Goal: Task Accomplishment & Management: Manage account settings

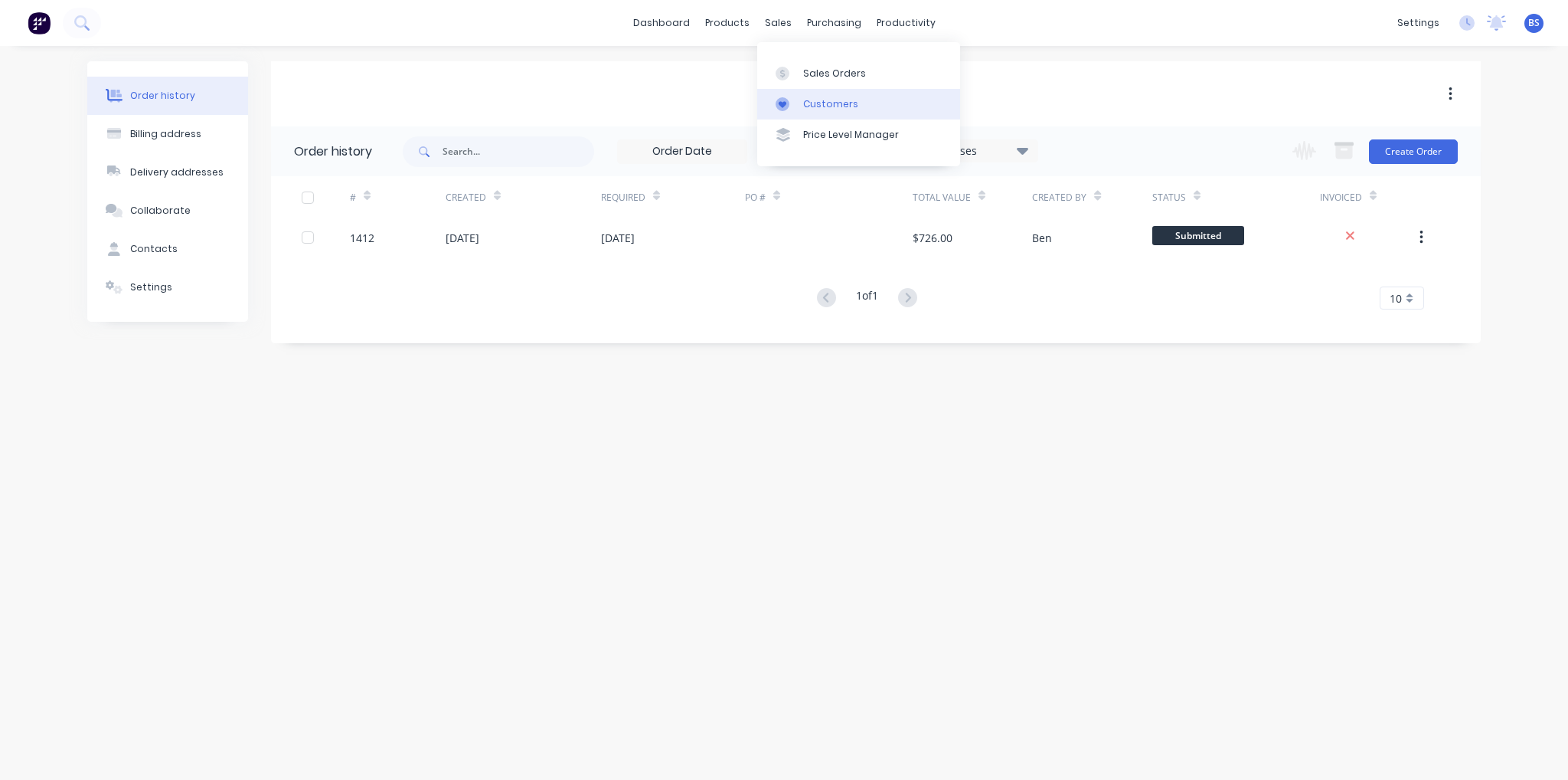
click at [815, 102] on div "Customers" at bounding box center [830, 104] width 55 height 14
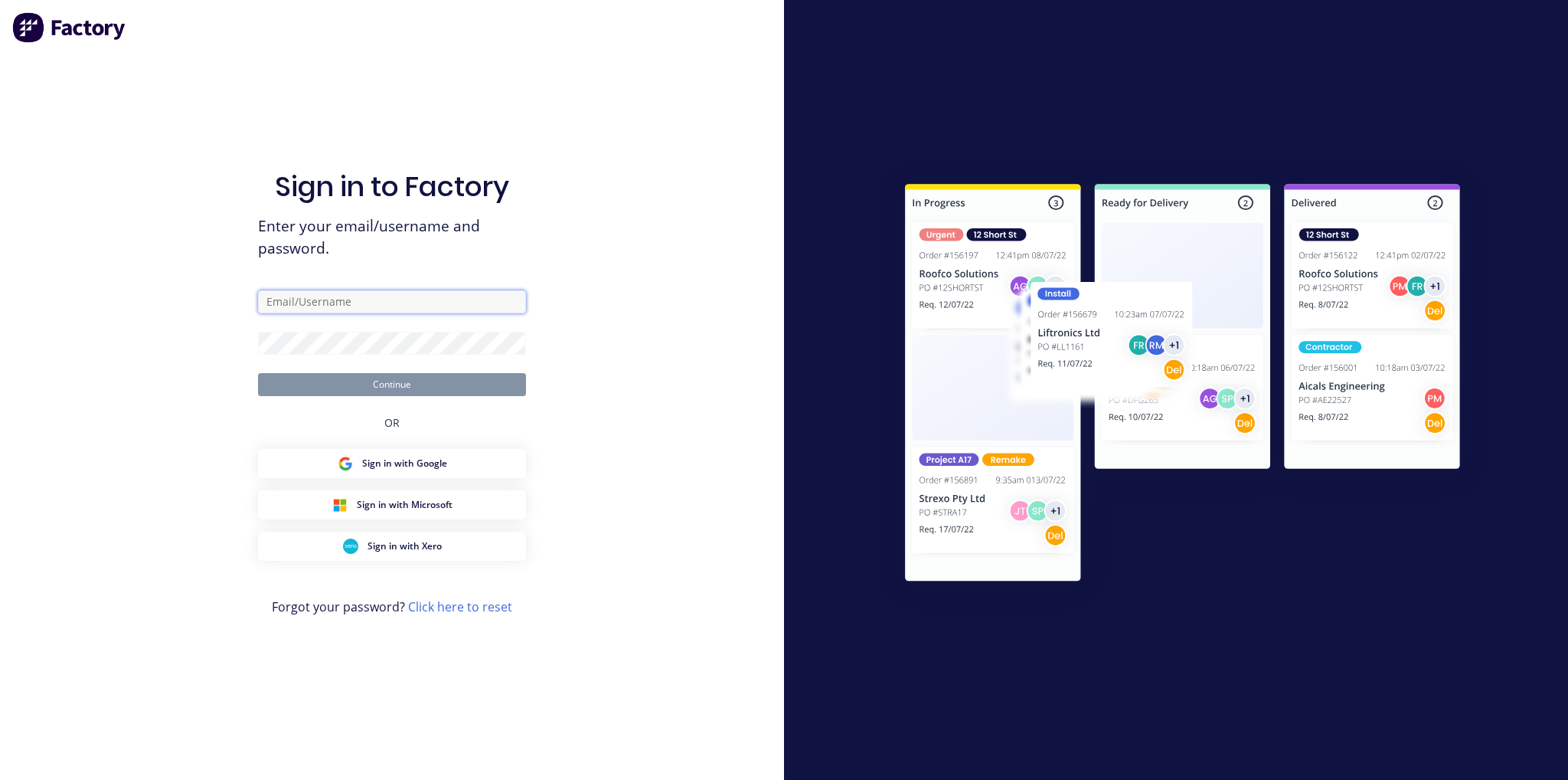
type input "ben@btengineeringvic.com.au"
click at [393, 383] on button "Continue" at bounding box center [393, 385] width 268 height 23
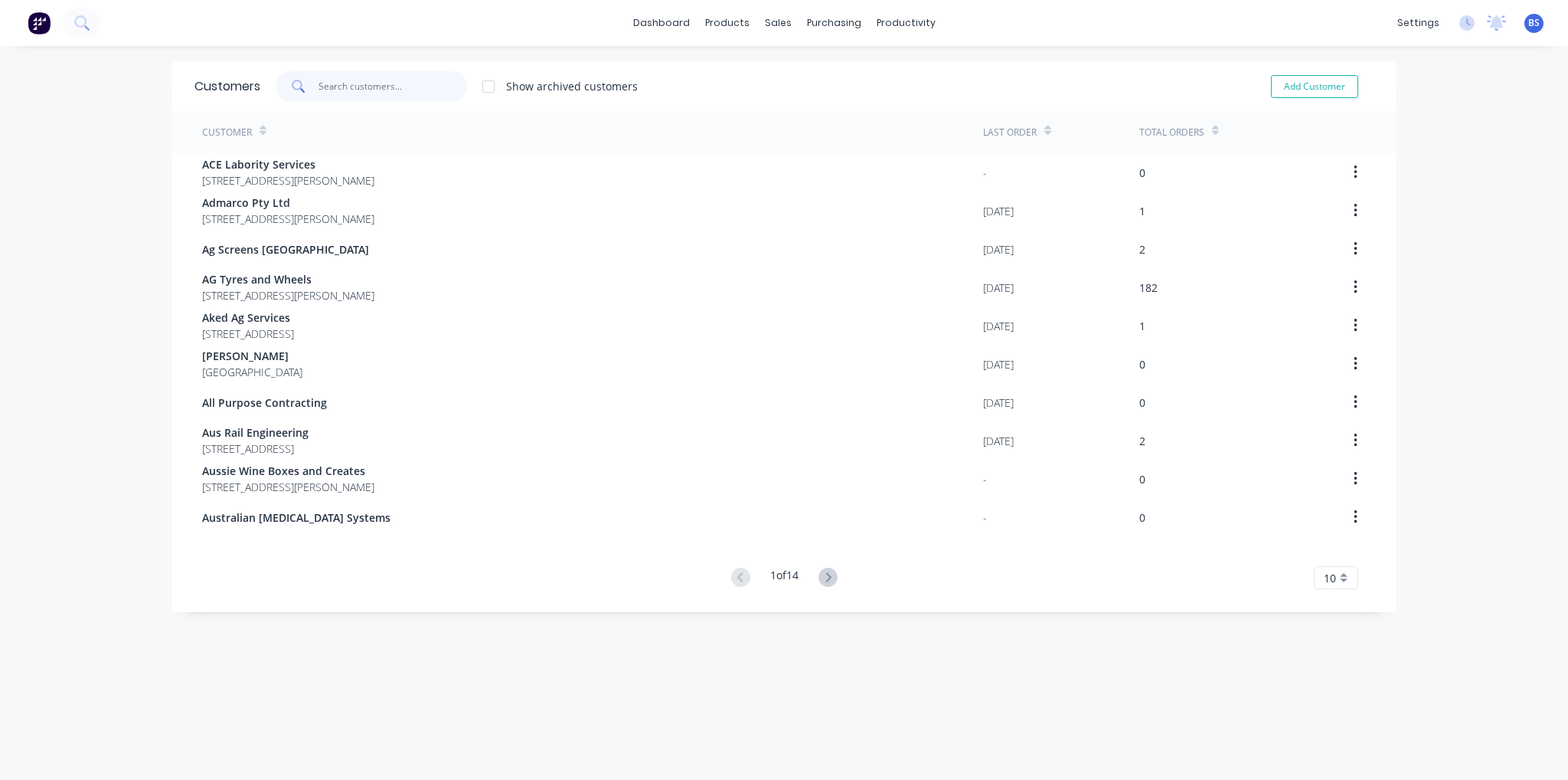
click at [337, 78] on input "text" at bounding box center [393, 86] width 150 height 30
click at [362, 87] on input "text" at bounding box center [393, 86] width 150 height 30
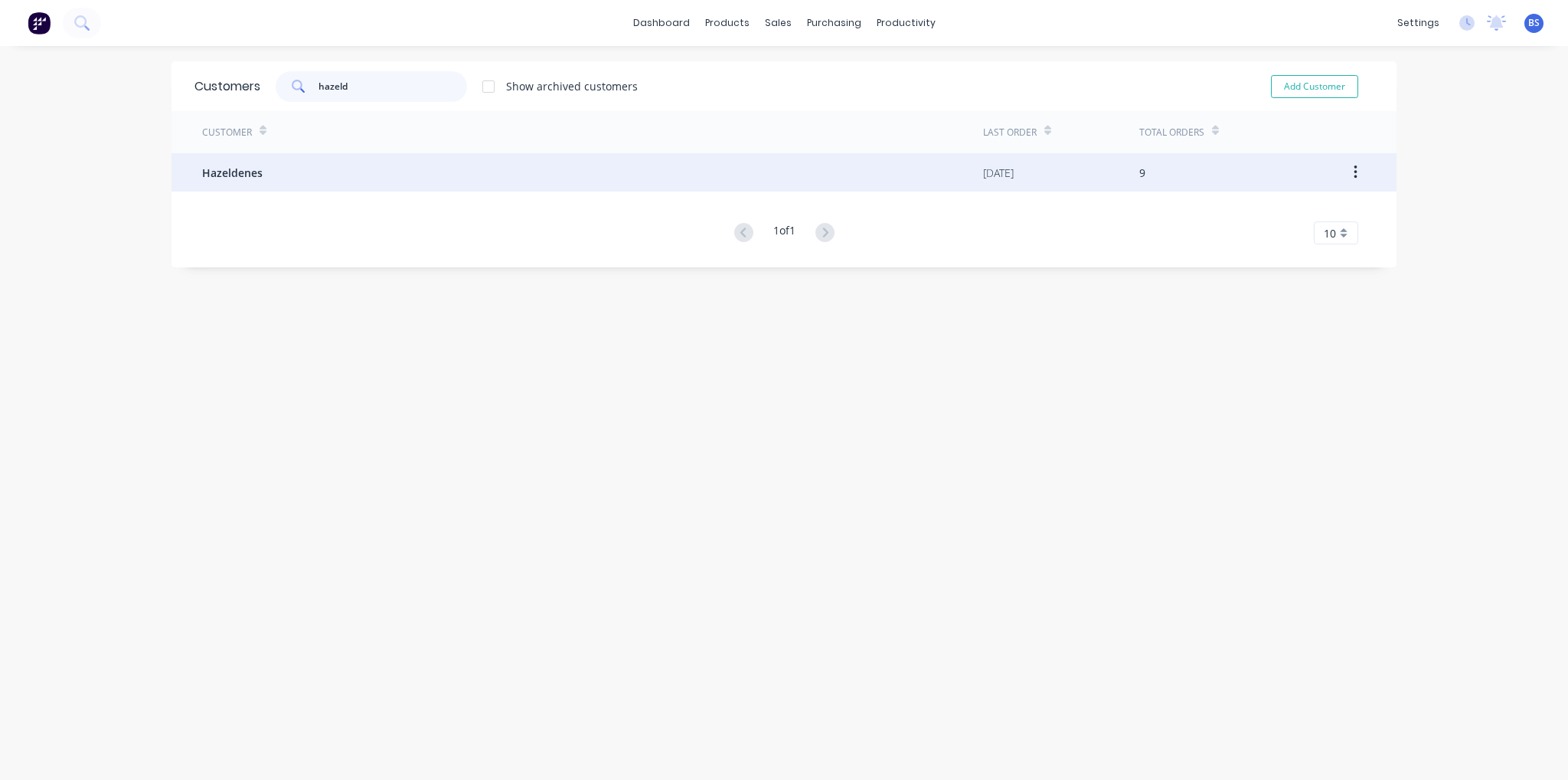
type input "hazeld"
click at [245, 169] on span "Hazeldenes" at bounding box center [232, 173] width 61 height 16
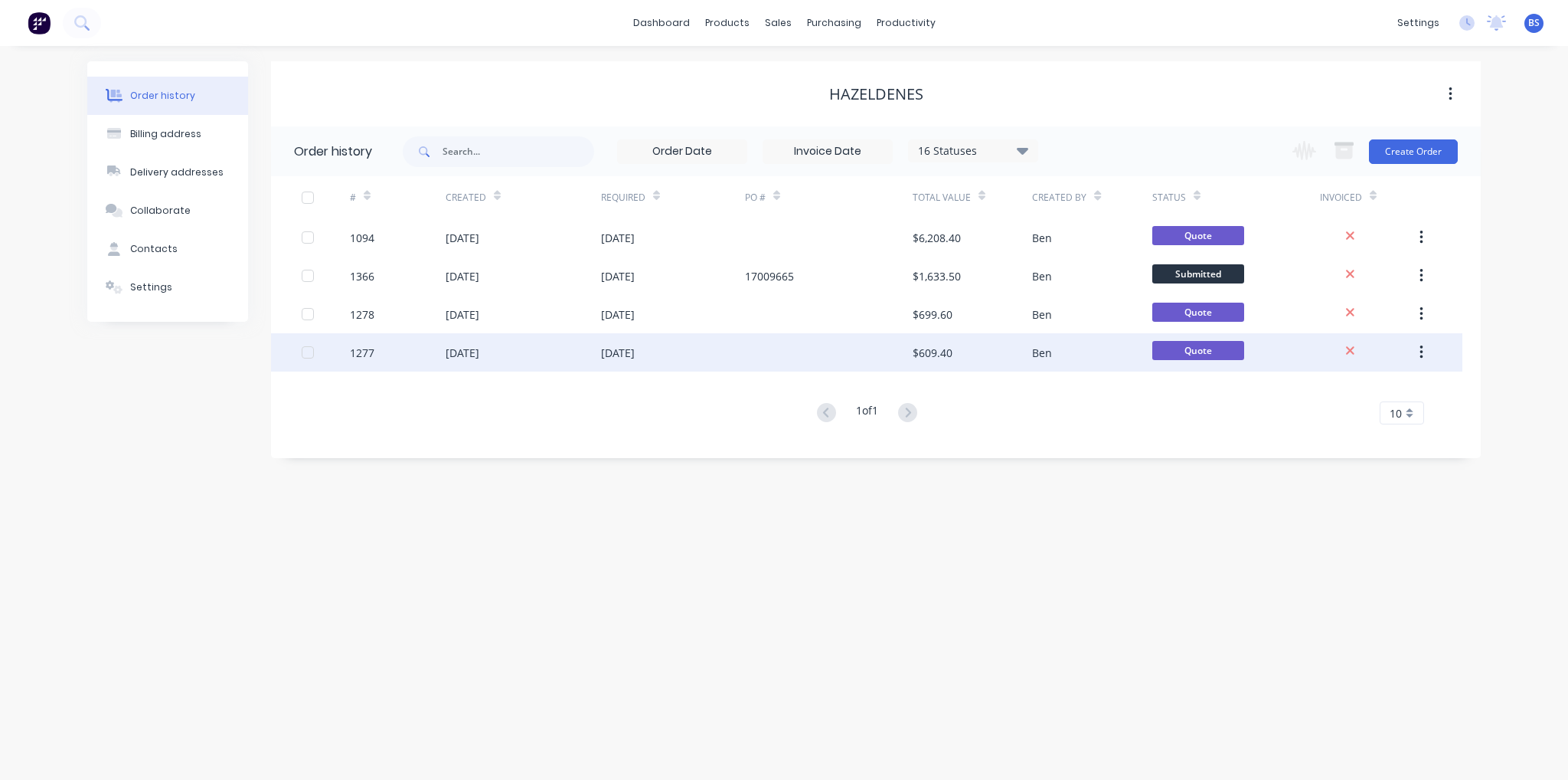
click at [586, 353] on div "26 Jul 2025" at bounding box center [523, 352] width 155 height 38
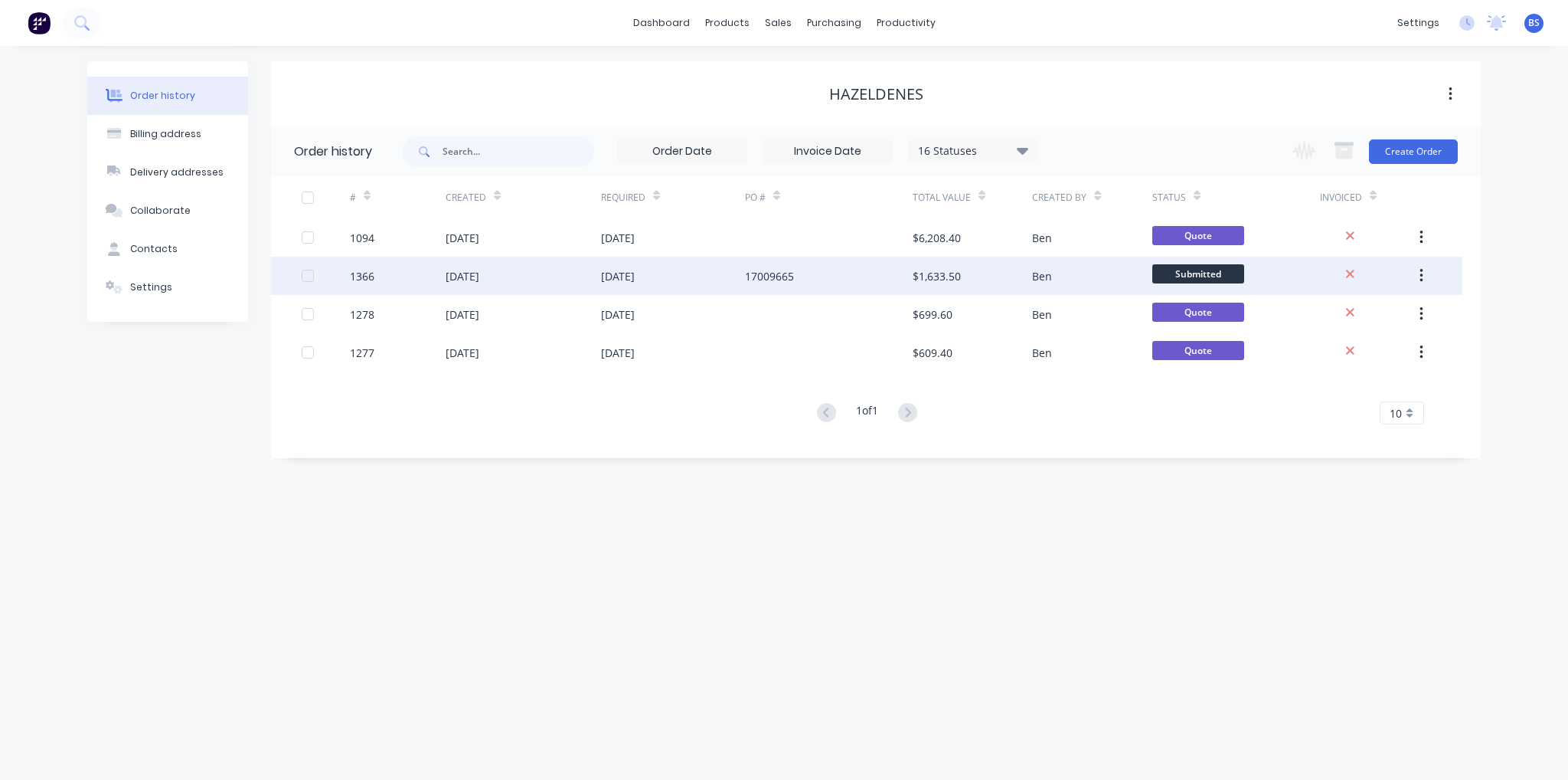
click at [435, 282] on div "1366" at bounding box center [398, 276] width 96 height 38
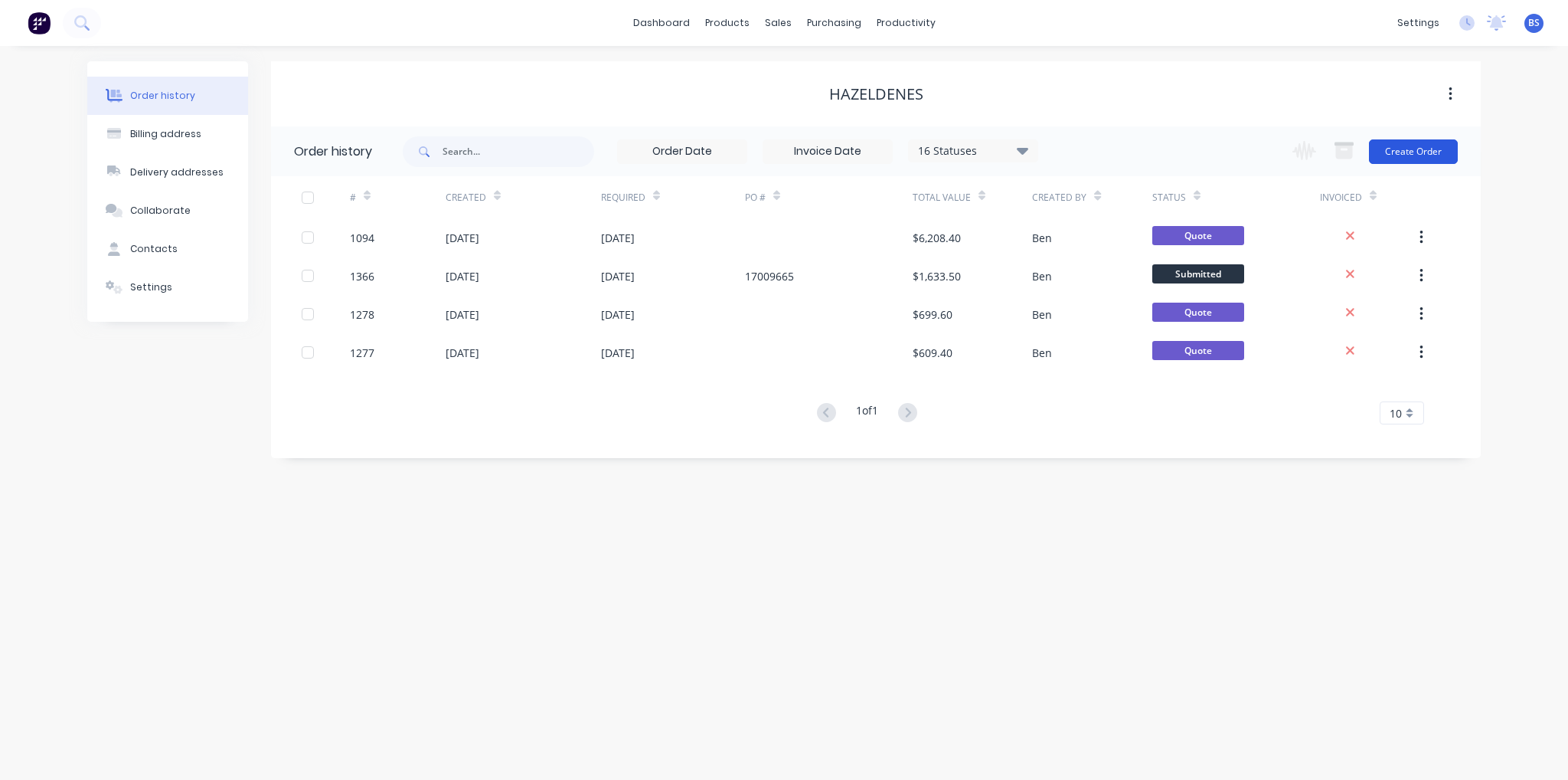
click at [1443, 160] on button "Create Order" at bounding box center [1413, 151] width 89 height 25
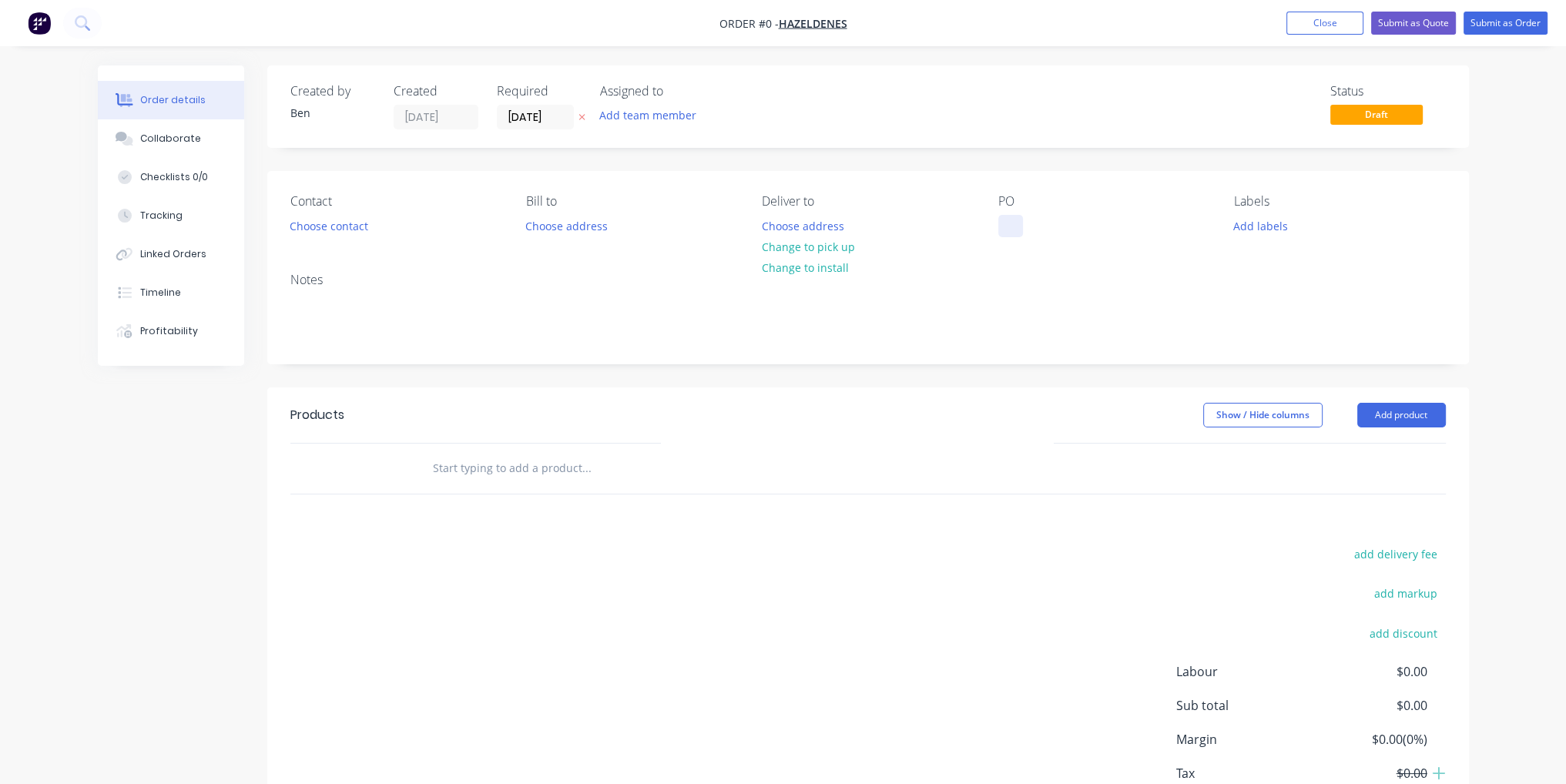
click at [1008, 231] on div at bounding box center [1011, 225] width 25 height 22
click at [1020, 230] on div at bounding box center [1011, 225] width 25 height 22
paste div
drag, startPoint x: 731, startPoint y: 626, endPoint x: 1046, endPoint y: 504, distance: 337.8
click at [738, 620] on div "add delivery fee add markup add discount Labour $0.00 Sub total $0.00 Margin $0…" at bounding box center [868, 692] width 1155 height 297
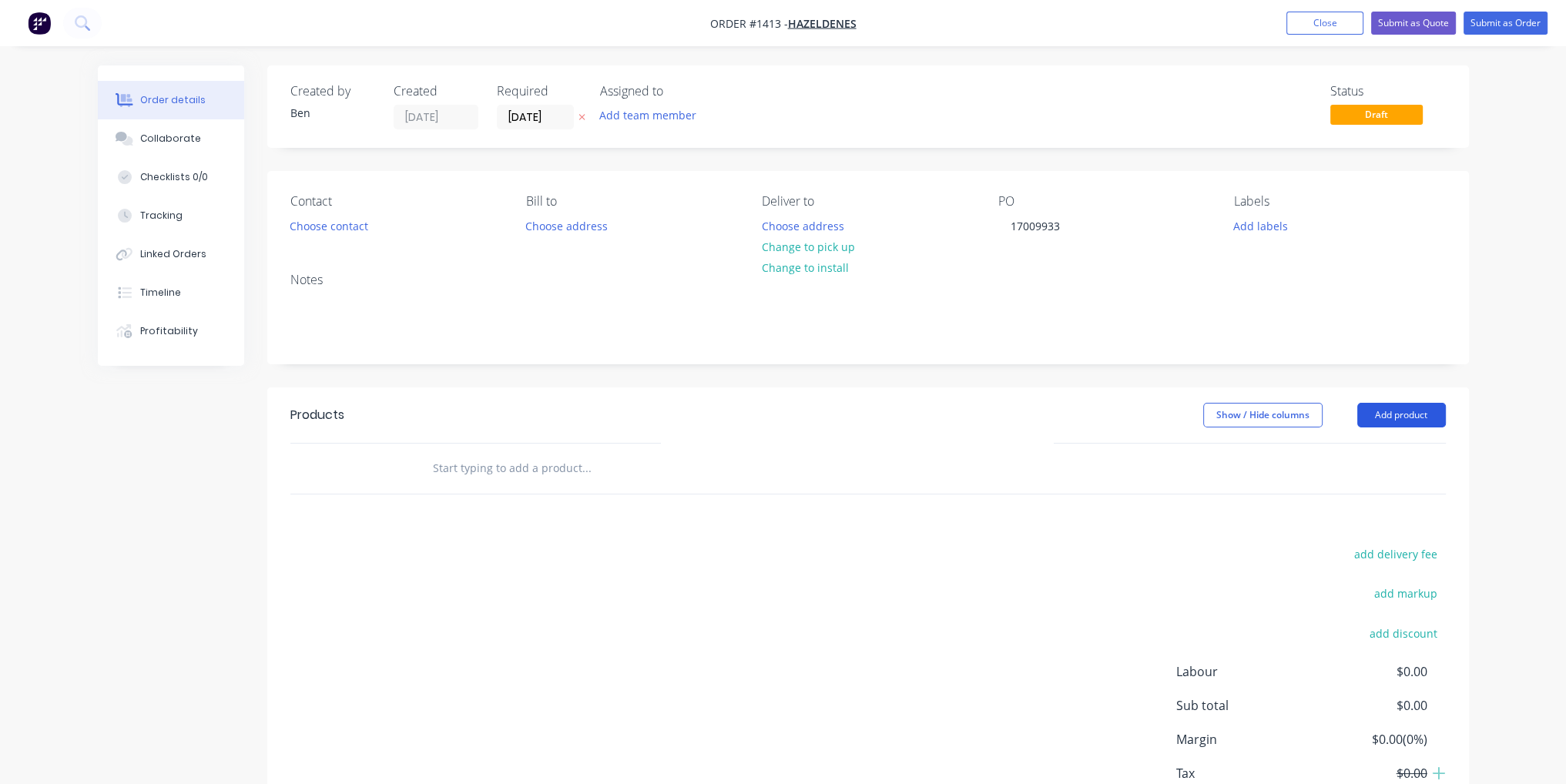
click at [1386, 422] on button "Add product" at bounding box center [1402, 415] width 89 height 25
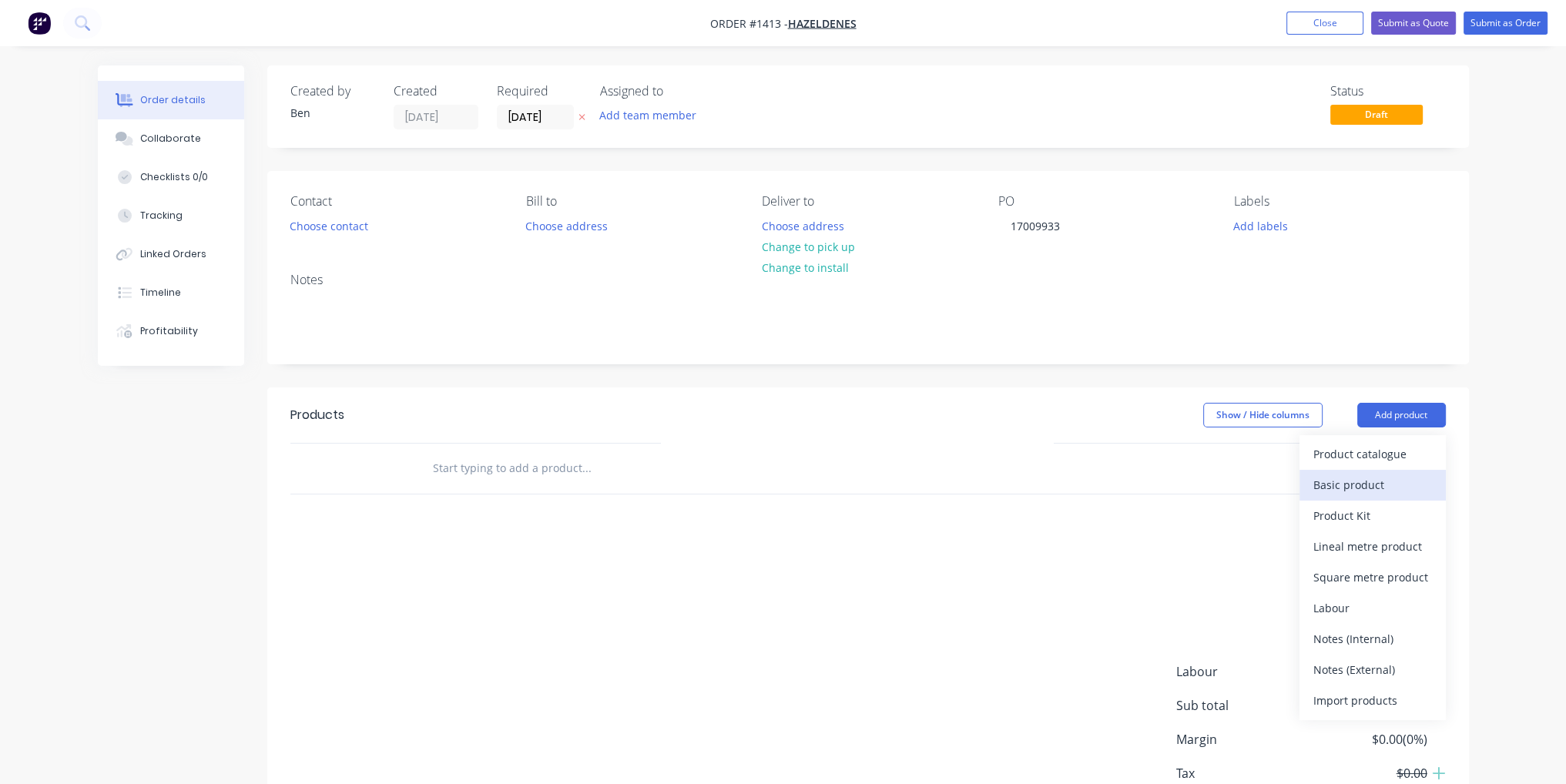
click at [1373, 499] on button "Basic product" at bounding box center [1373, 485] width 146 height 30
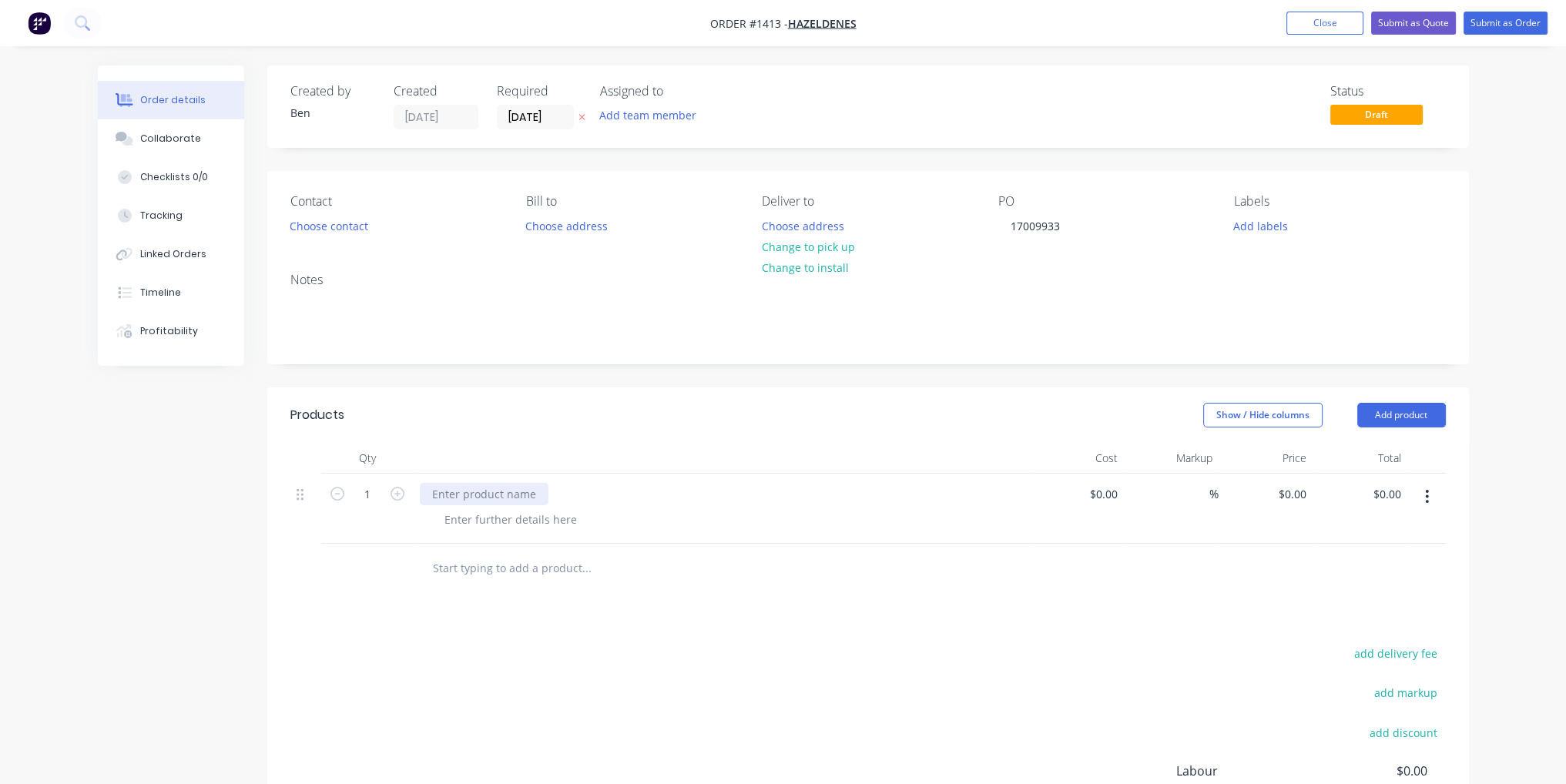
paste div
click at [1108, 494] on input at bounding box center [1106, 494] width 35 height 22
type input "$135.00"
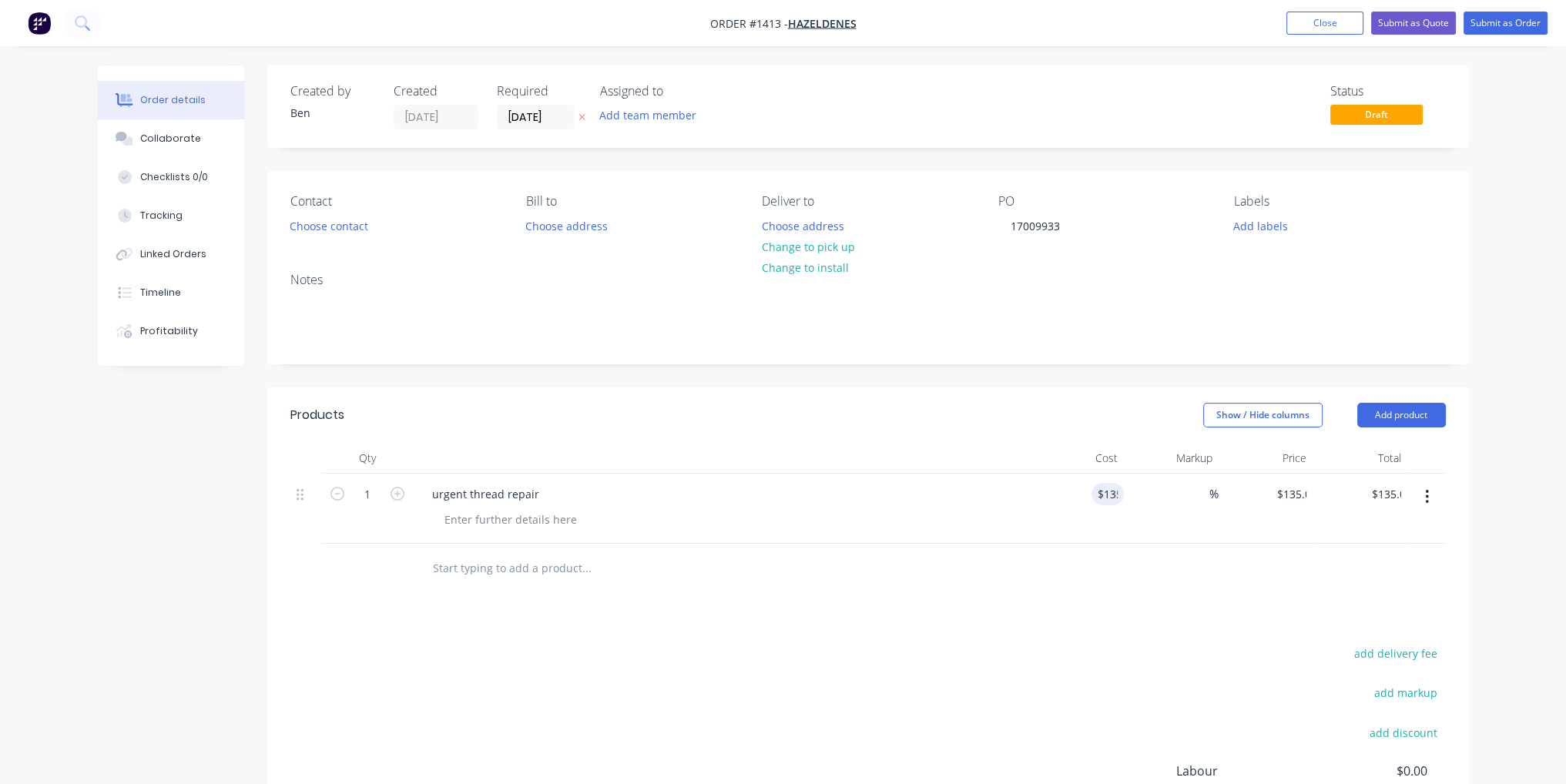
click at [1056, 624] on div "Products Show / Hide columns Add product Qty Cost Markup Price Total 1 urgent t…" at bounding box center [868, 675] width 1202 height 576
click at [1513, 35] on nav "Order #1413 - Hazeldenes Add product Close Submit as Quote Submit as Order" at bounding box center [783, 23] width 1566 height 46
click at [1513, 27] on button "Submit as Order" at bounding box center [1506, 23] width 84 height 23
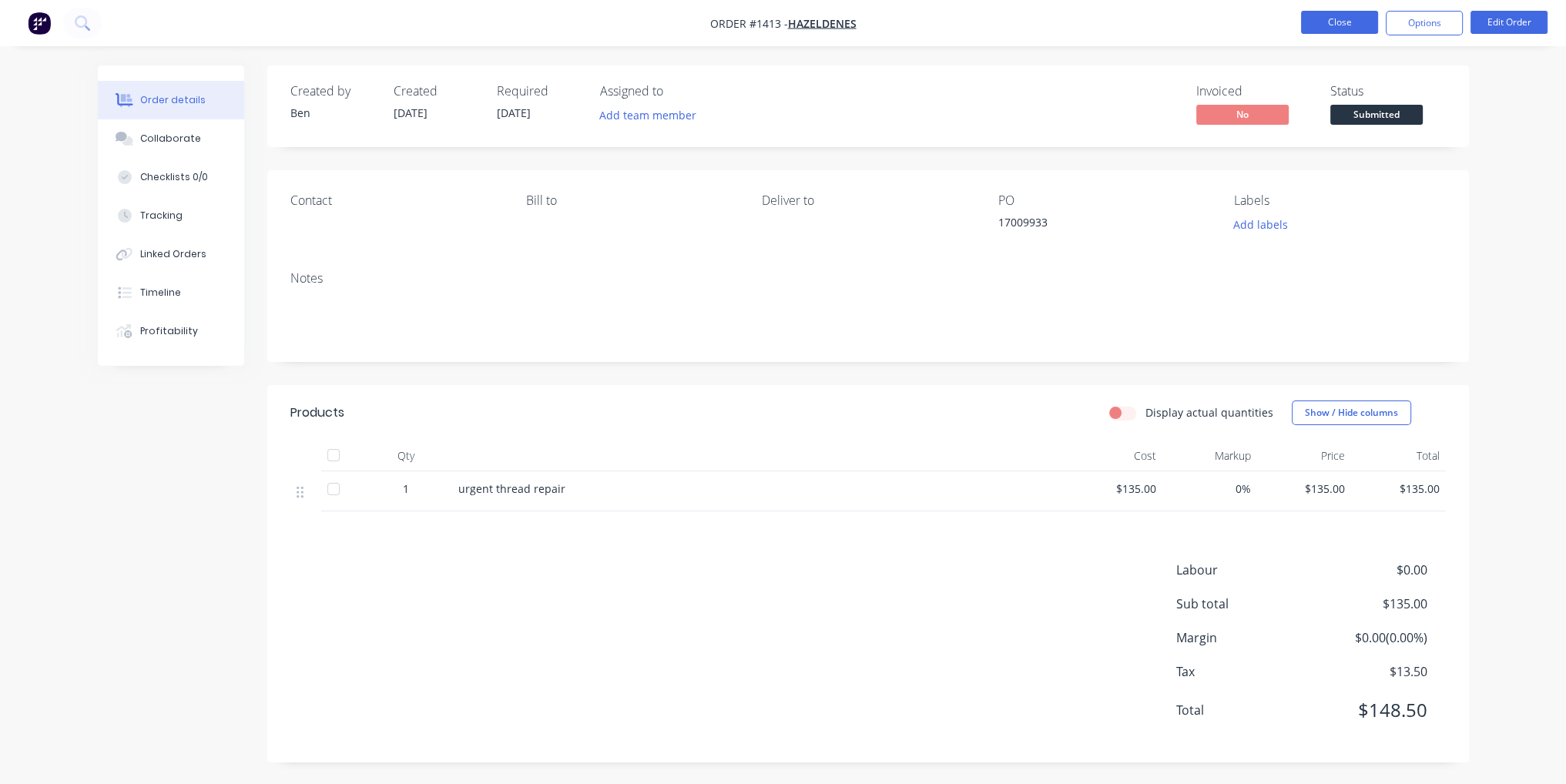
click at [1336, 27] on button "Close" at bounding box center [1340, 22] width 77 height 23
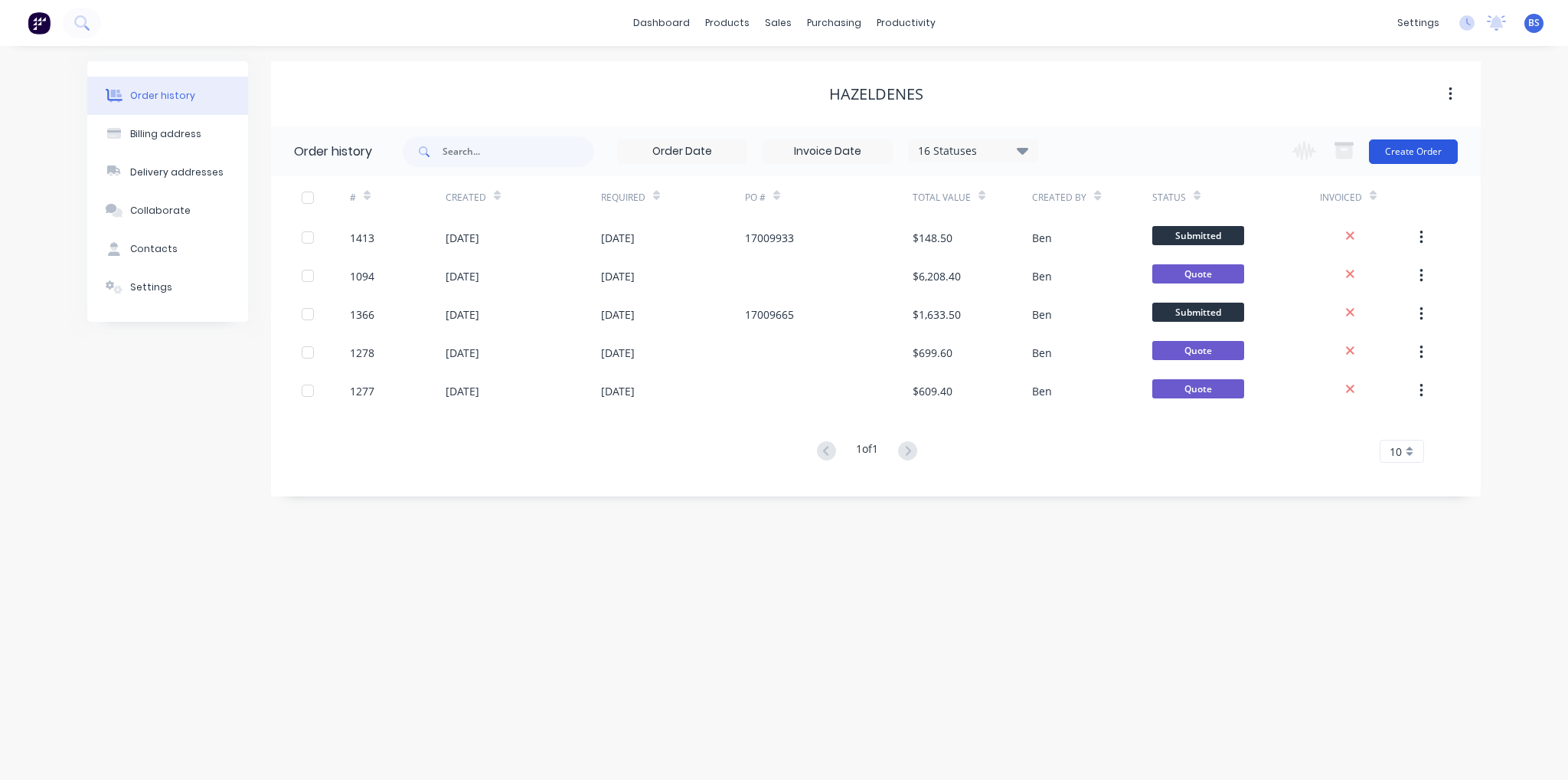
click at [1387, 160] on button "Create Order" at bounding box center [1413, 151] width 89 height 25
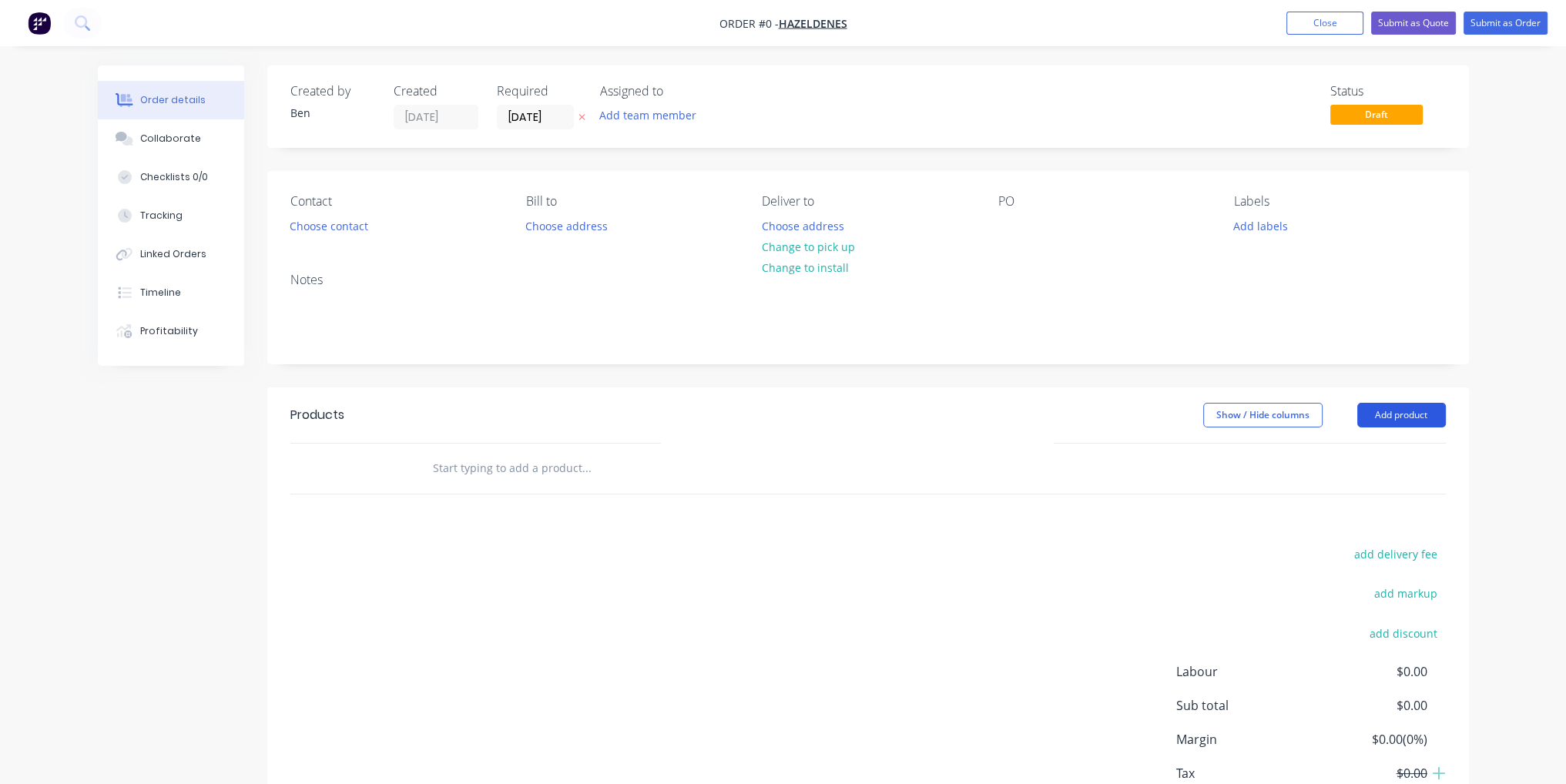
click at [1411, 424] on button "Add product" at bounding box center [1402, 415] width 89 height 25
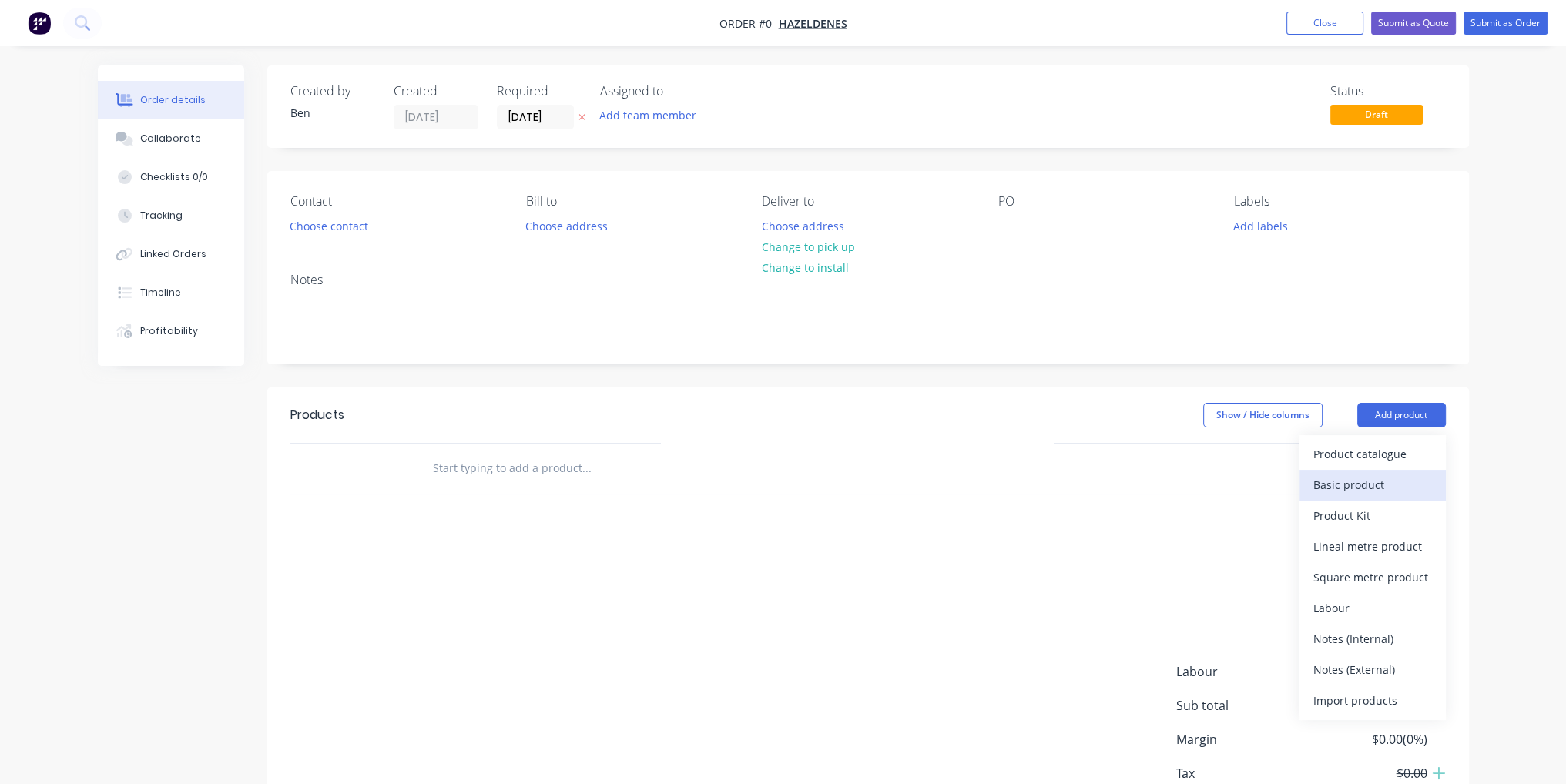
click at [1381, 485] on div "Basic product" at bounding box center [1373, 485] width 118 height 22
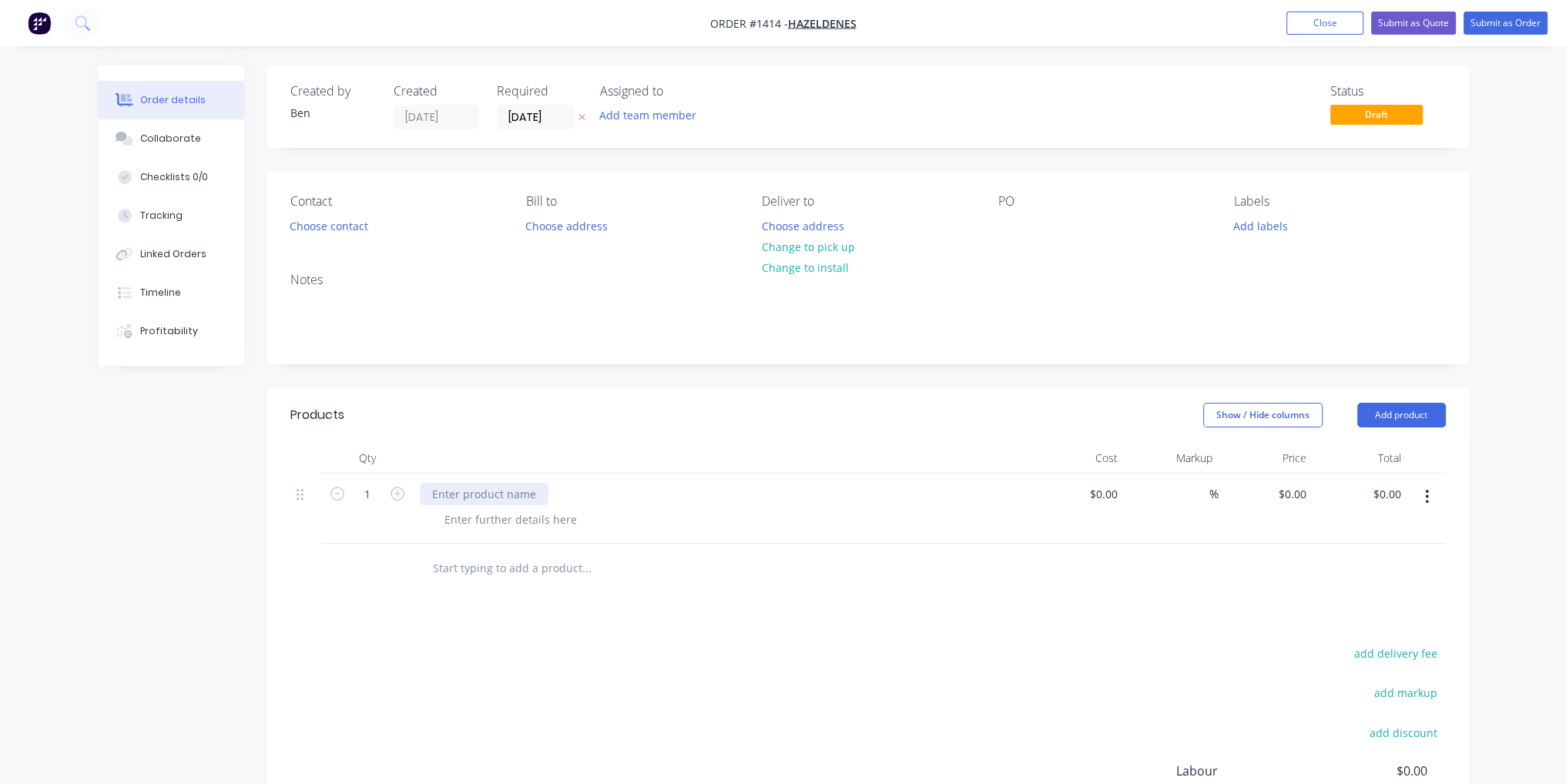
paste div
click at [1106, 502] on div "$0.00" at bounding box center [1106, 494] width 35 height 22
type input "$480.00"
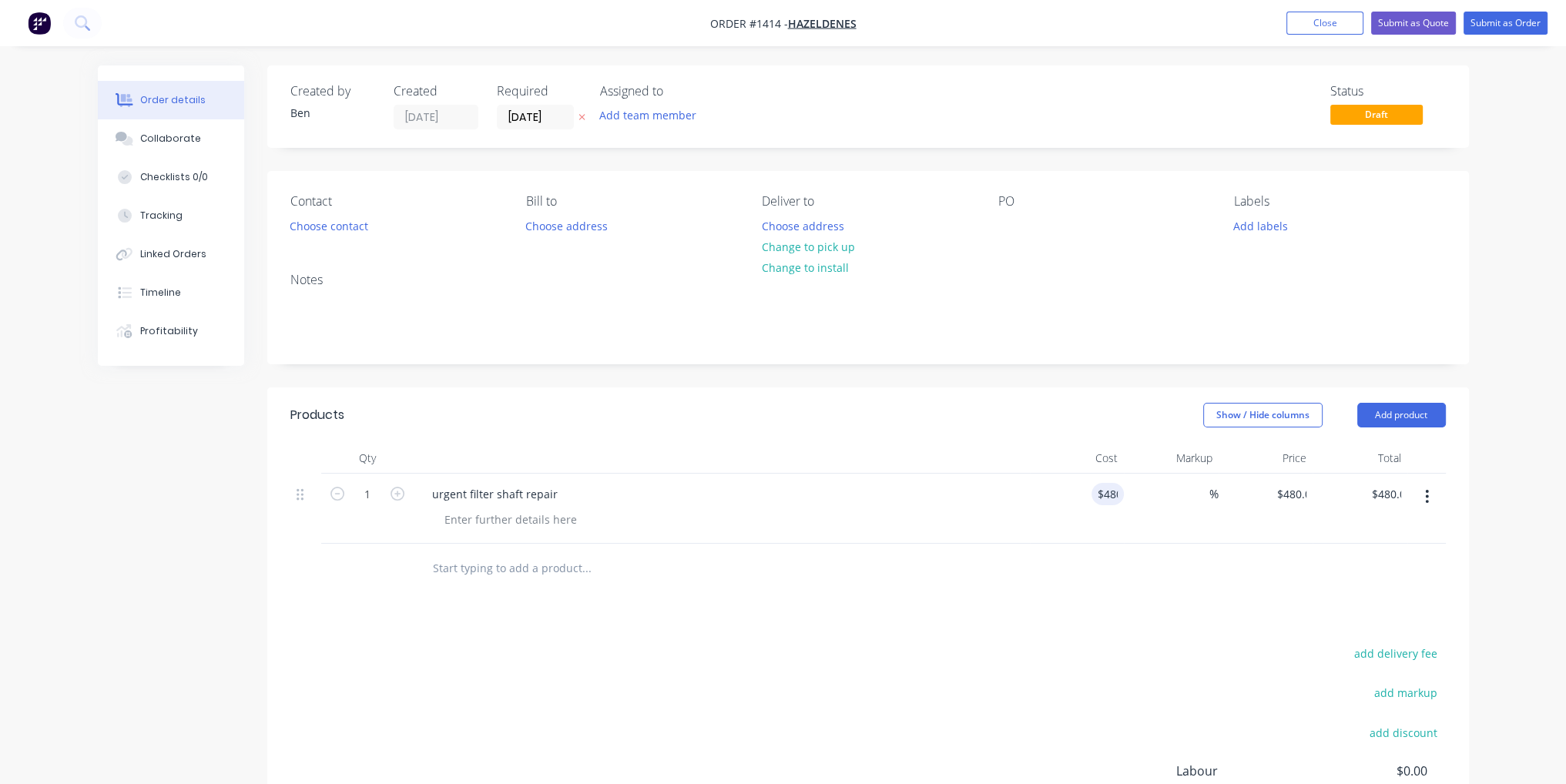
click at [1020, 663] on div "add delivery fee add markup add discount Labour $0.00 Sub total $0.00 Margin $0…" at bounding box center [868, 791] width 1155 height 297
click at [1537, 21] on button "Submit as Order" at bounding box center [1506, 23] width 84 height 23
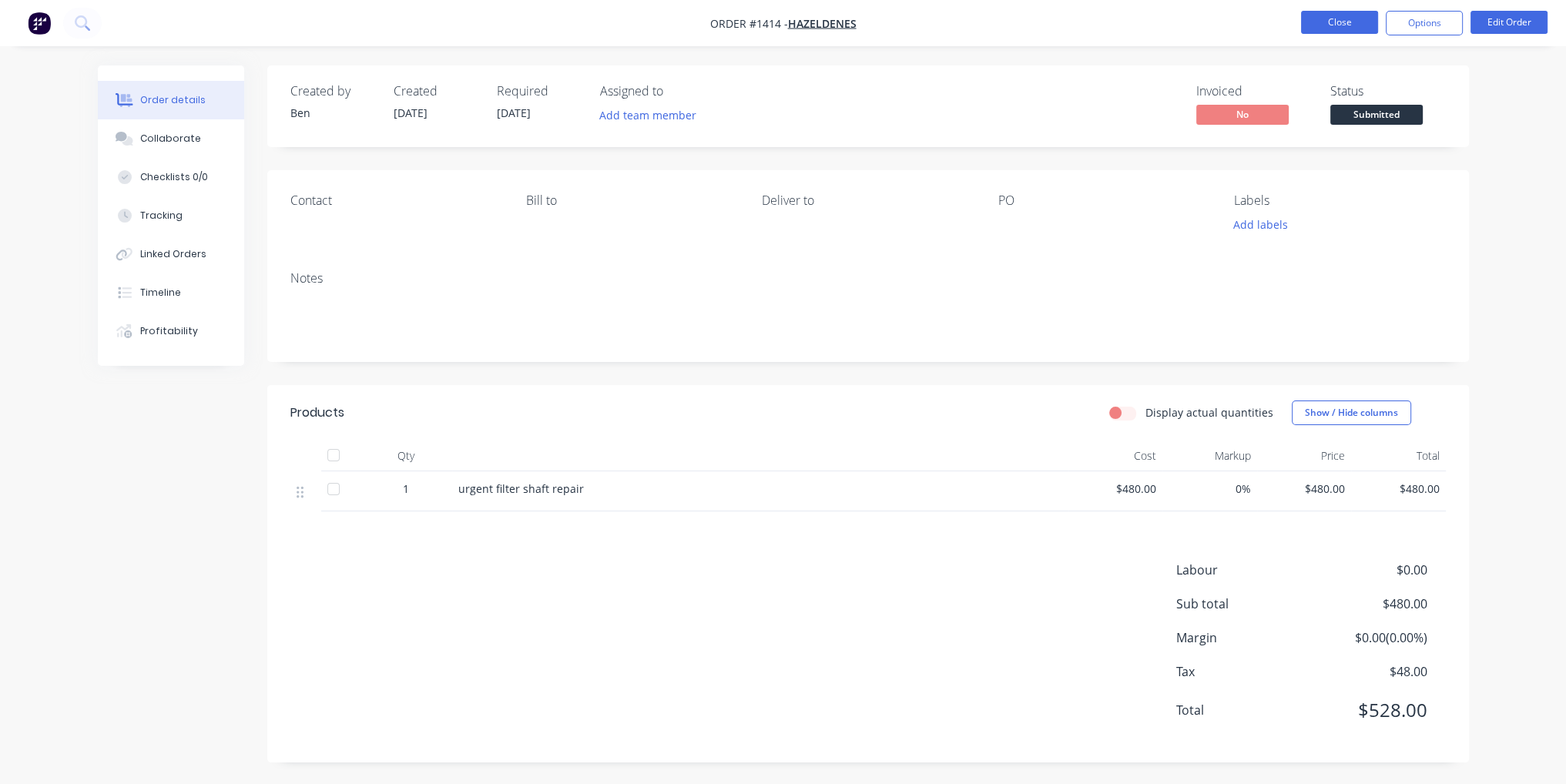
click at [1340, 21] on button "Close" at bounding box center [1340, 22] width 77 height 23
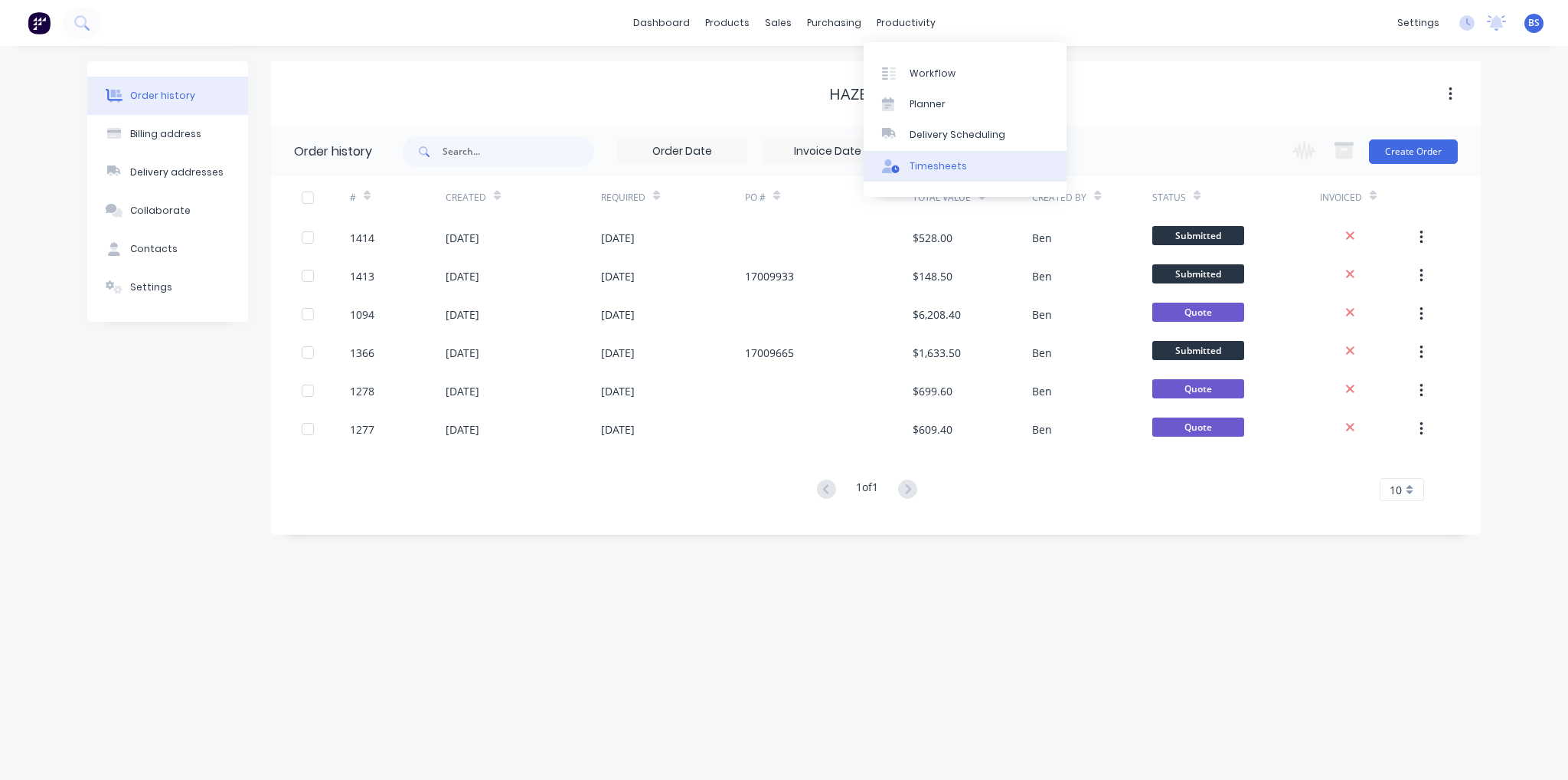
click at [937, 160] on div "Timesheets" at bounding box center [938, 166] width 57 height 14
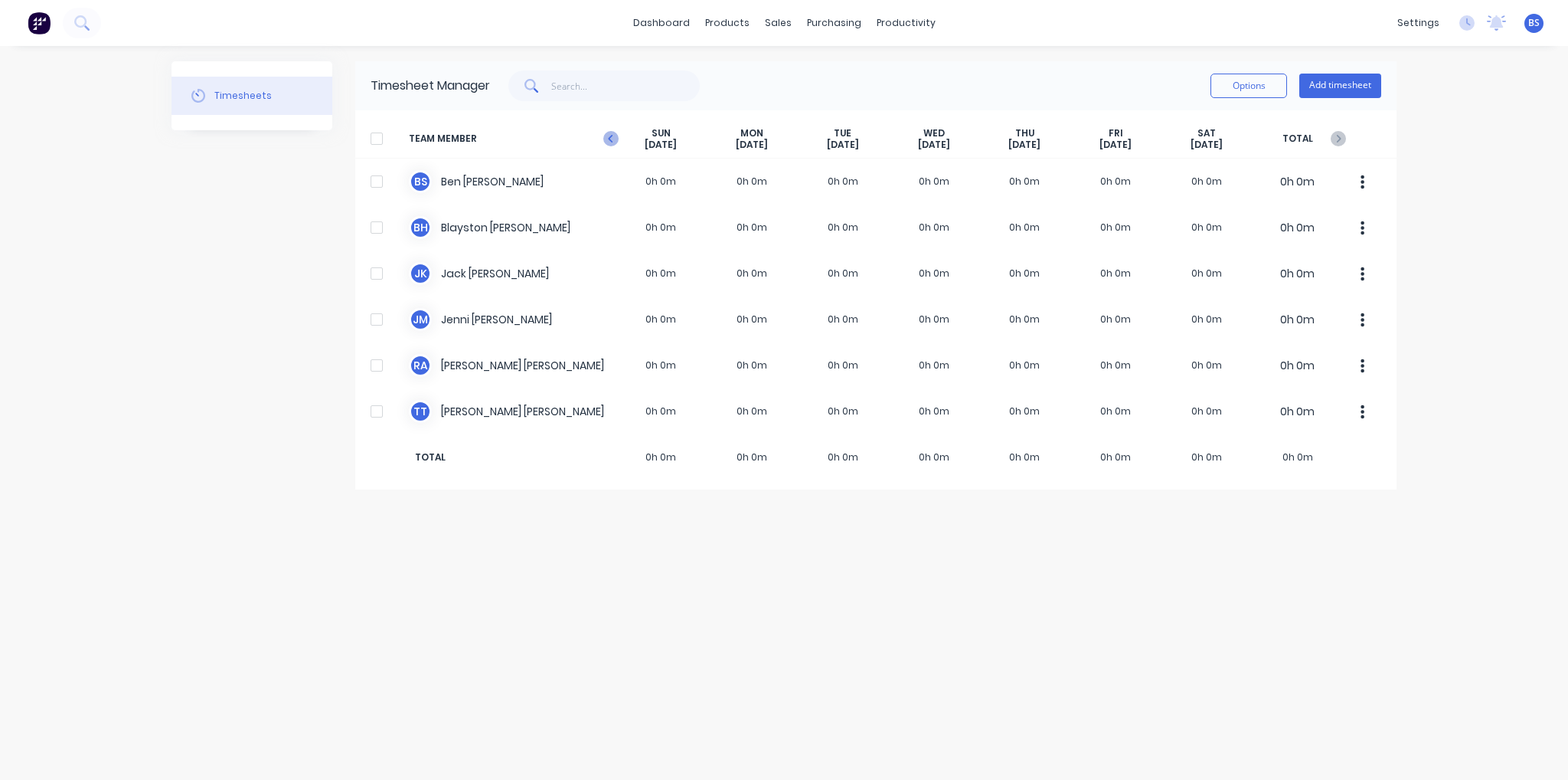
click at [613, 139] on icon "button" at bounding box center [611, 138] width 16 height 16
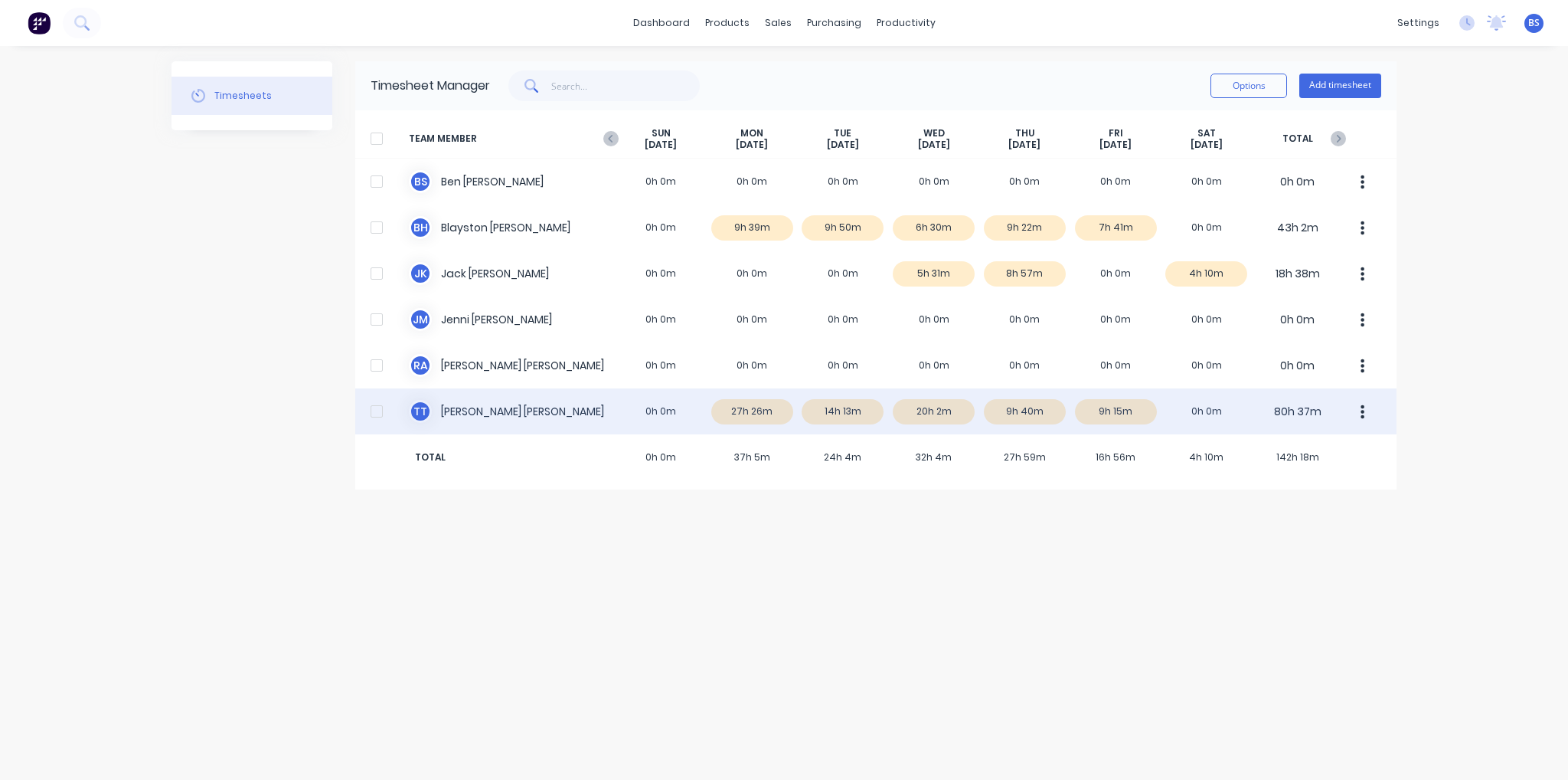
click at [739, 413] on div "T T Trent Tuohey 0h 0m 27h 26m 14h 13m 20h 2m 9h 40m 9h 15m 0h 0m 80h 37m" at bounding box center [875, 412] width 1041 height 46
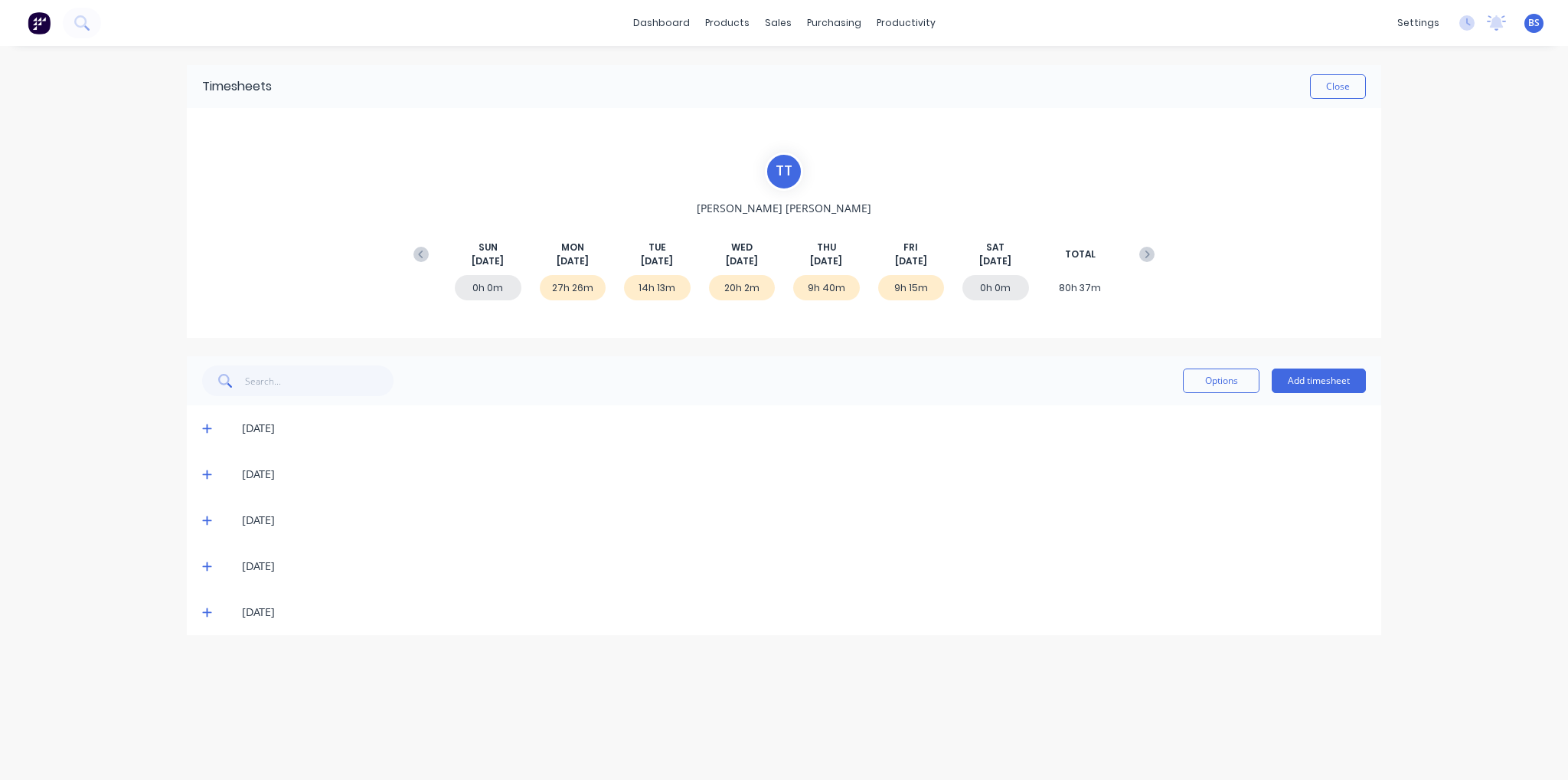
click at [206, 426] on icon at bounding box center [206, 429] width 9 height 9
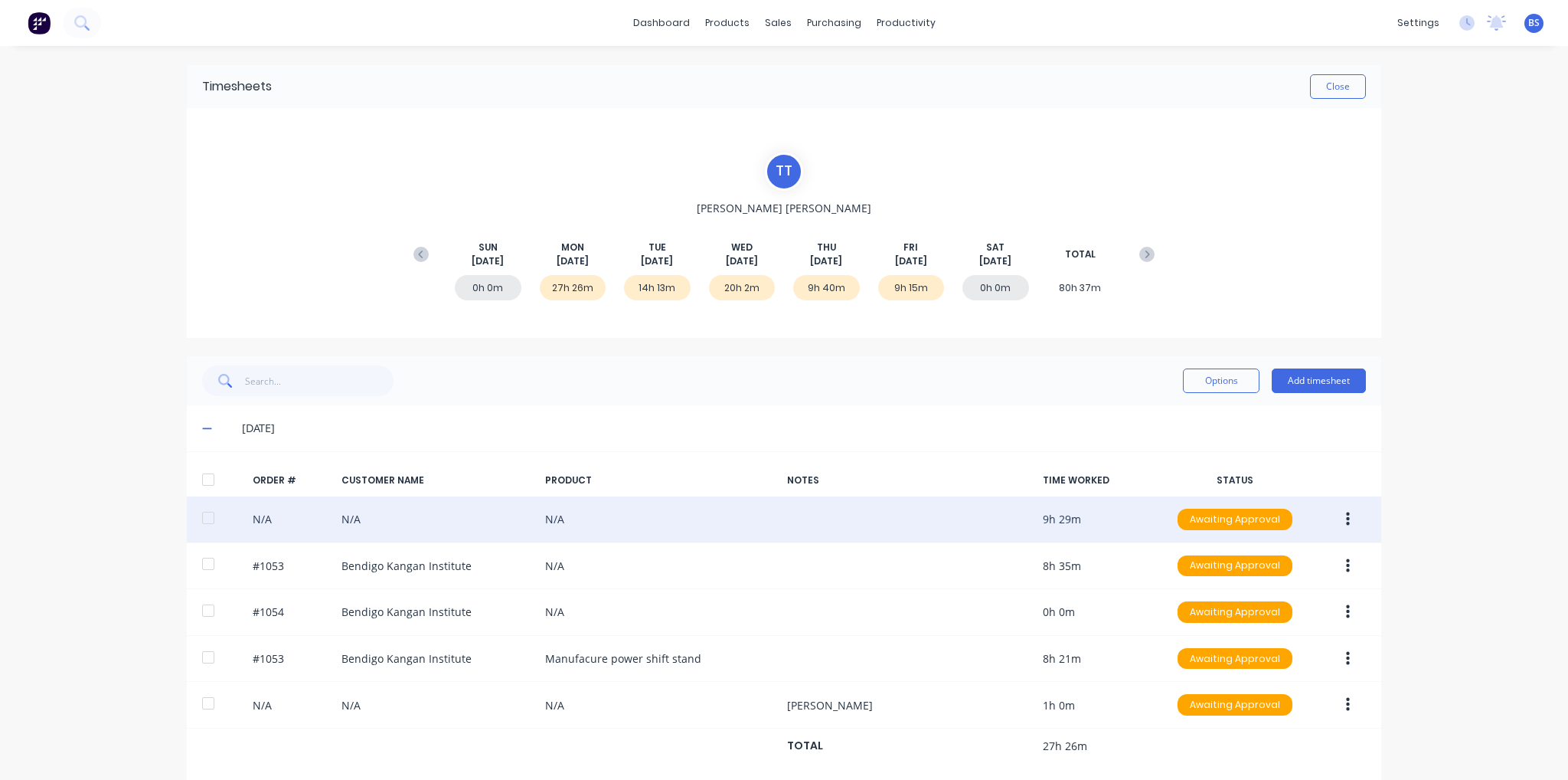
click at [1346, 519] on icon "button" at bounding box center [1348, 519] width 4 height 14
click at [1321, 627] on div "Edit" at bounding box center [1293, 620] width 118 height 22
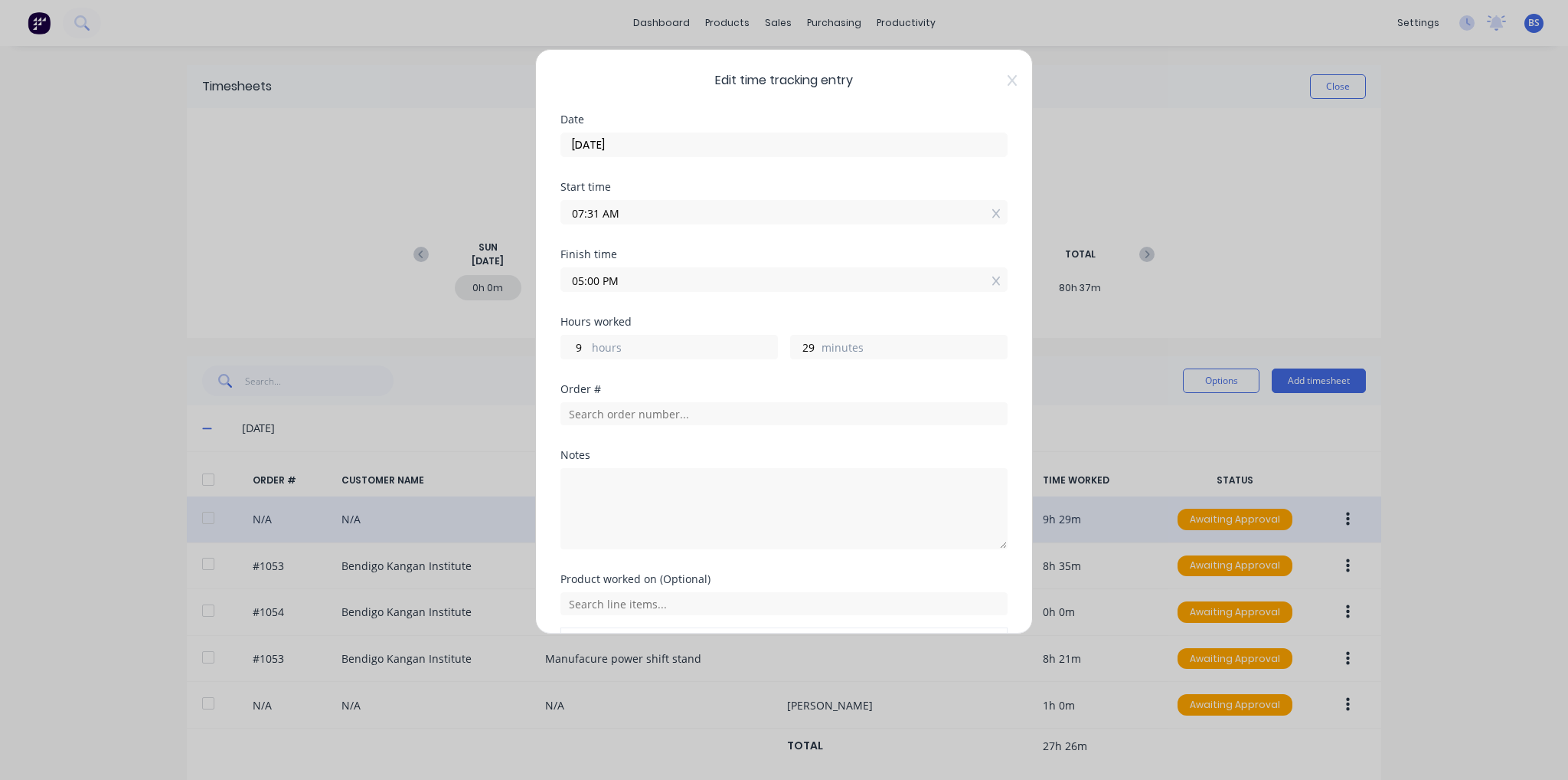
drag, startPoint x: 996, startPoint y: 81, endPoint x: 1004, endPoint y: 105, distance: 25.3
click at [1008, 81] on icon at bounding box center [1012, 80] width 9 height 12
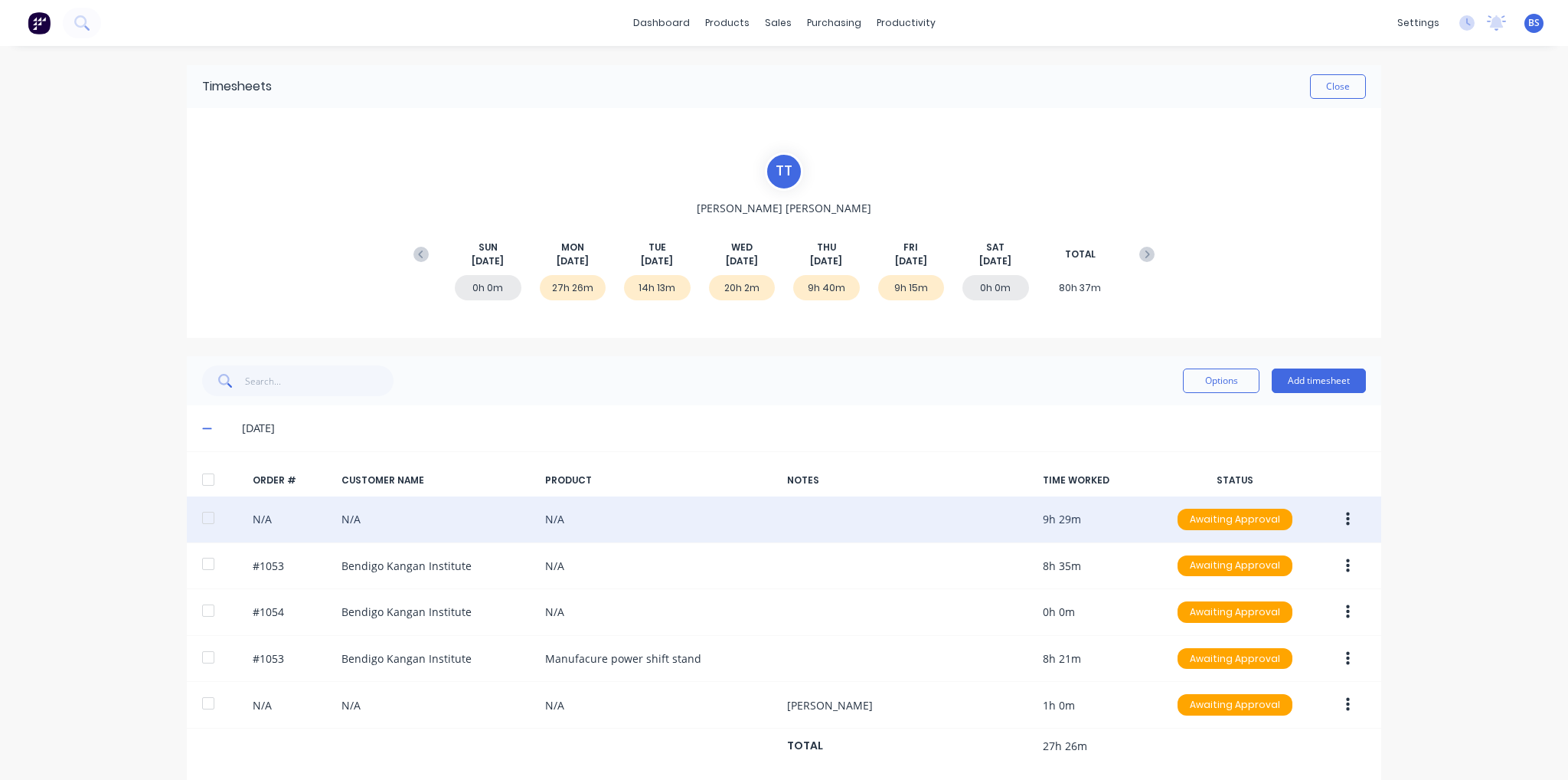
click at [1354, 526] on button "button" at bounding box center [1348, 520] width 36 height 28
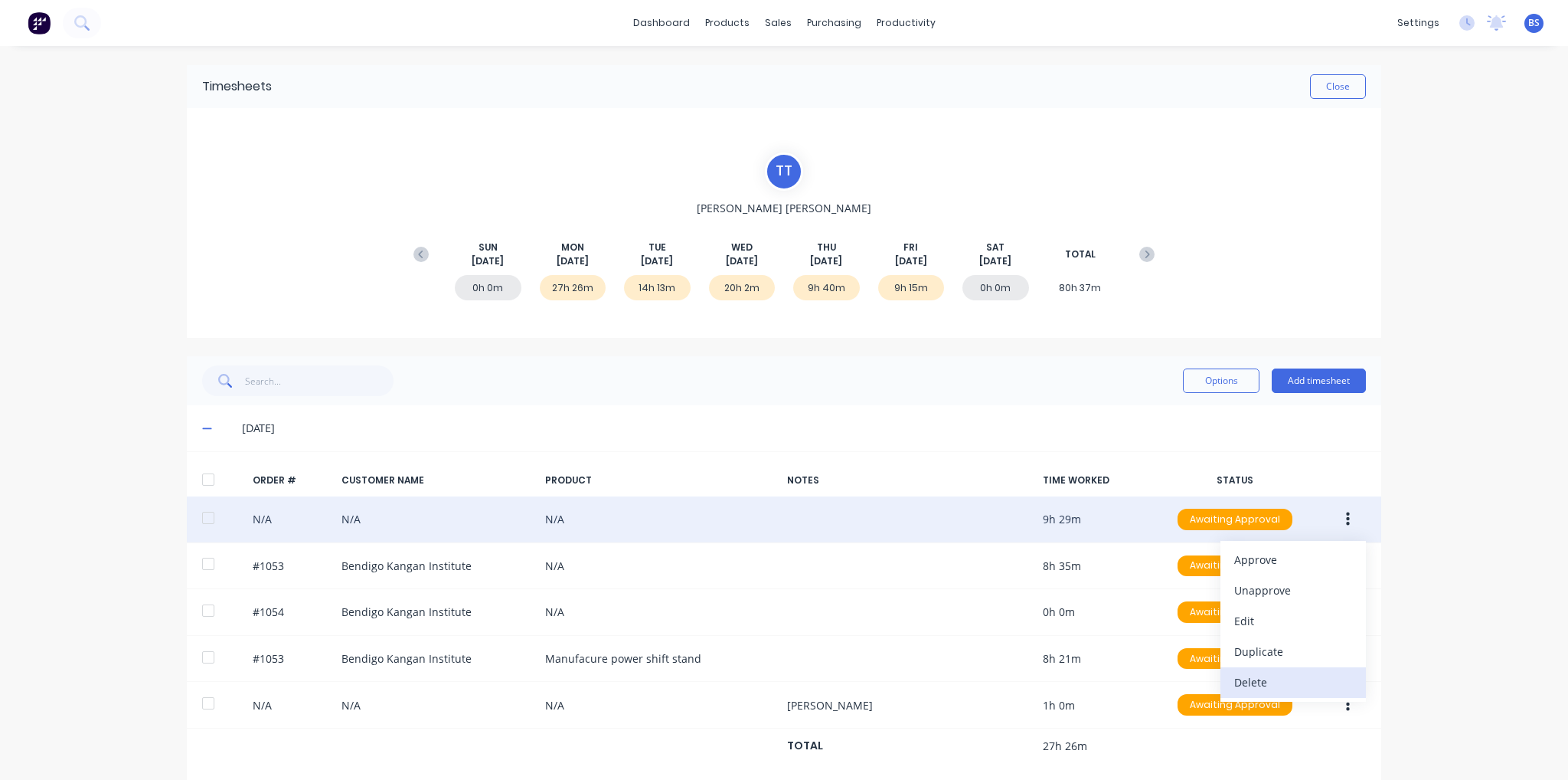
click at [1295, 693] on button "Delete" at bounding box center [1293, 682] width 146 height 30
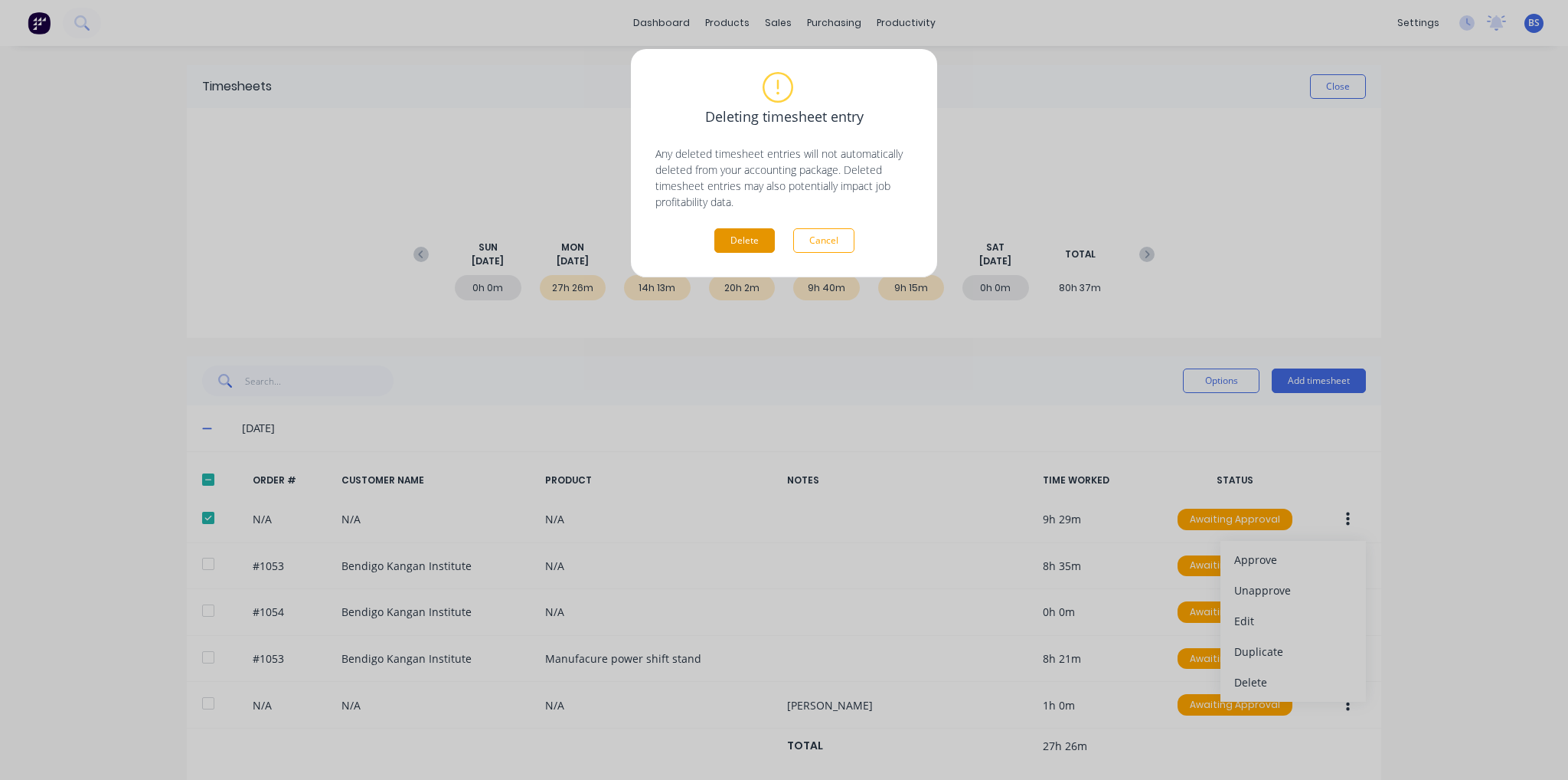
click at [750, 240] on button "Delete" at bounding box center [745, 241] width 61 height 25
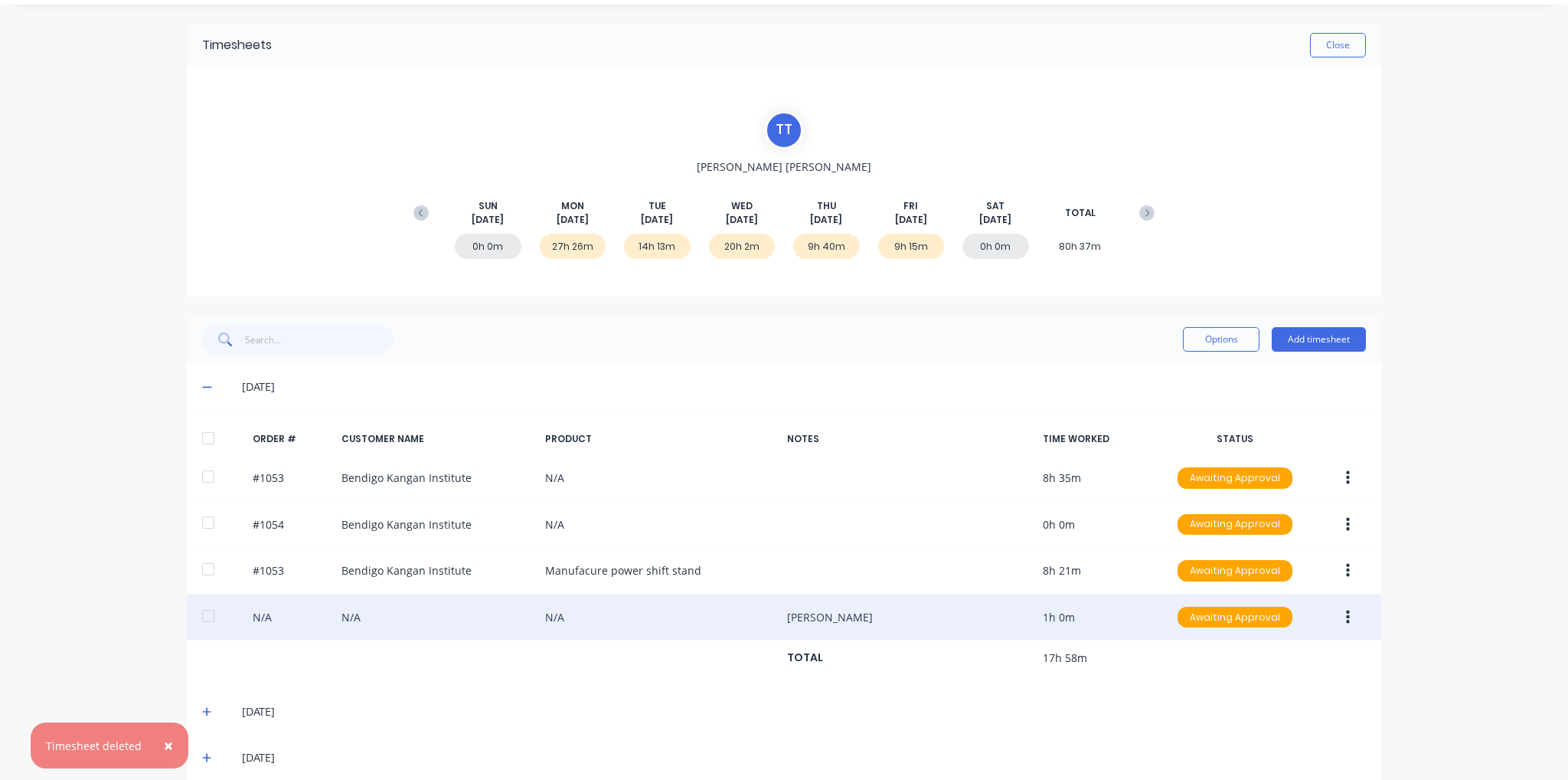
scroll to position [151, 0]
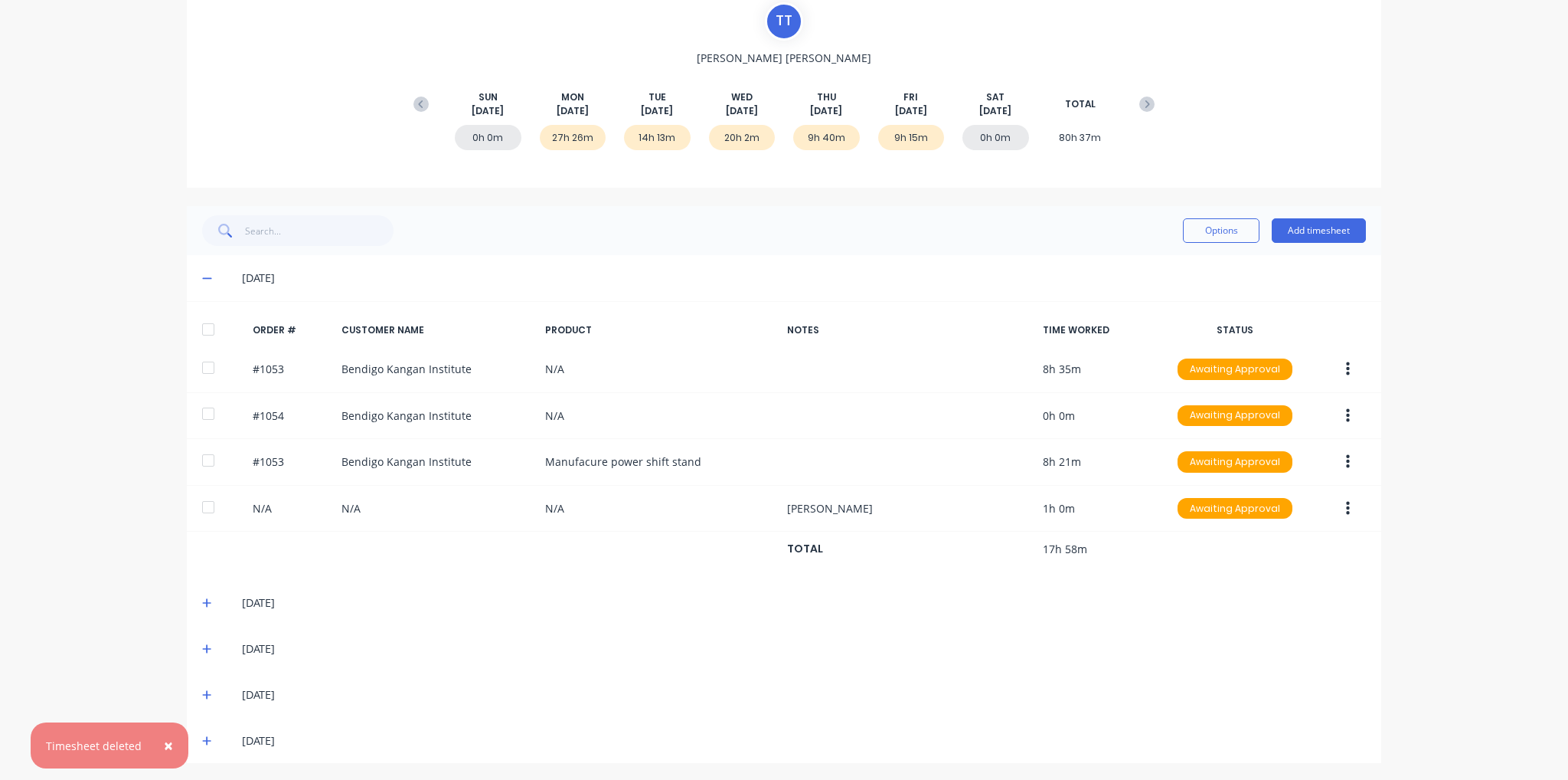
click at [202, 597] on icon at bounding box center [207, 602] width 10 height 11
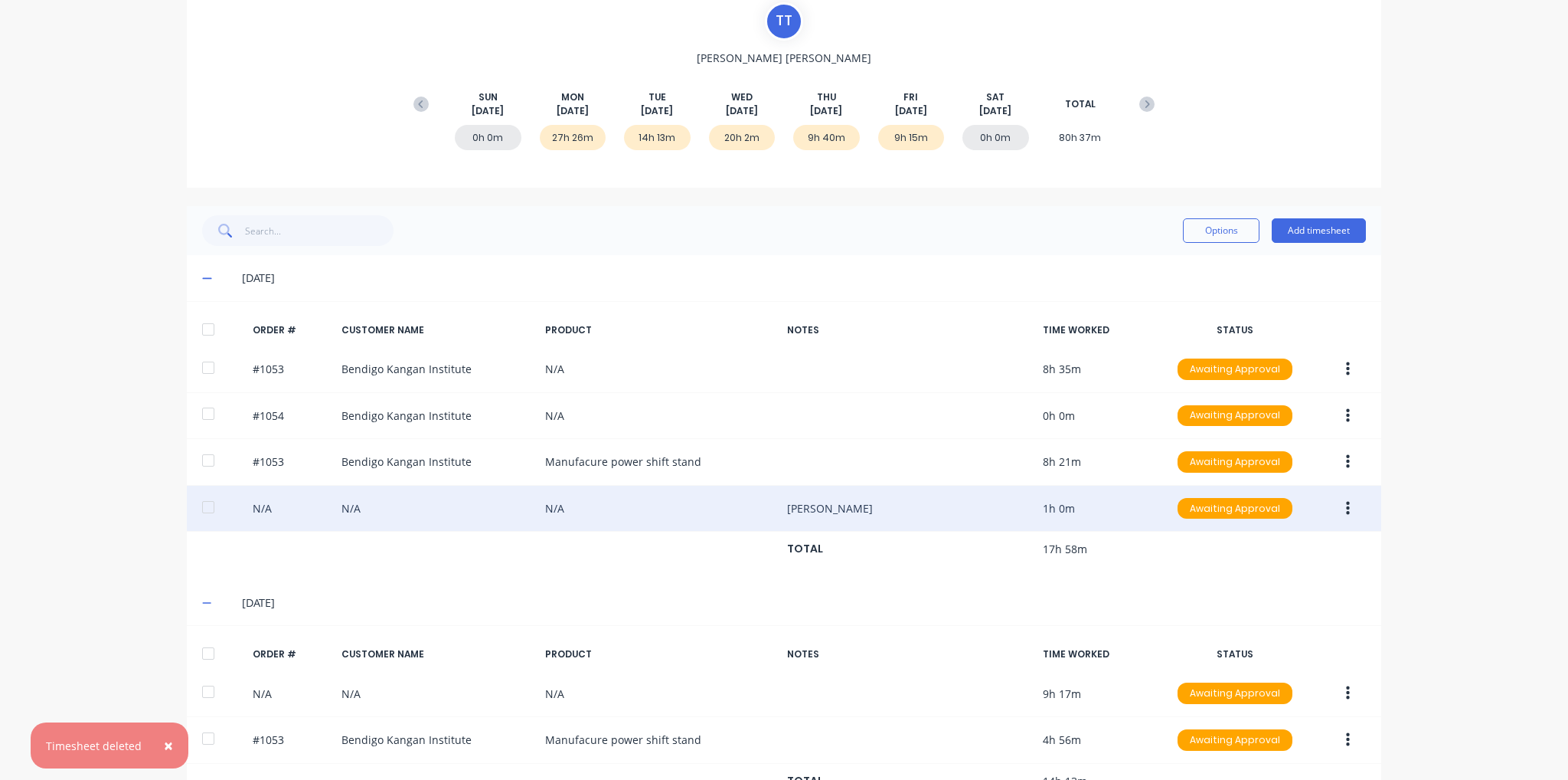
scroll to position [335, 0]
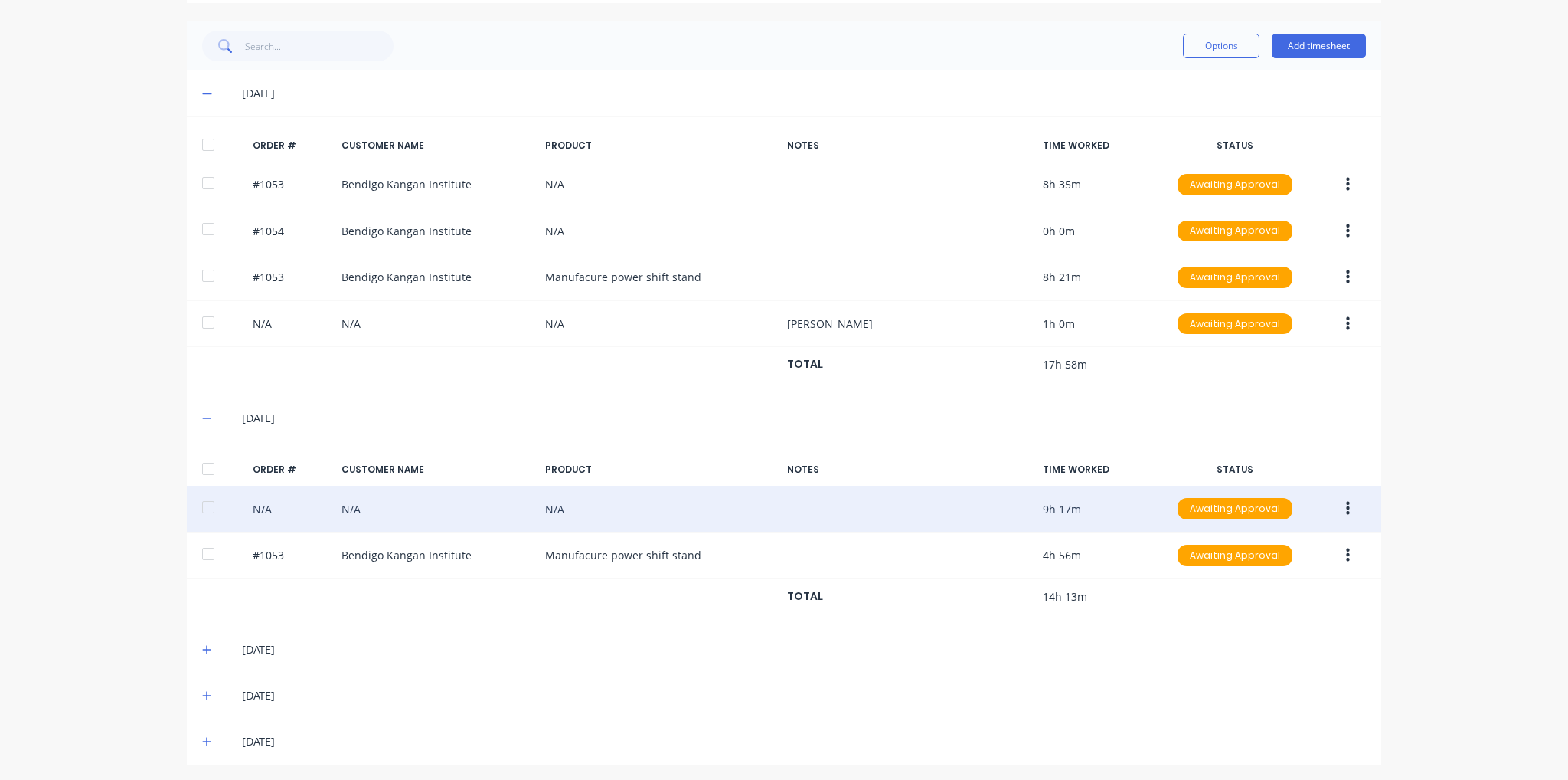
click at [1346, 506] on icon "button" at bounding box center [1348, 508] width 4 height 14
click at [1291, 620] on button "Edit" at bounding box center [1293, 610] width 146 height 30
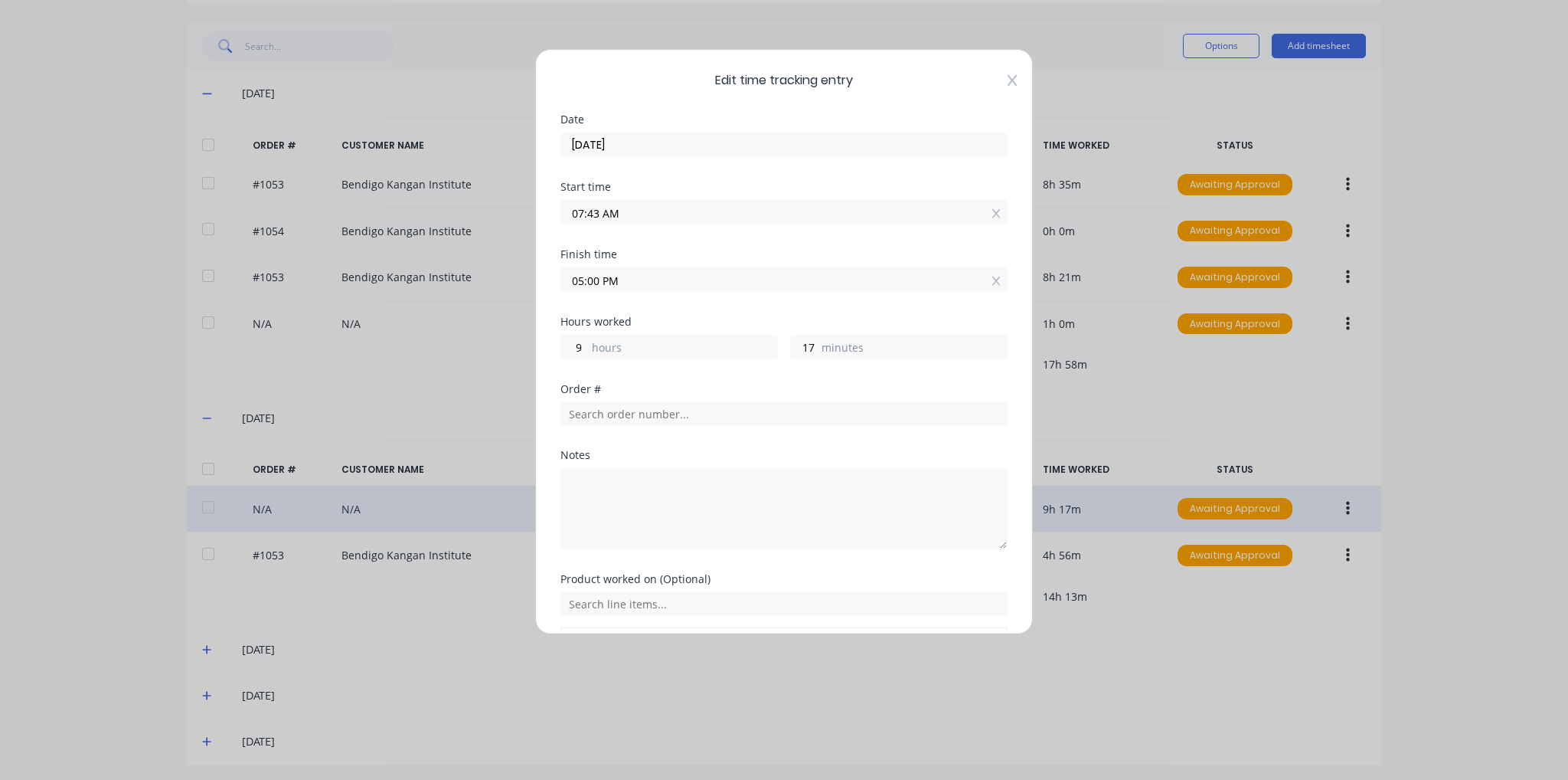
click at [1008, 76] on icon at bounding box center [1012, 80] width 9 height 11
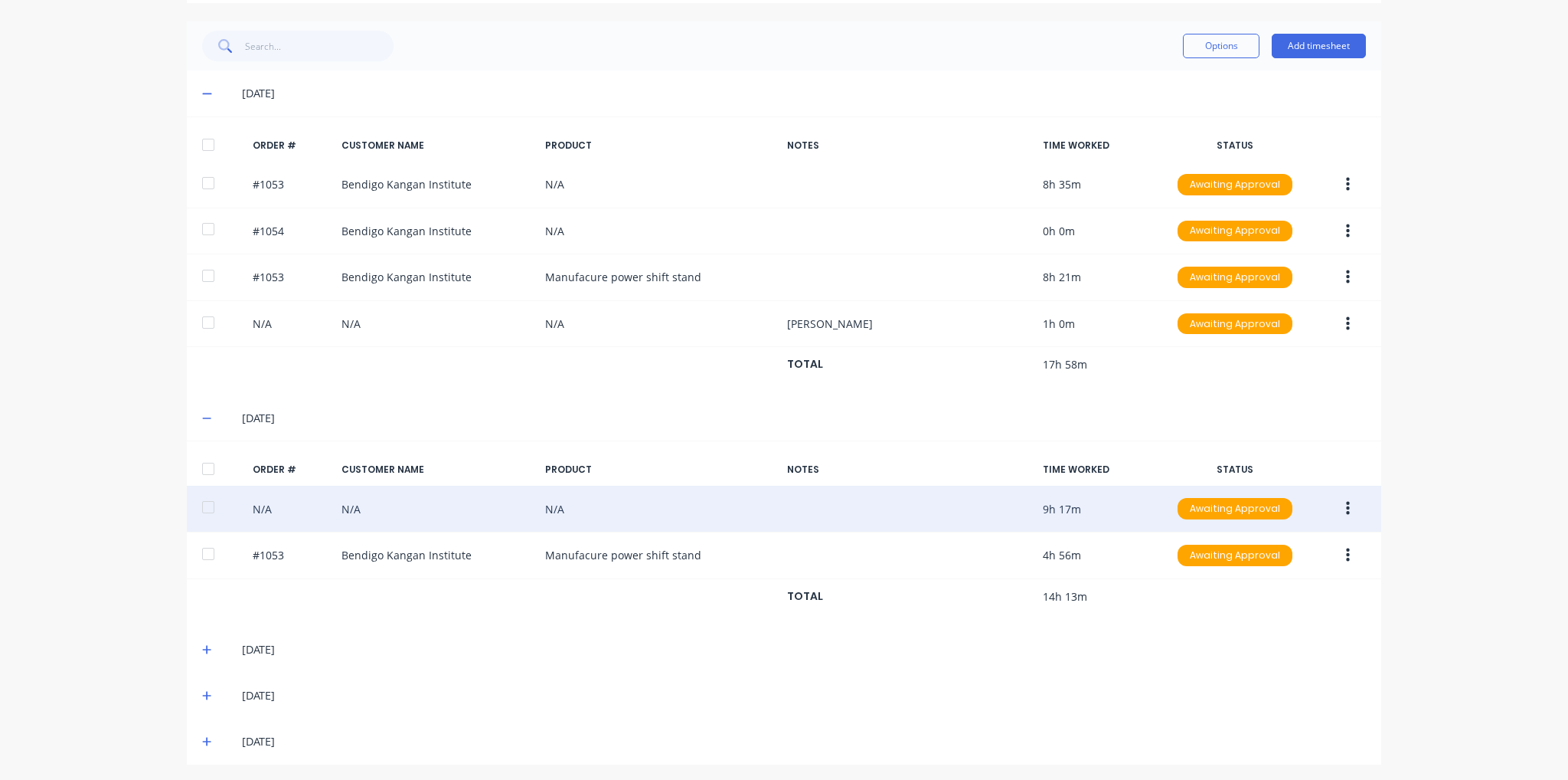
click at [1346, 514] on button "button" at bounding box center [1348, 509] width 36 height 28
click at [1293, 669] on div "Delete" at bounding box center [1293, 671] width 118 height 22
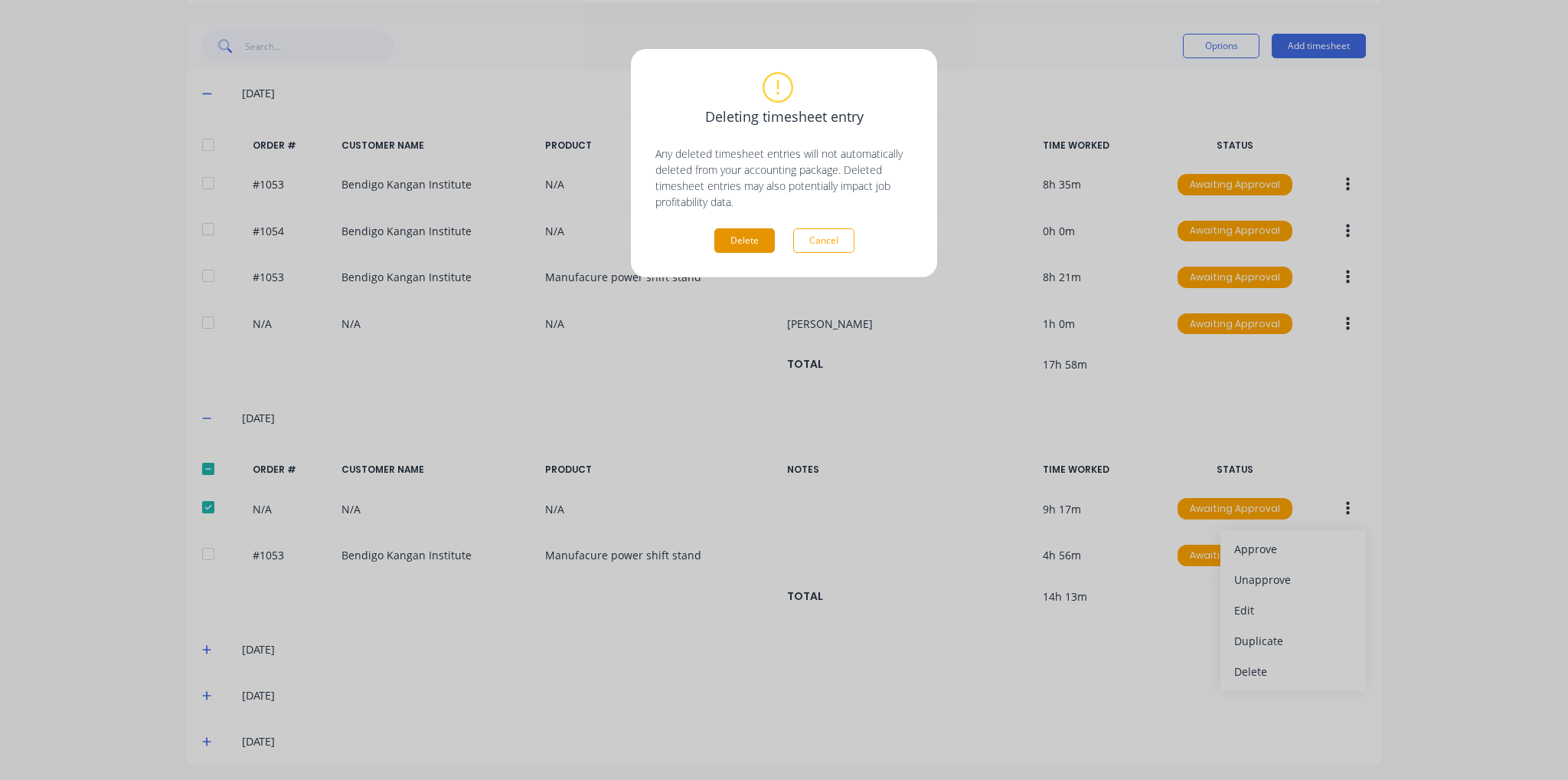
click at [757, 249] on button "Delete" at bounding box center [745, 241] width 61 height 25
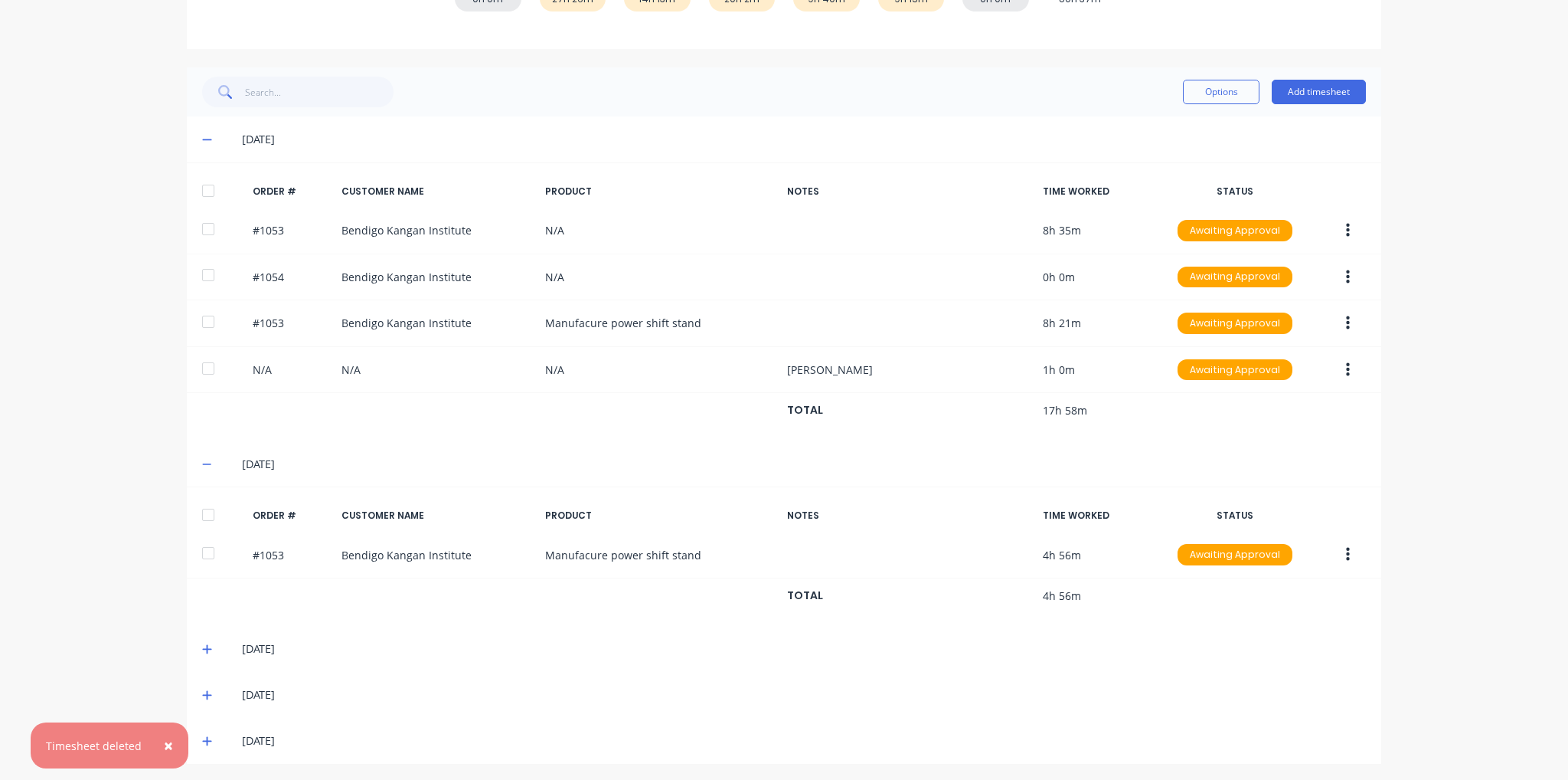
click at [202, 648] on icon at bounding box center [207, 648] width 10 height 11
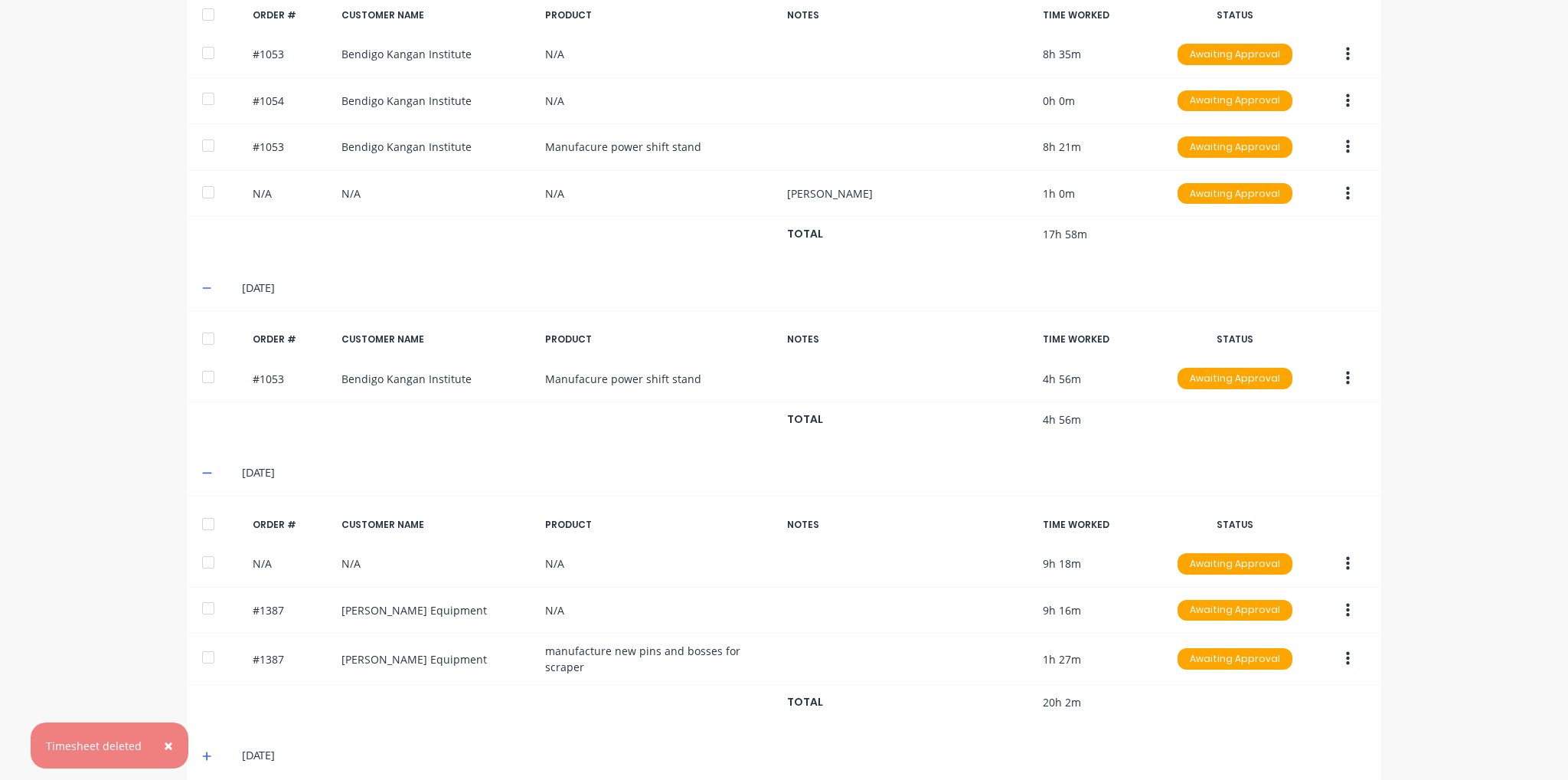
scroll to position [519, 0]
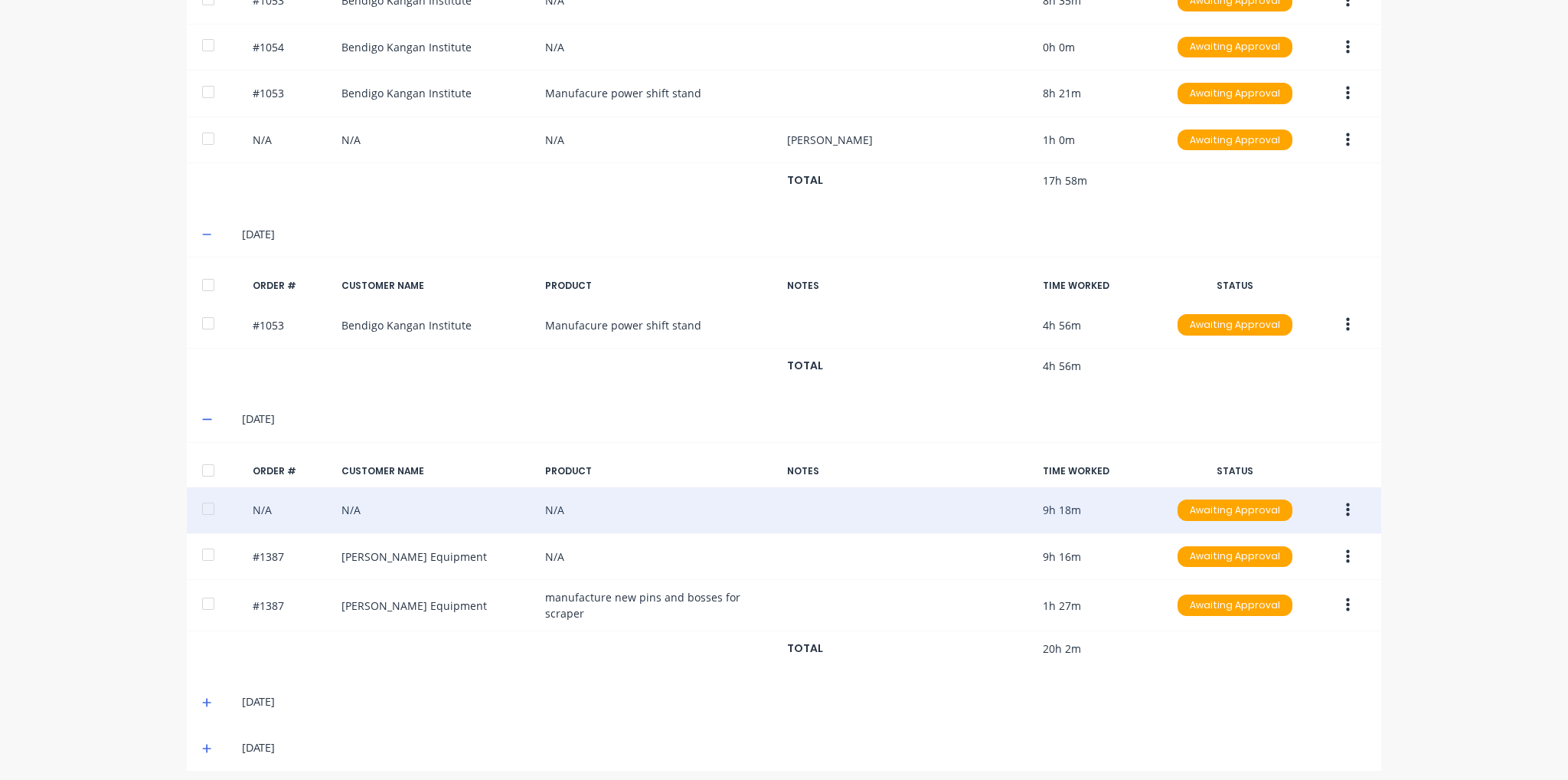
click at [1341, 515] on button "button" at bounding box center [1348, 511] width 36 height 28
click at [1323, 612] on div "Edit" at bounding box center [1293, 611] width 118 height 22
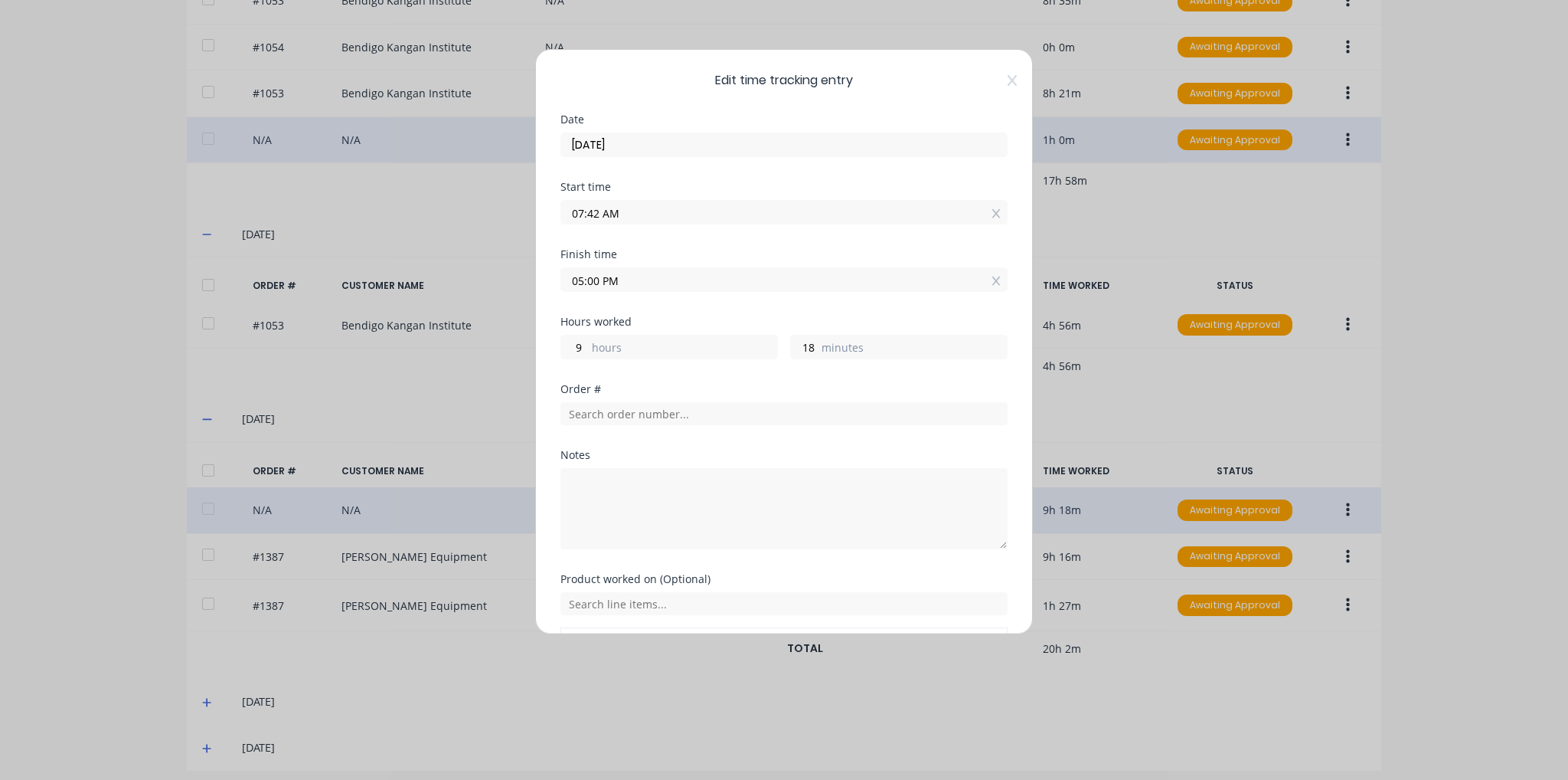
drag, startPoint x: 998, startPoint y: 79, endPoint x: 995, endPoint y: 131, distance: 52.1
click at [1008, 79] on icon at bounding box center [1012, 80] width 9 height 12
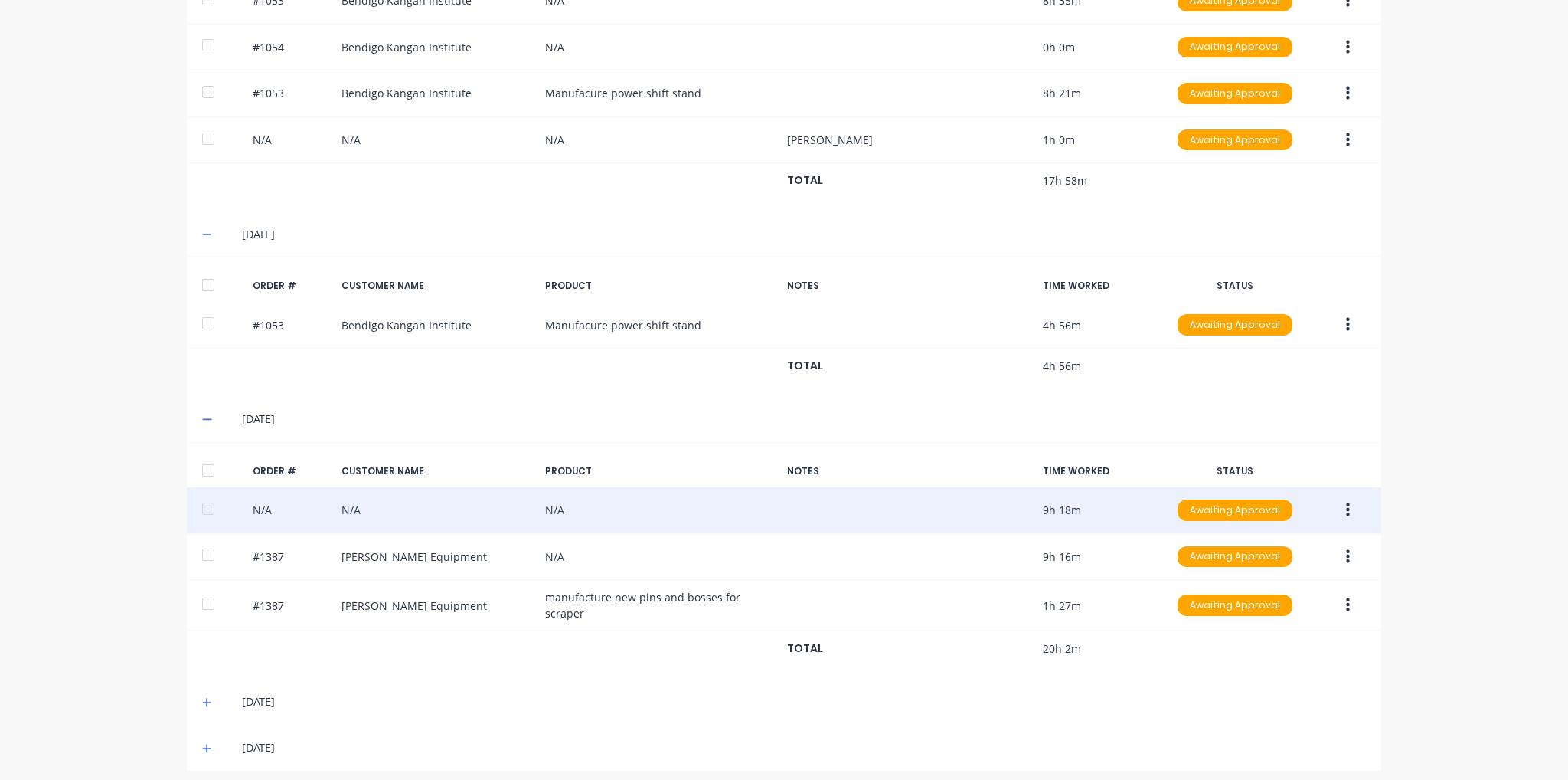
click at [1346, 510] on icon "button" at bounding box center [1348, 510] width 4 height 14
click at [1297, 672] on div "Delete" at bounding box center [1293, 673] width 118 height 22
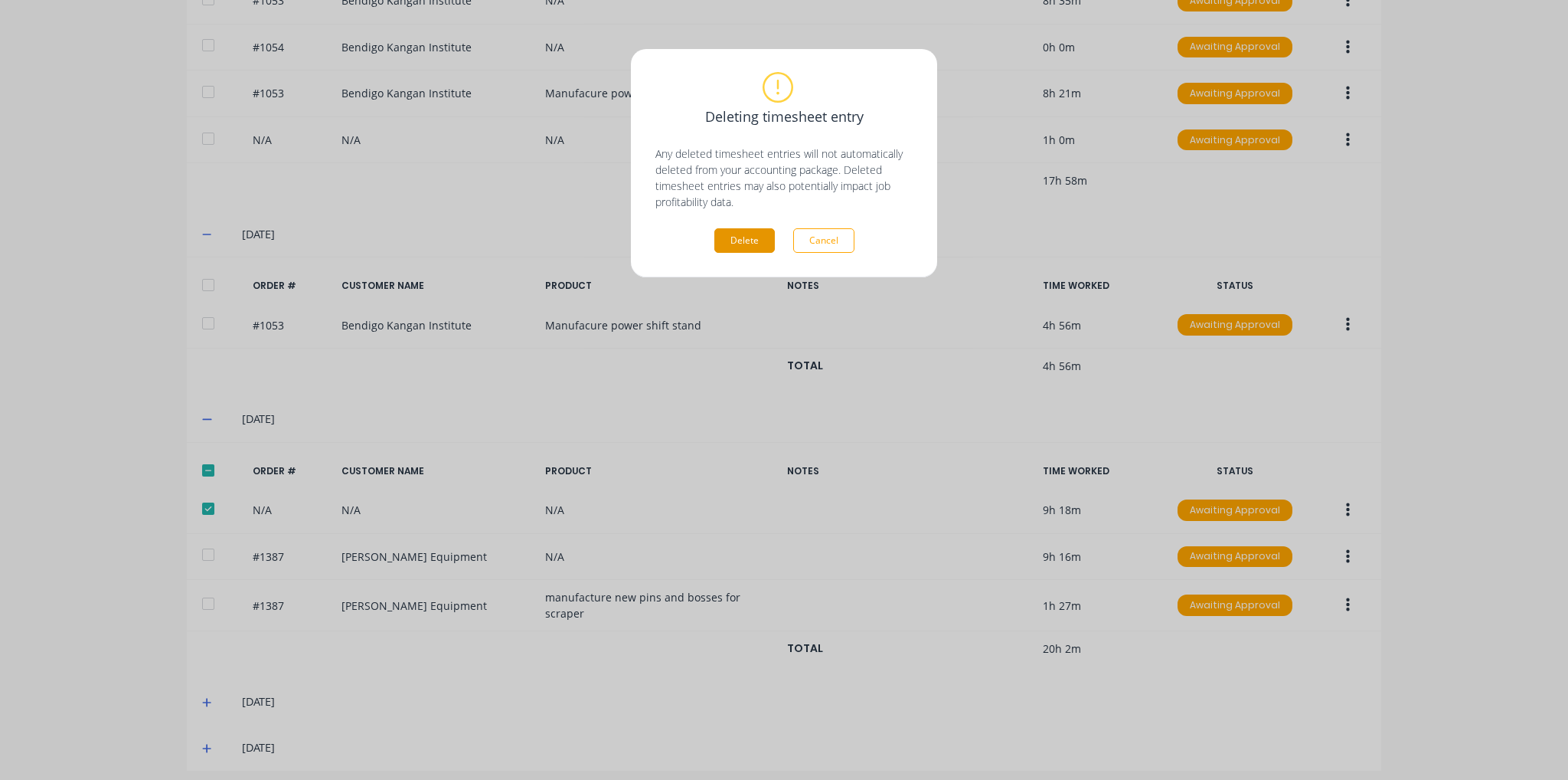
click at [745, 249] on button "Delete" at bounding box center [745, 241] width 61 height 25
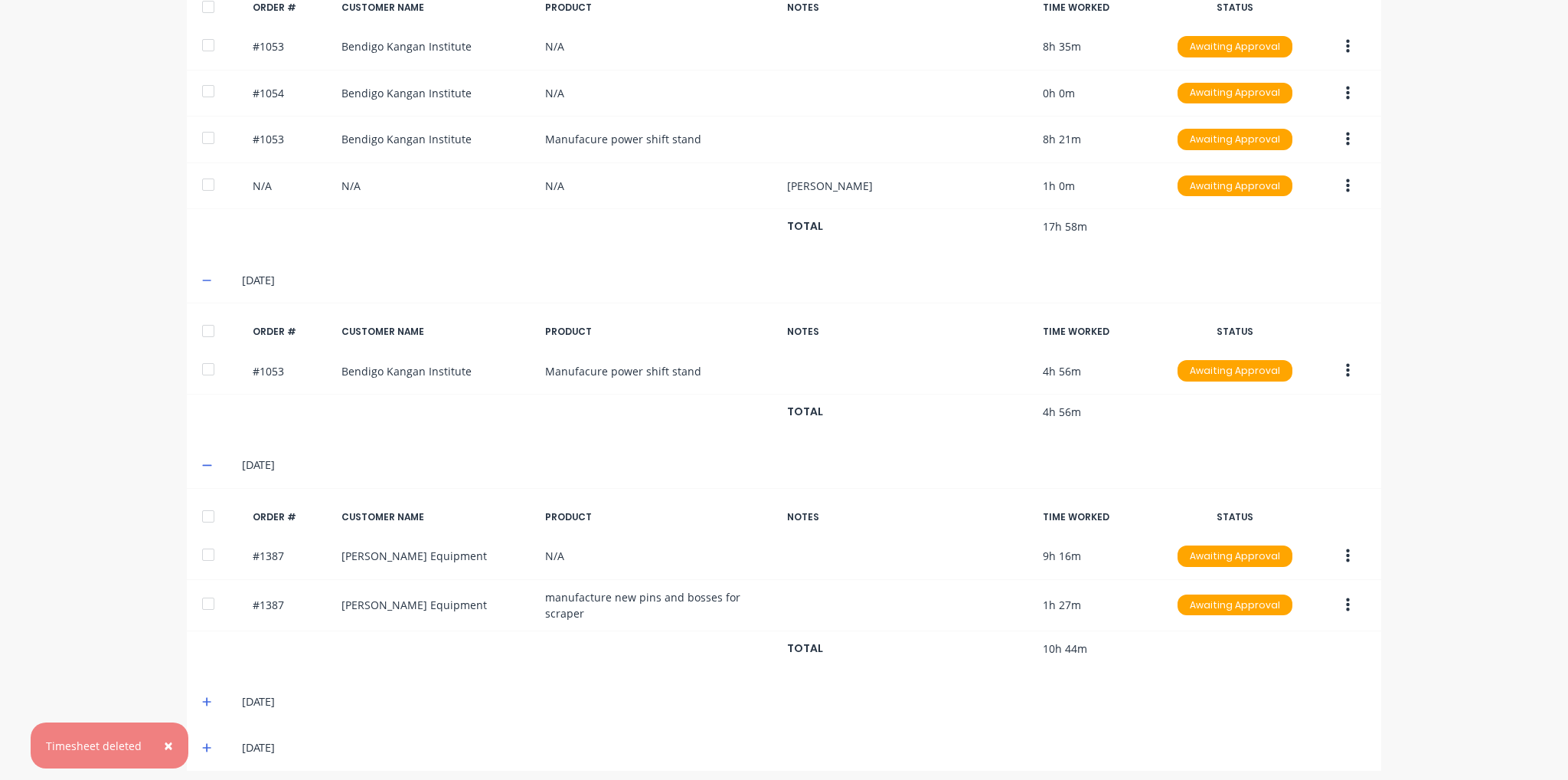
click at [202, 697] on icon at bounding box center [207, 701] width 10 height 11
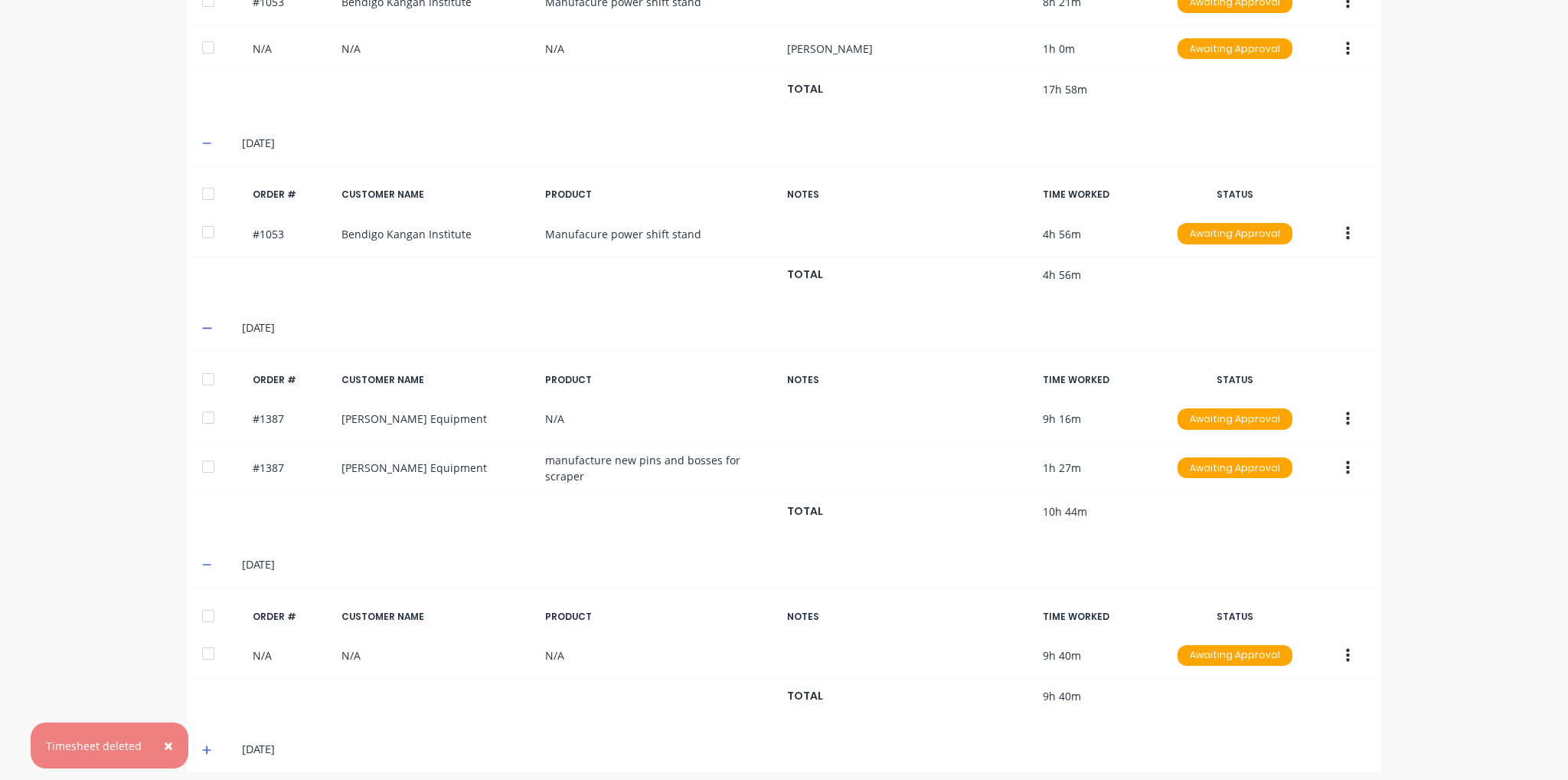
scroll to position [611, 0]
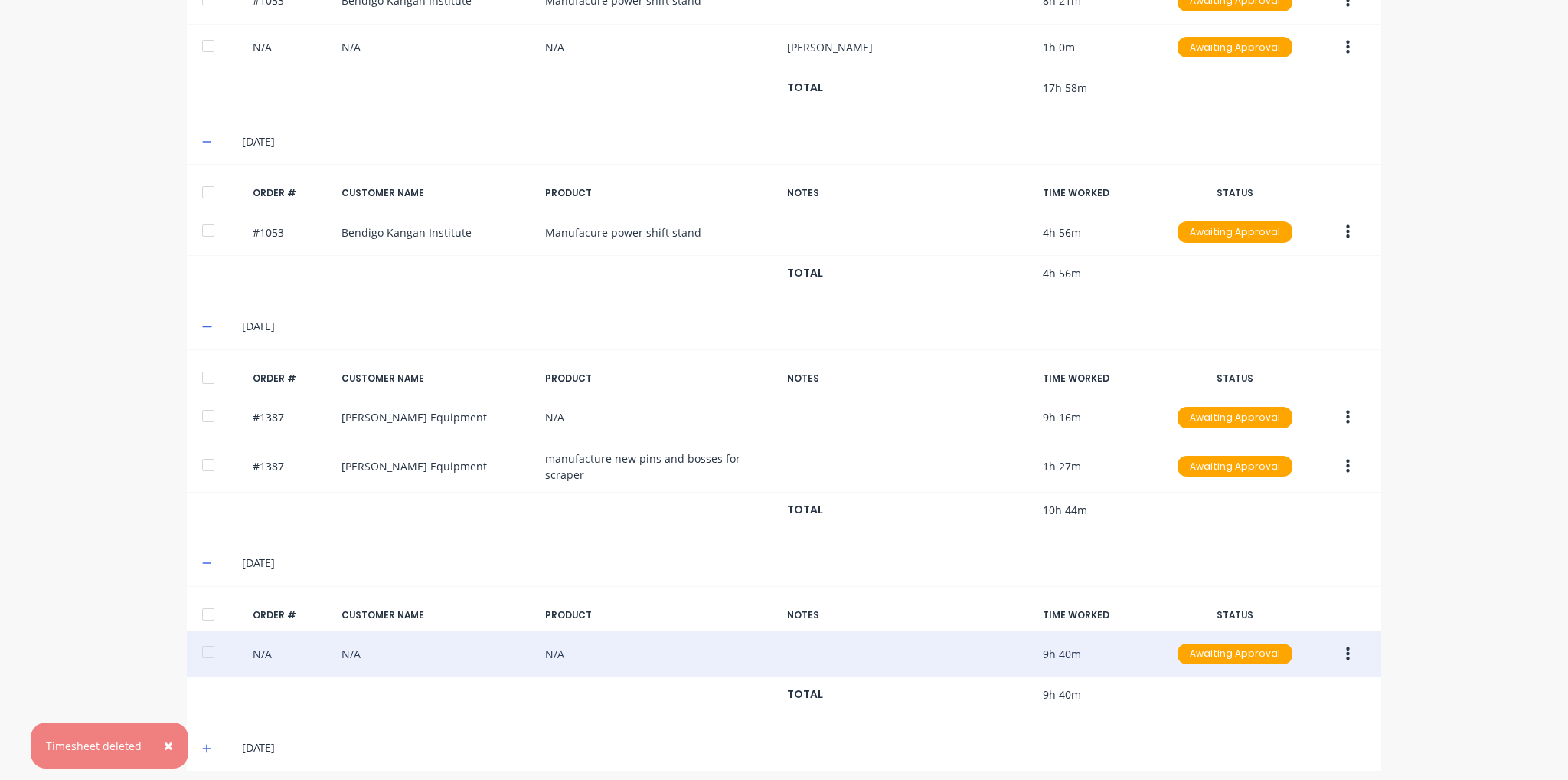
click at [1346, 648] on icon "button" at bounding box center [1348, 653] width 4 height 14
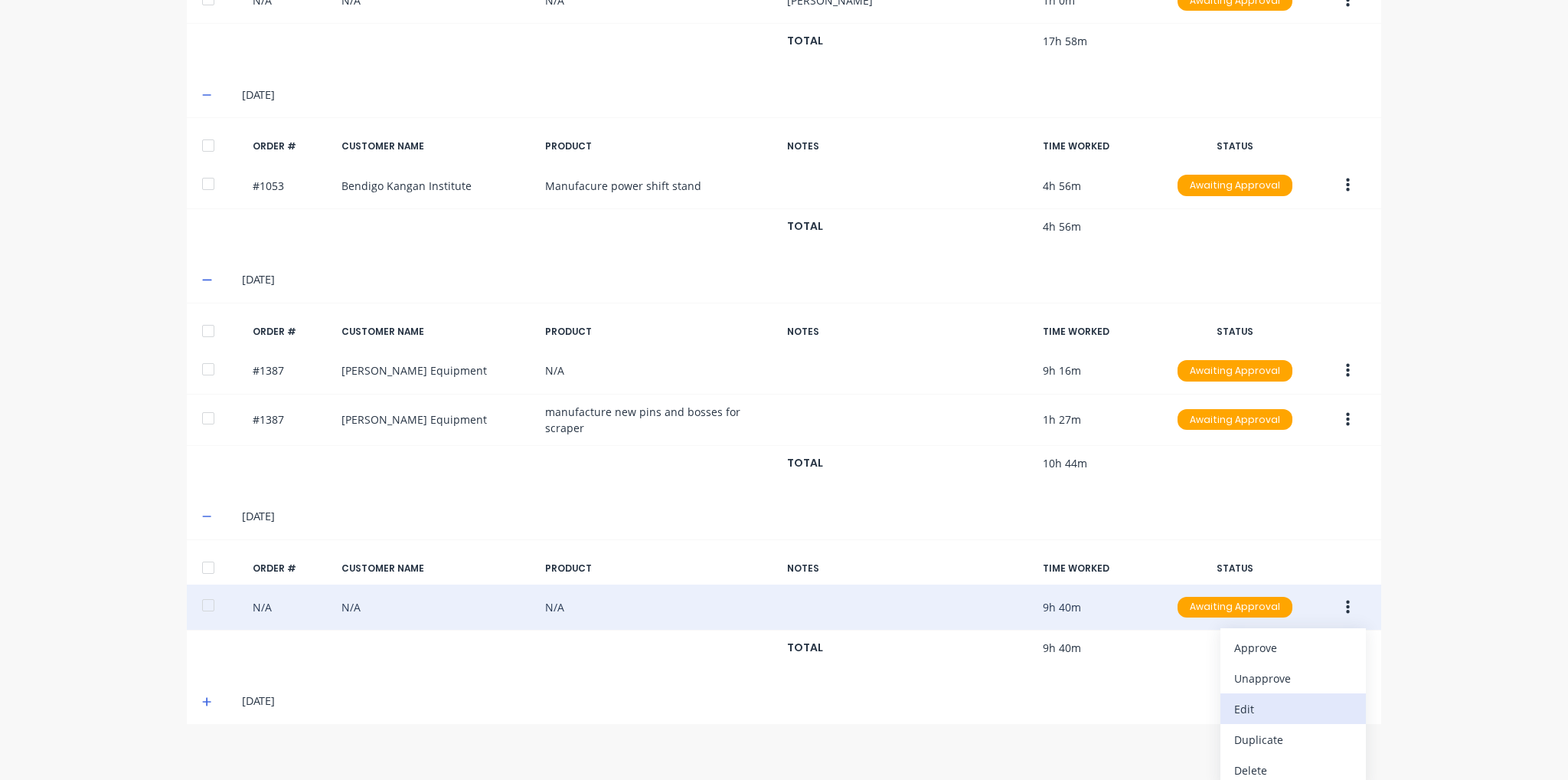
click at [1283, 698] on div "Edit" at bounding box center [1293, 709] width 118 height 22
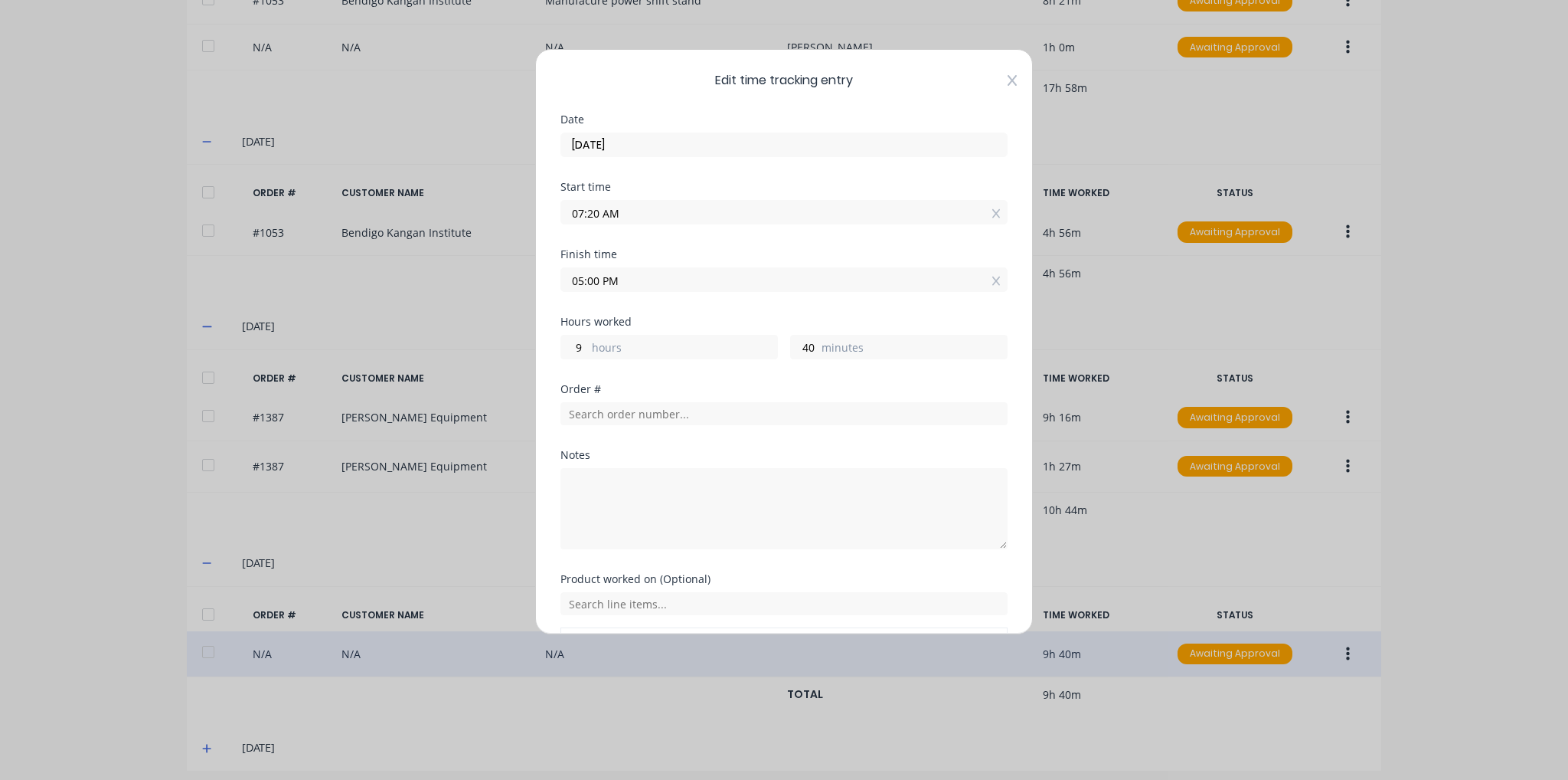
click at [1008, 83] on icon at bounding box center [1012, 80] width 9 height 11
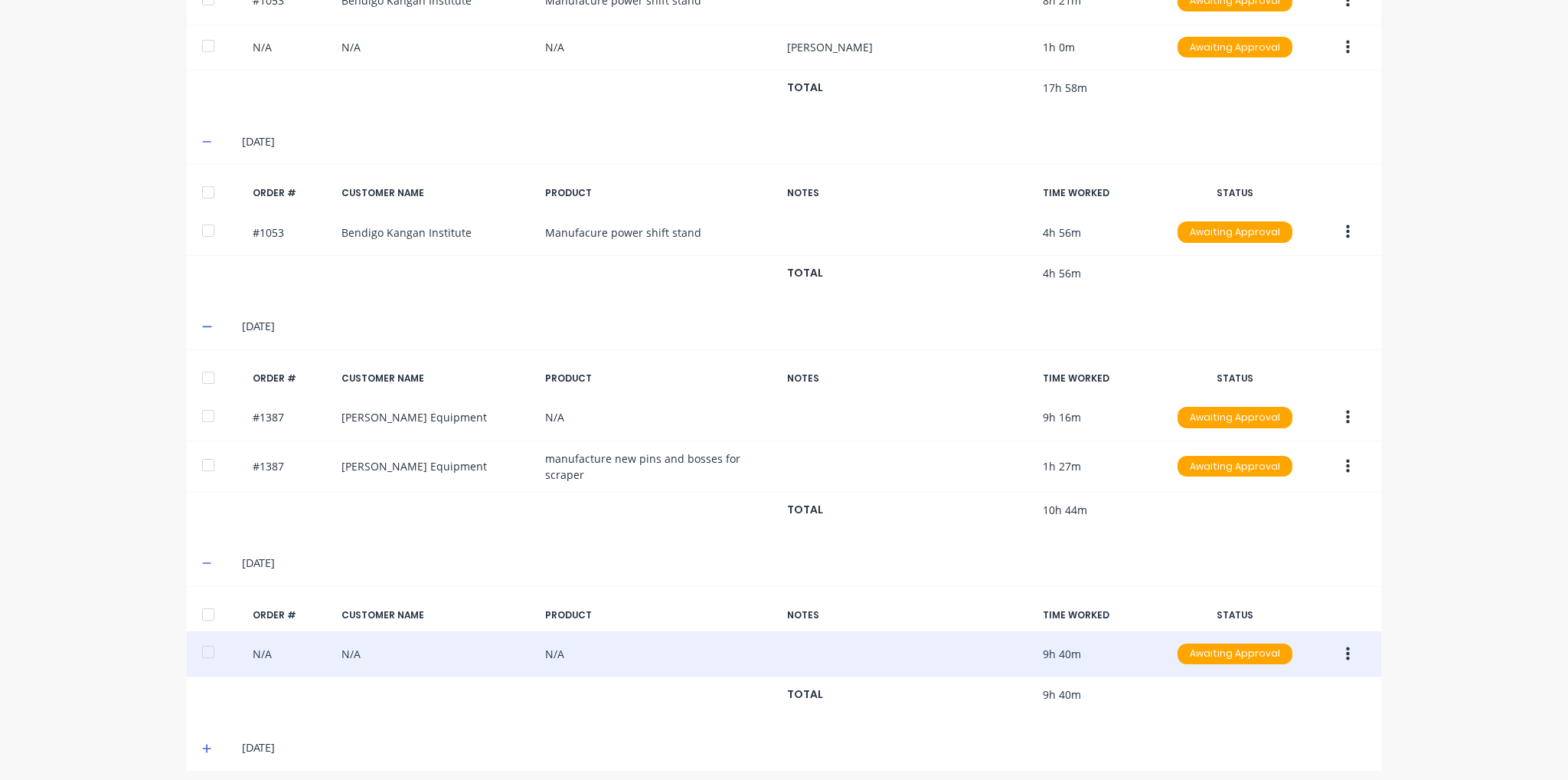
click at [202, 743] on icon at bounding box center [207, 748] width 10 height 11
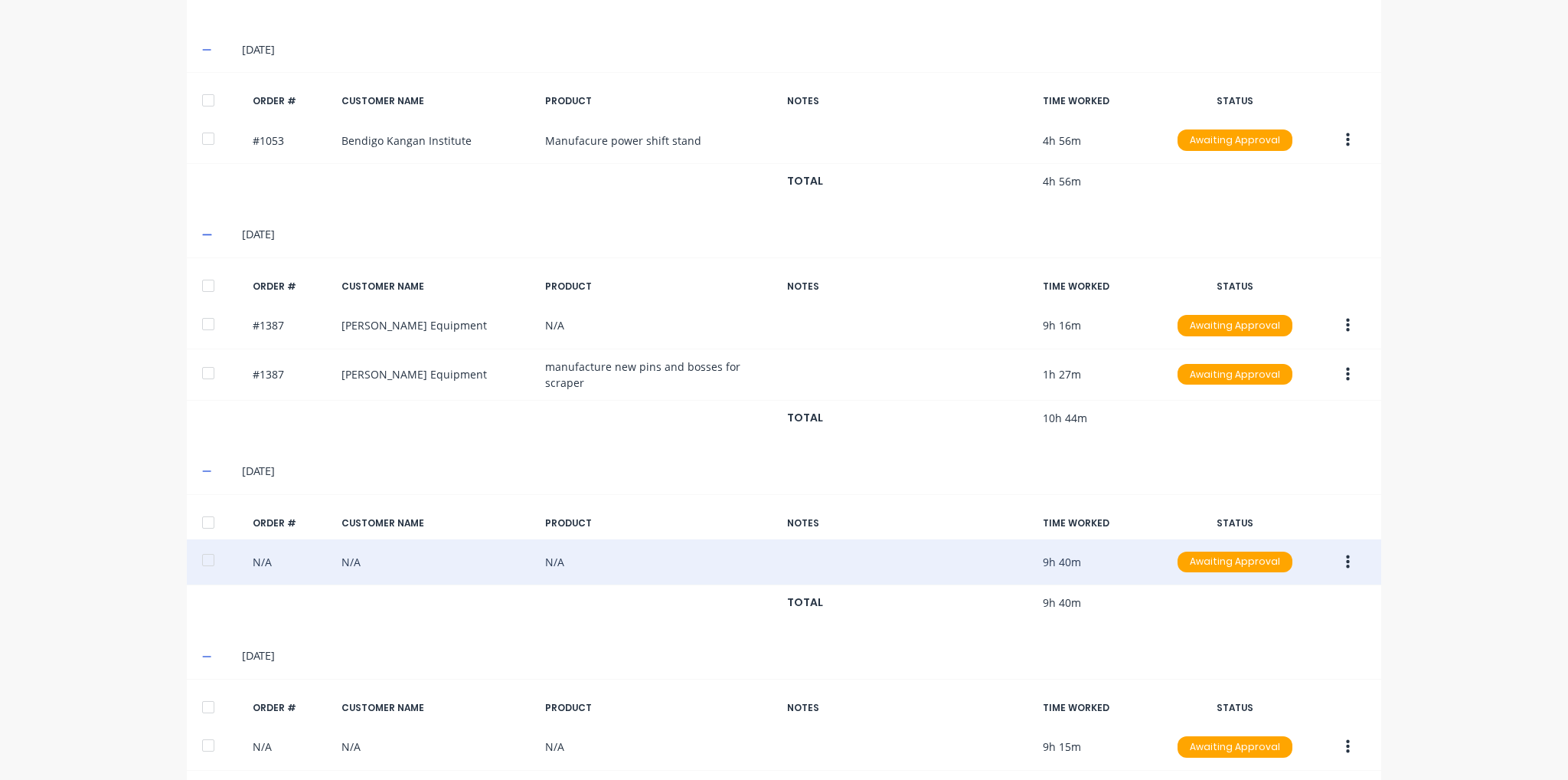
scroll to position [751, 0]
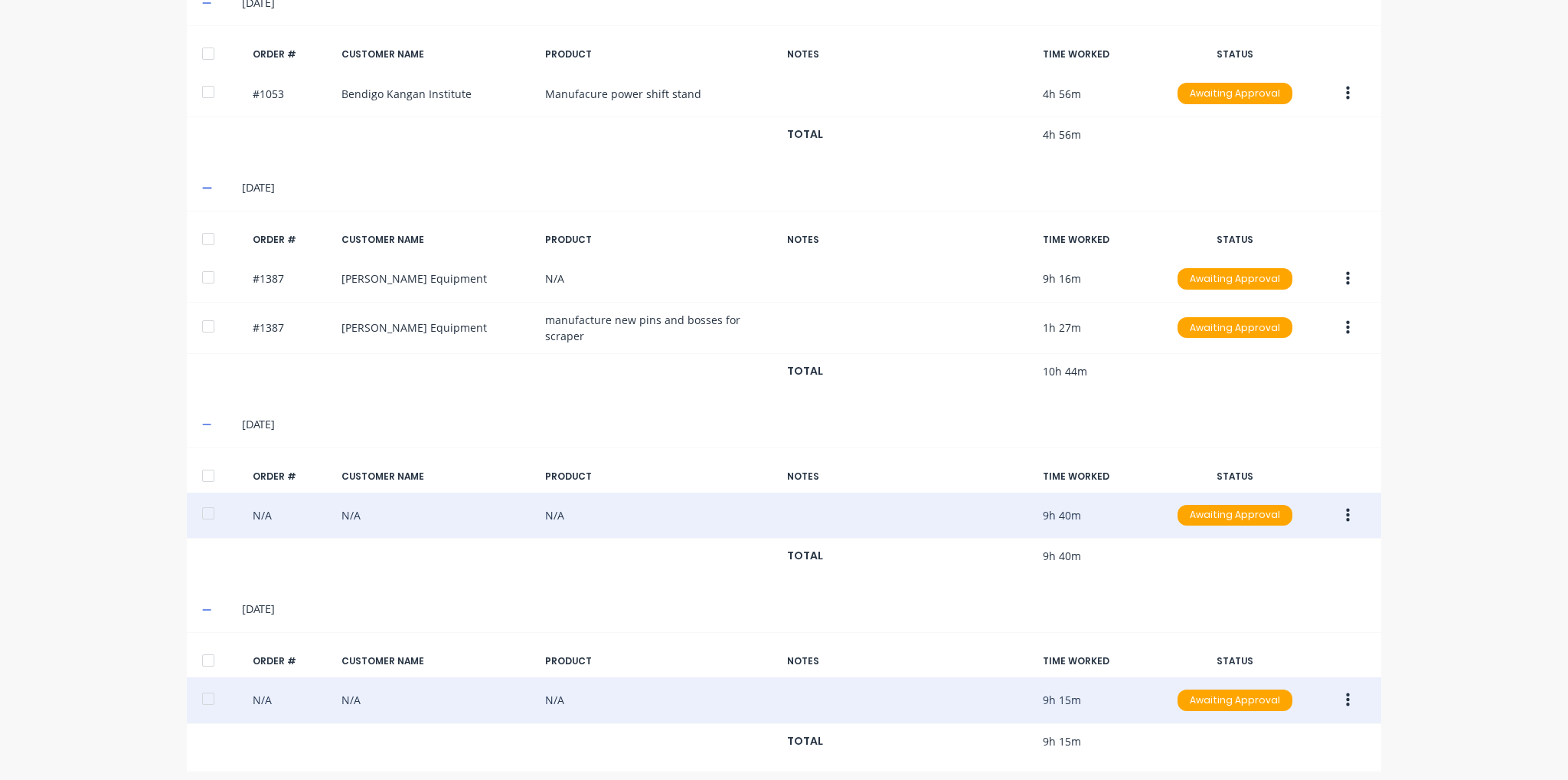
click at [1346, 693] on button "button" at bounding box center [1348, 701] width 36 height 28
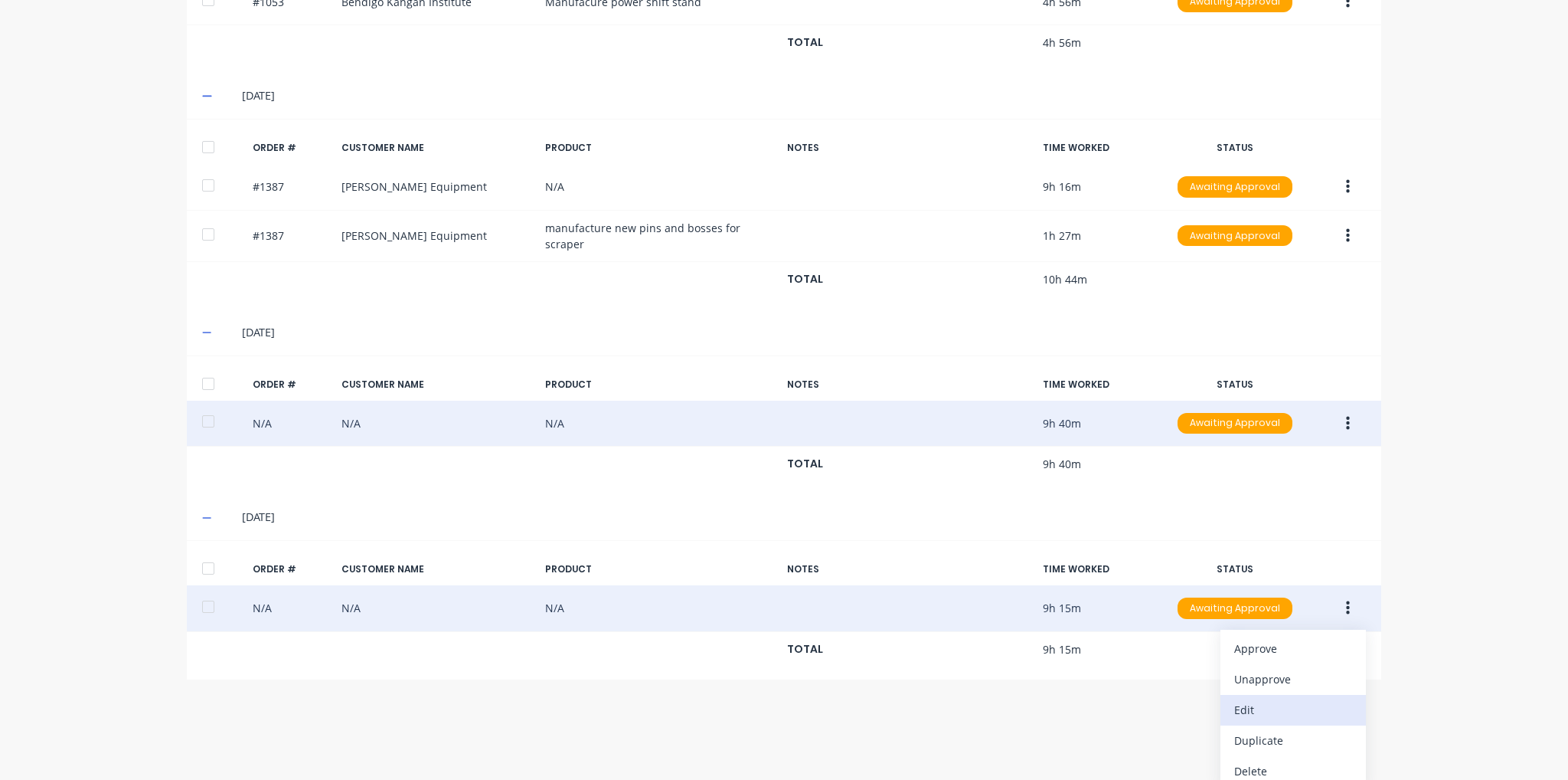
click at [1303, 708] on div "Edit" at bounding box center [1293, 710] width 118 height 22
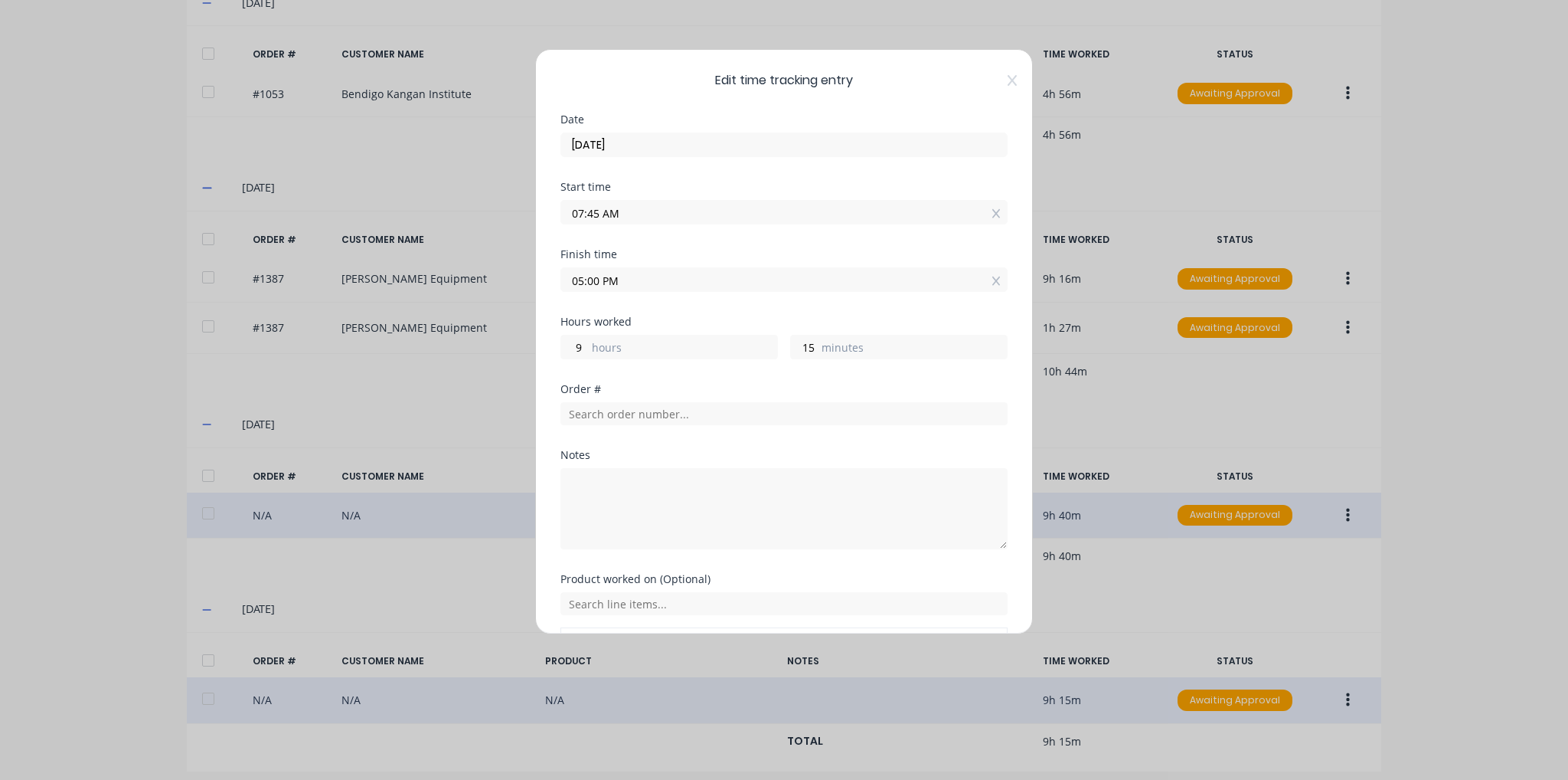
click at [1003, 90] on div "Edit time tracking entry Date 05/09/2025 Start time 07:45 AM Finish time 05:00 …" at bounding box center [784, 341] width 498 height 585
click at [1008, 76] on icon at bounding box center [1012, 80] width 9 height 12
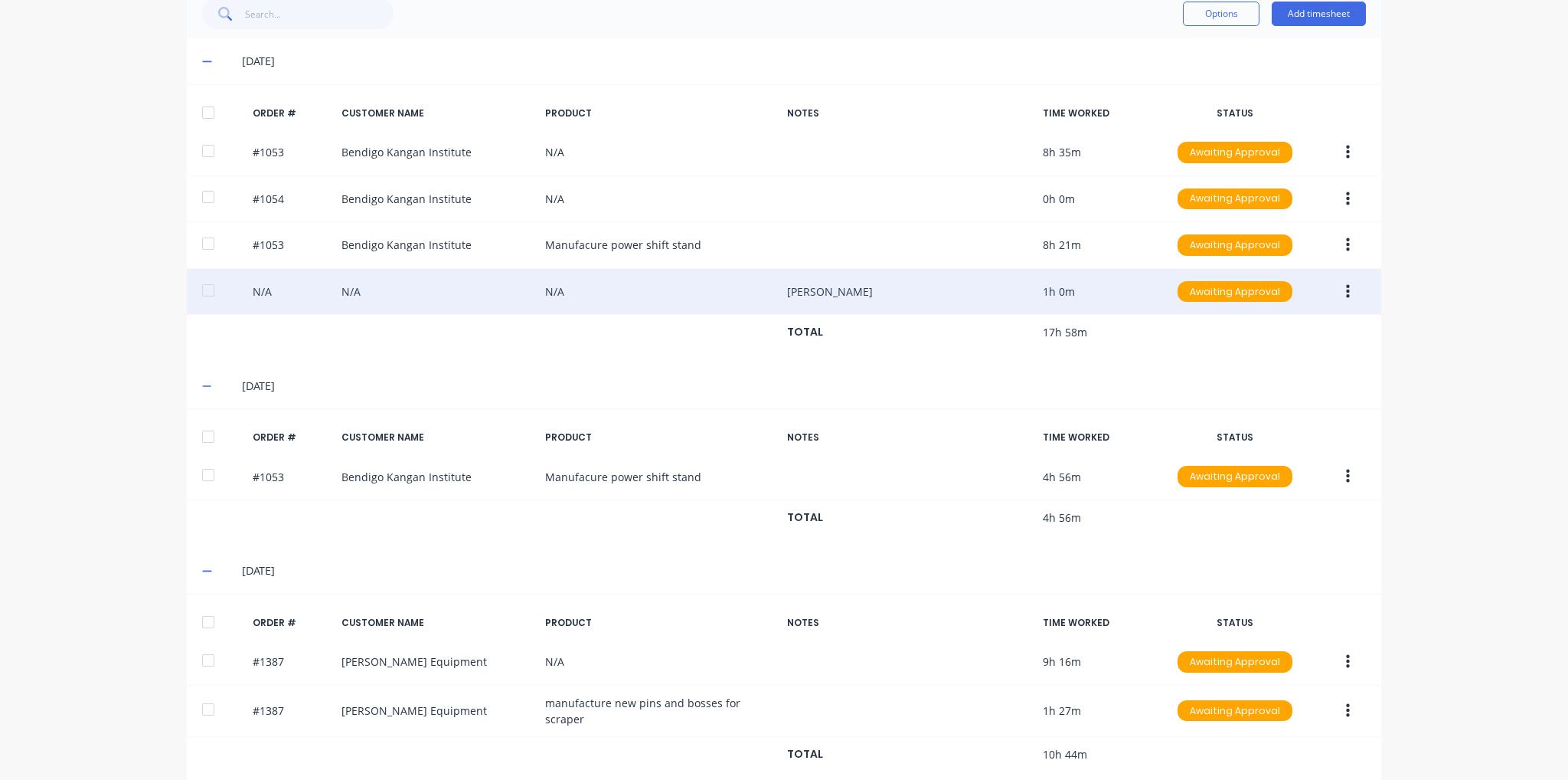
scroll to position [0, 0]
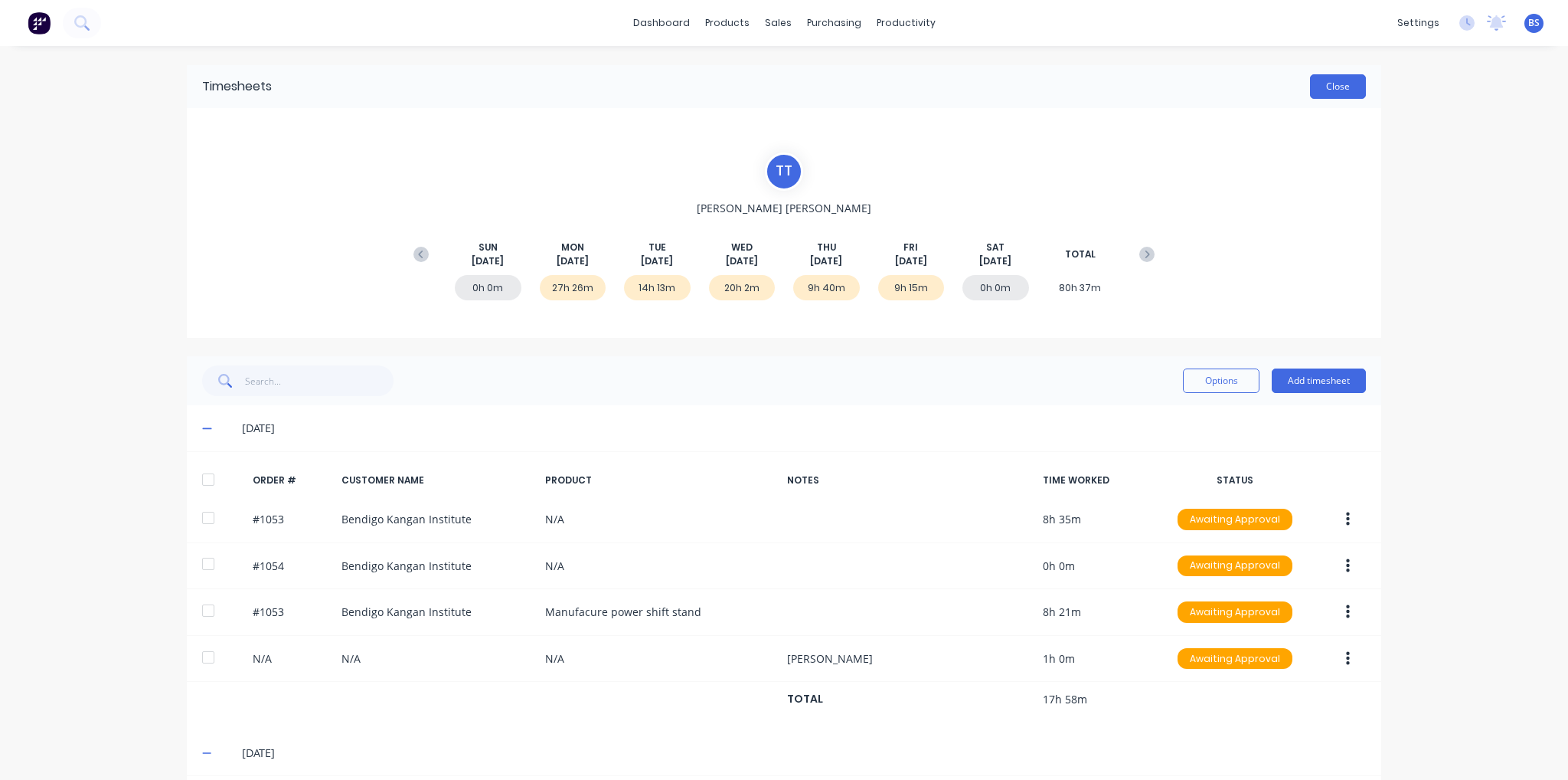
click at [1321, 93] on button "Close" at bounding box center [1338, 87] width 56 height 25
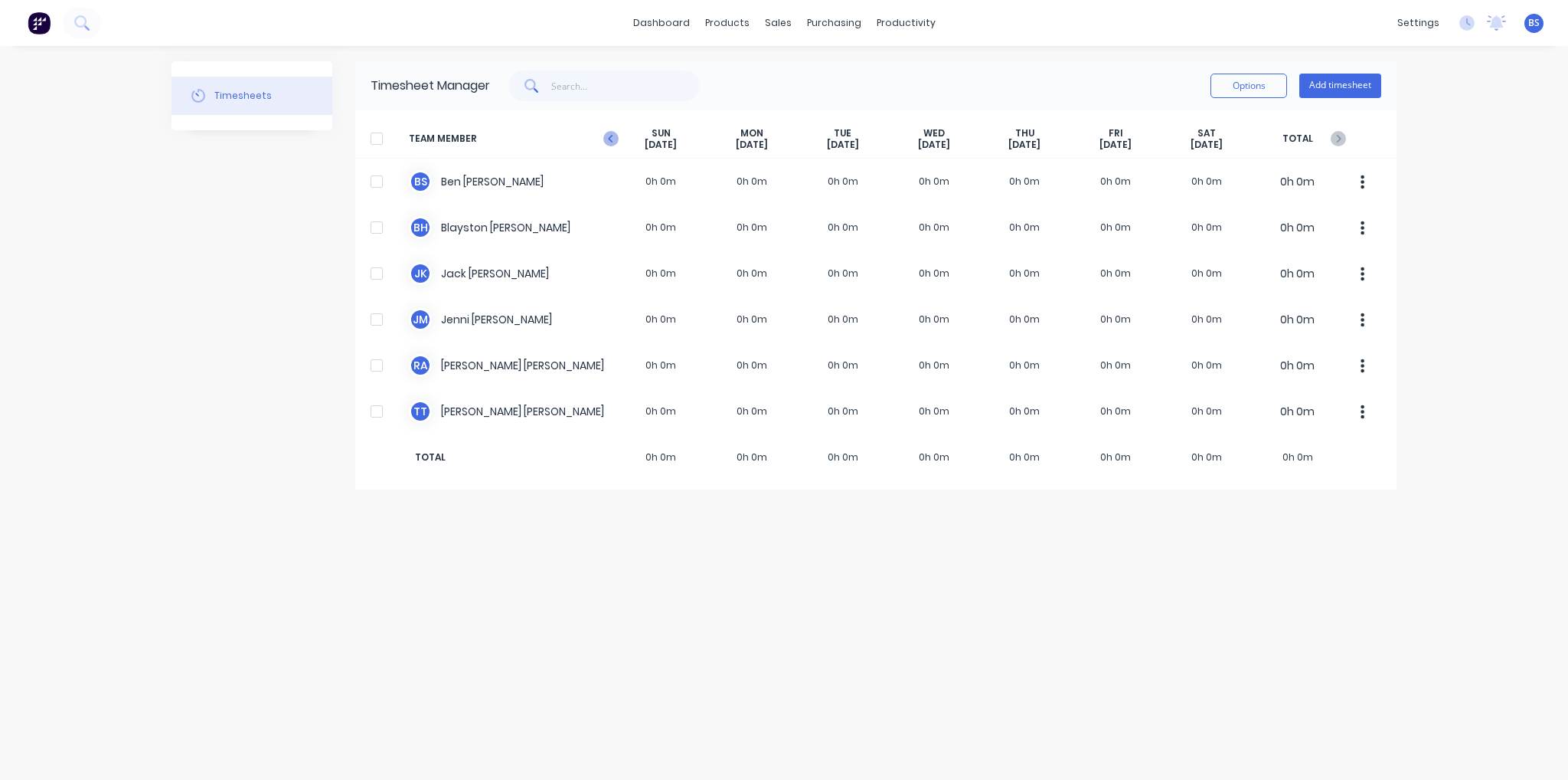
click at [613, 138] on icon "button" at bounding box center [611, 138] width 16 height 16
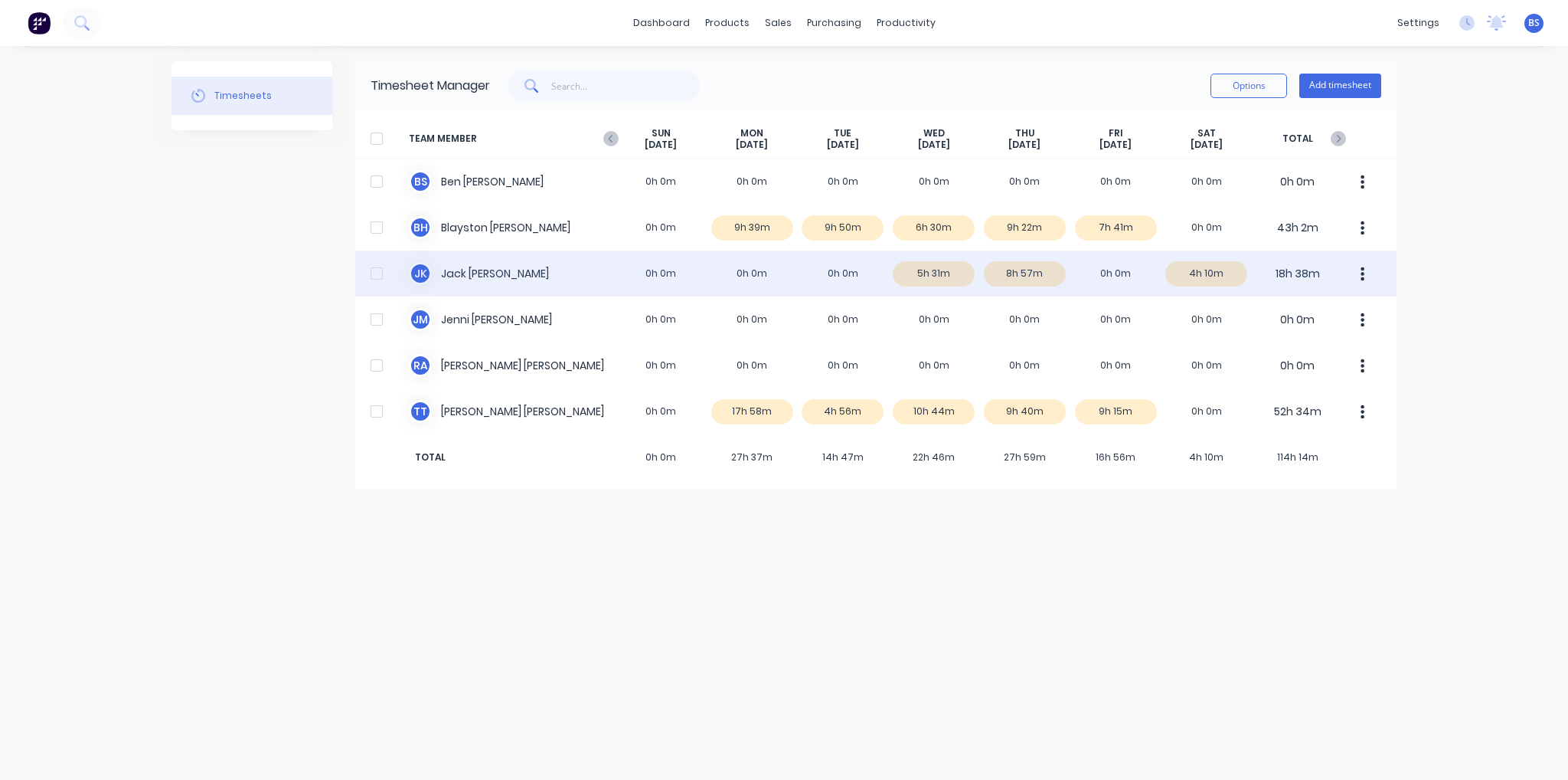
click at [787, 277] on div "J K Jack Kerr 0h 0m 0h 0m 0h 0m 5h 31m 8h 57m 0h 0m 4h 10m 18h 38m" at bounding box center [875, 273] width 1041 height 46
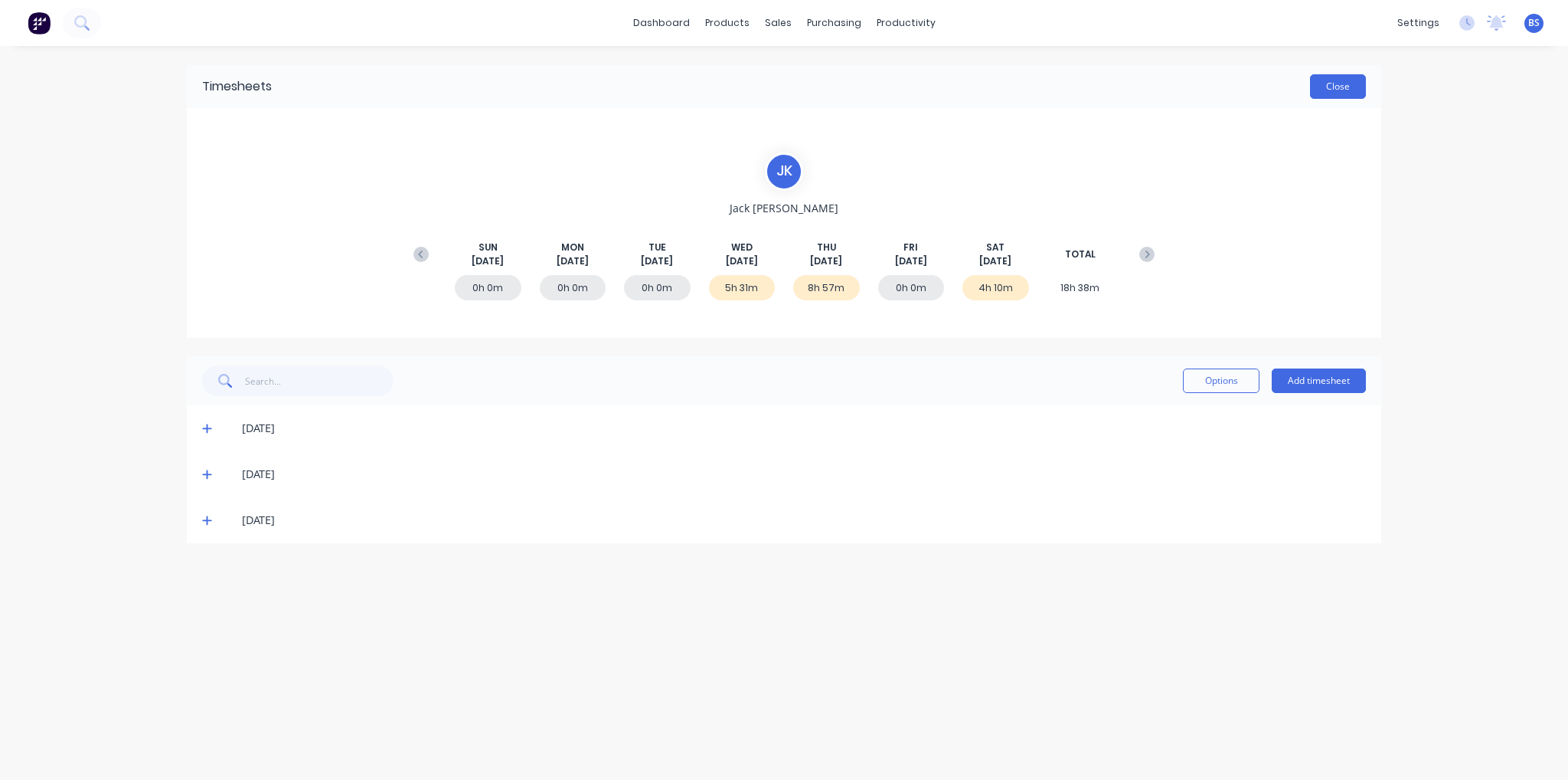
click at [1349, 78] on button "Close" at bounding box center [1338, 87] width 56 height 25
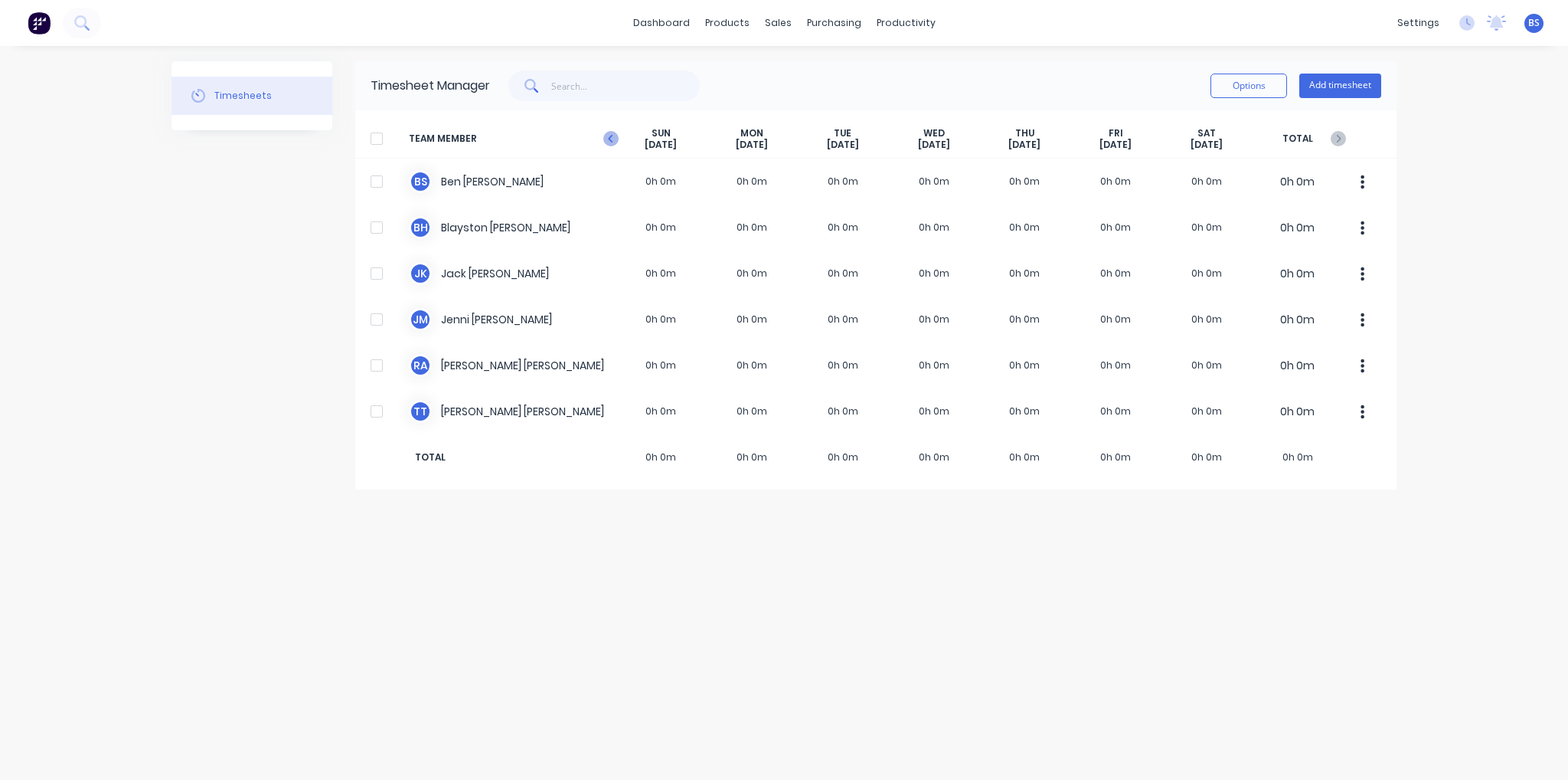
click at [611, 145] on icon "button" at bounding box center [611, 138] width 16 height 16
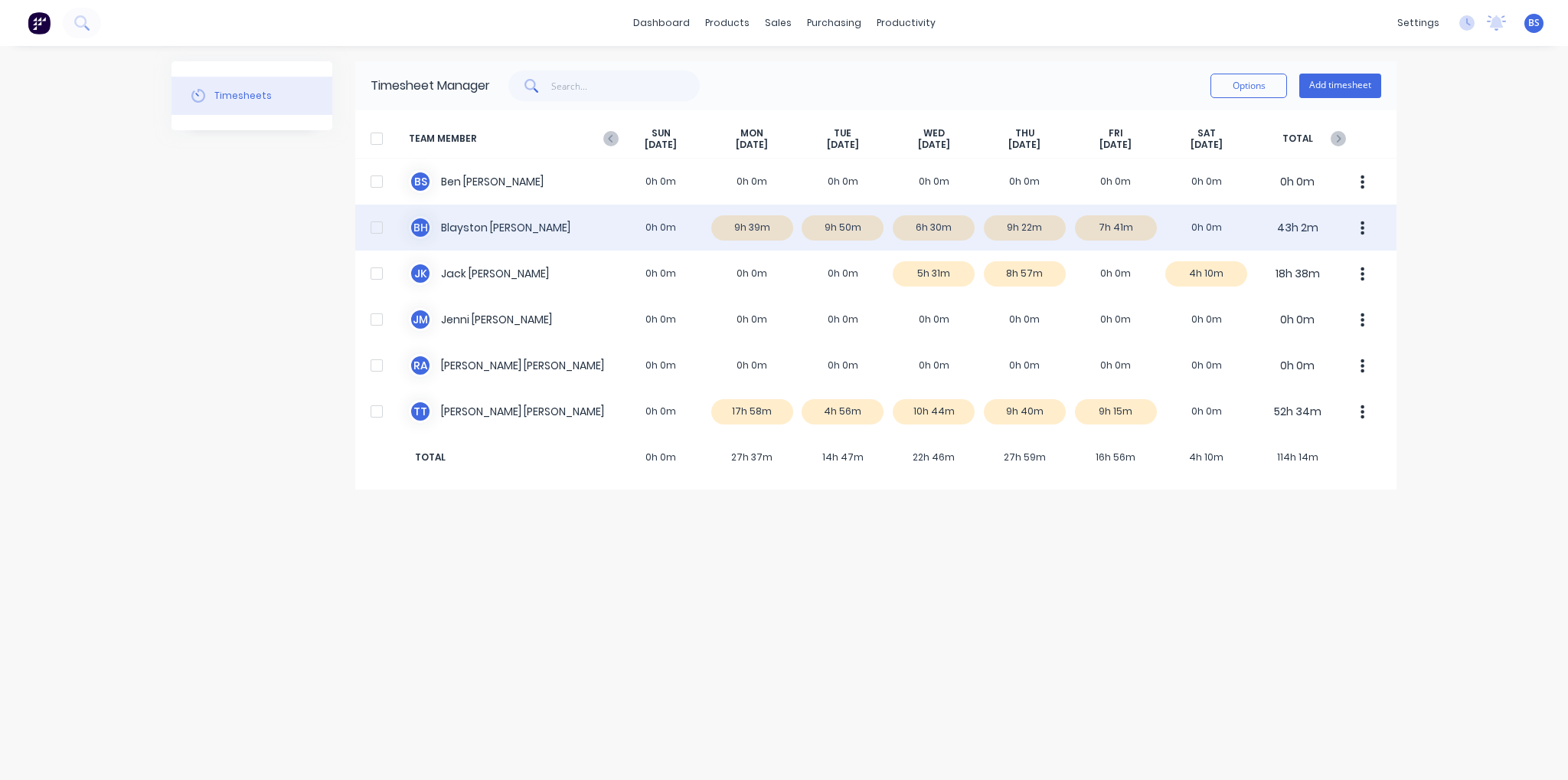
click at [751, 229] on div "B H Blayston Hamilton 0h 0m 9h 39m 9h 50m 6h 30m 9h 22m 7h 41m 0h 0m 43h 2m" at bounding box center [875, 228] width 1041 height 46
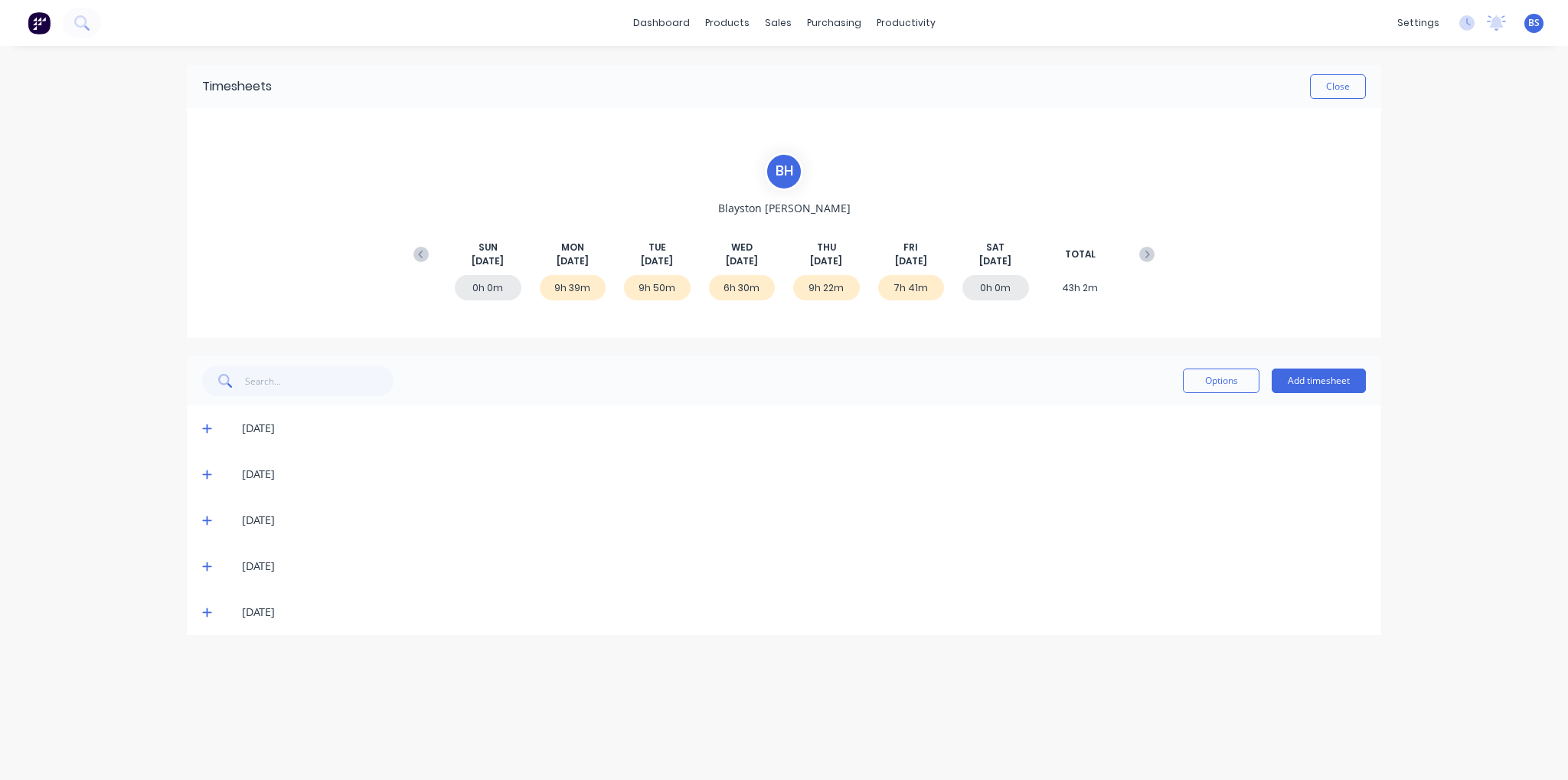
click at [211, 428] on span at bounding box center [209, 428] width 16 height 16
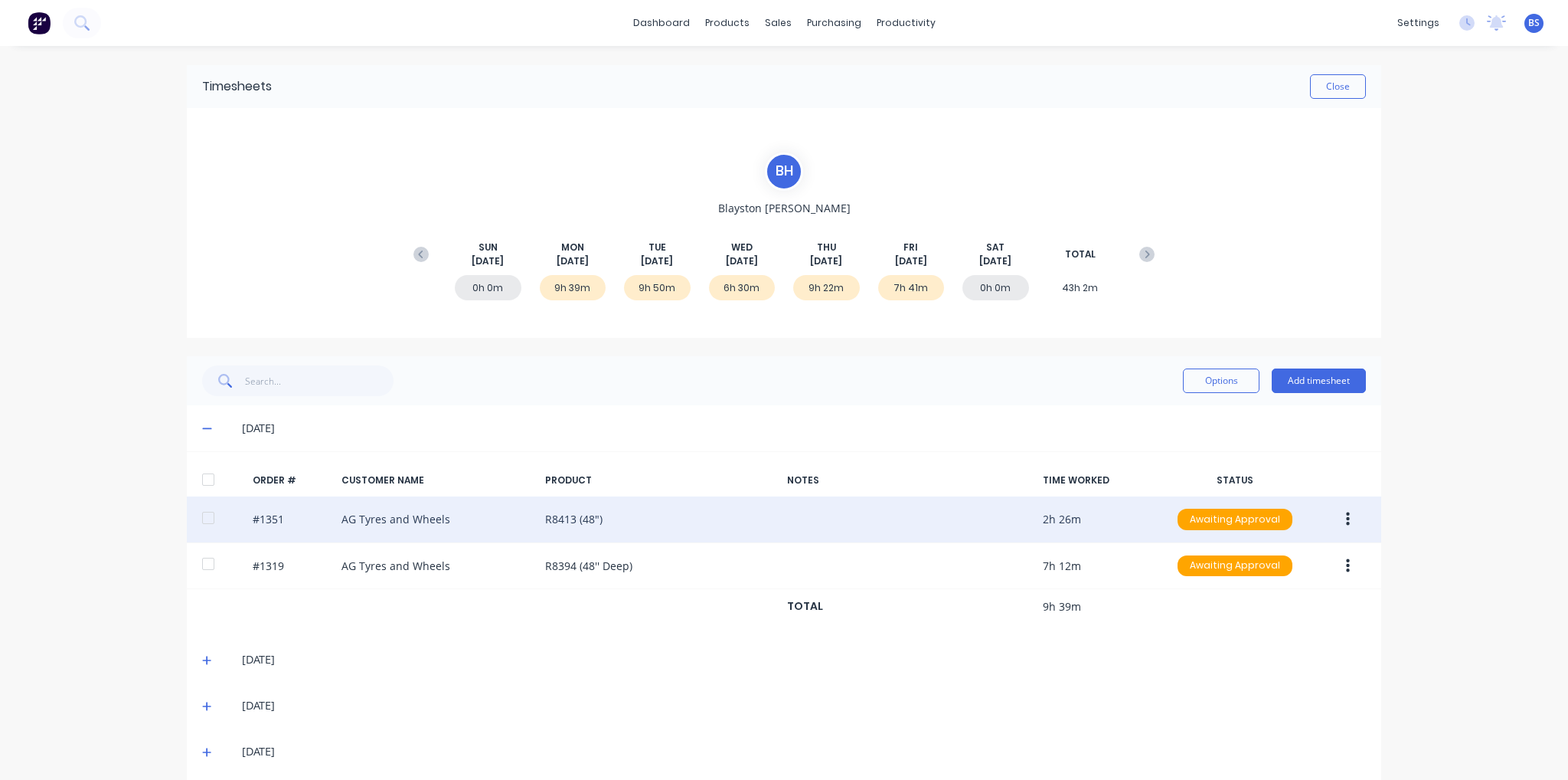
click at [1346, 524] on icon "button" at bounding box center [1348, 519] width 4 height 17
click at [1320, 619] on div "Edit" at bounding box center [1293, 620] width 118 height 22
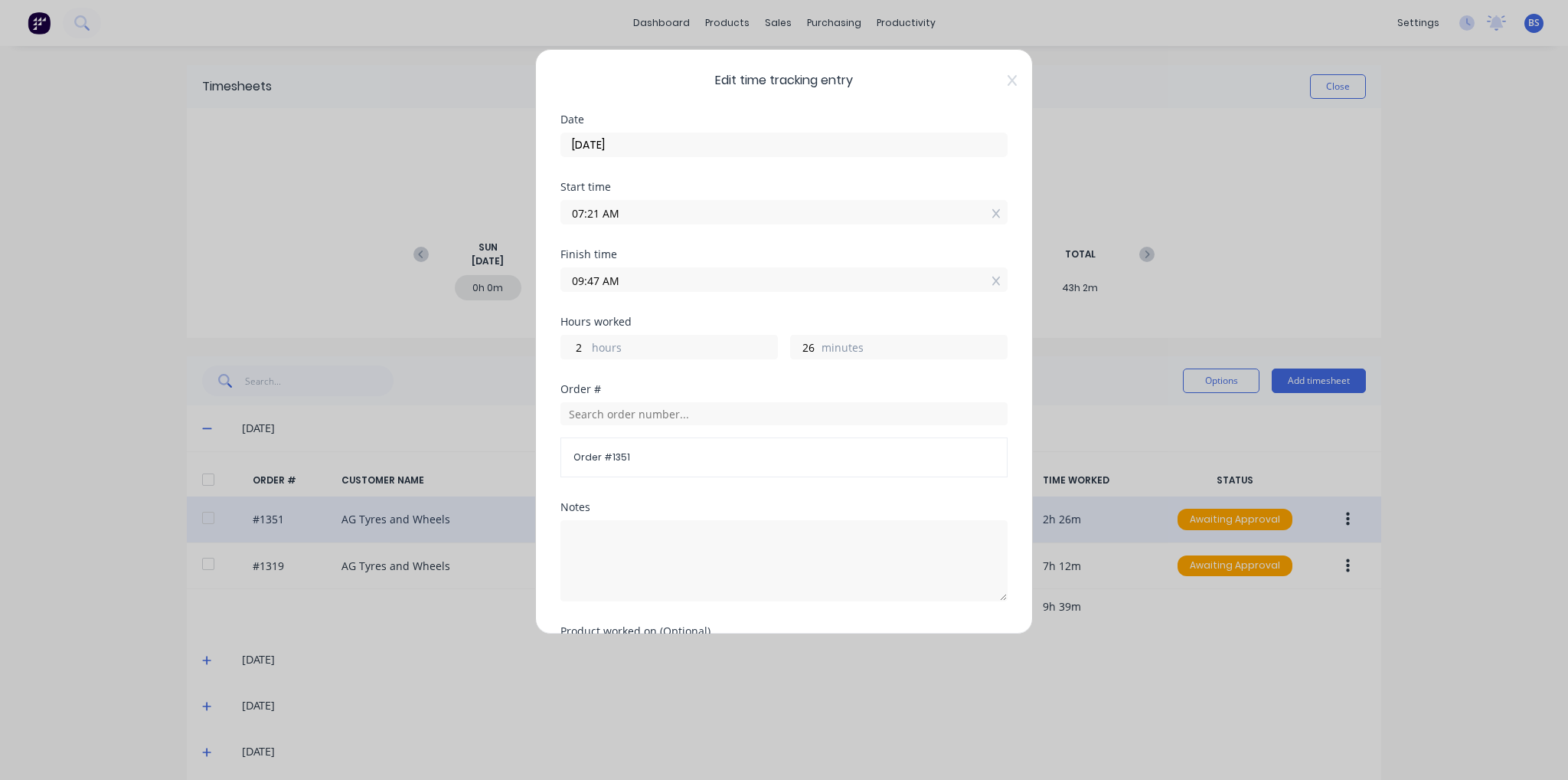
click at [1008, 77] on icon at bounding box center [1012, 80] width 9 height 11
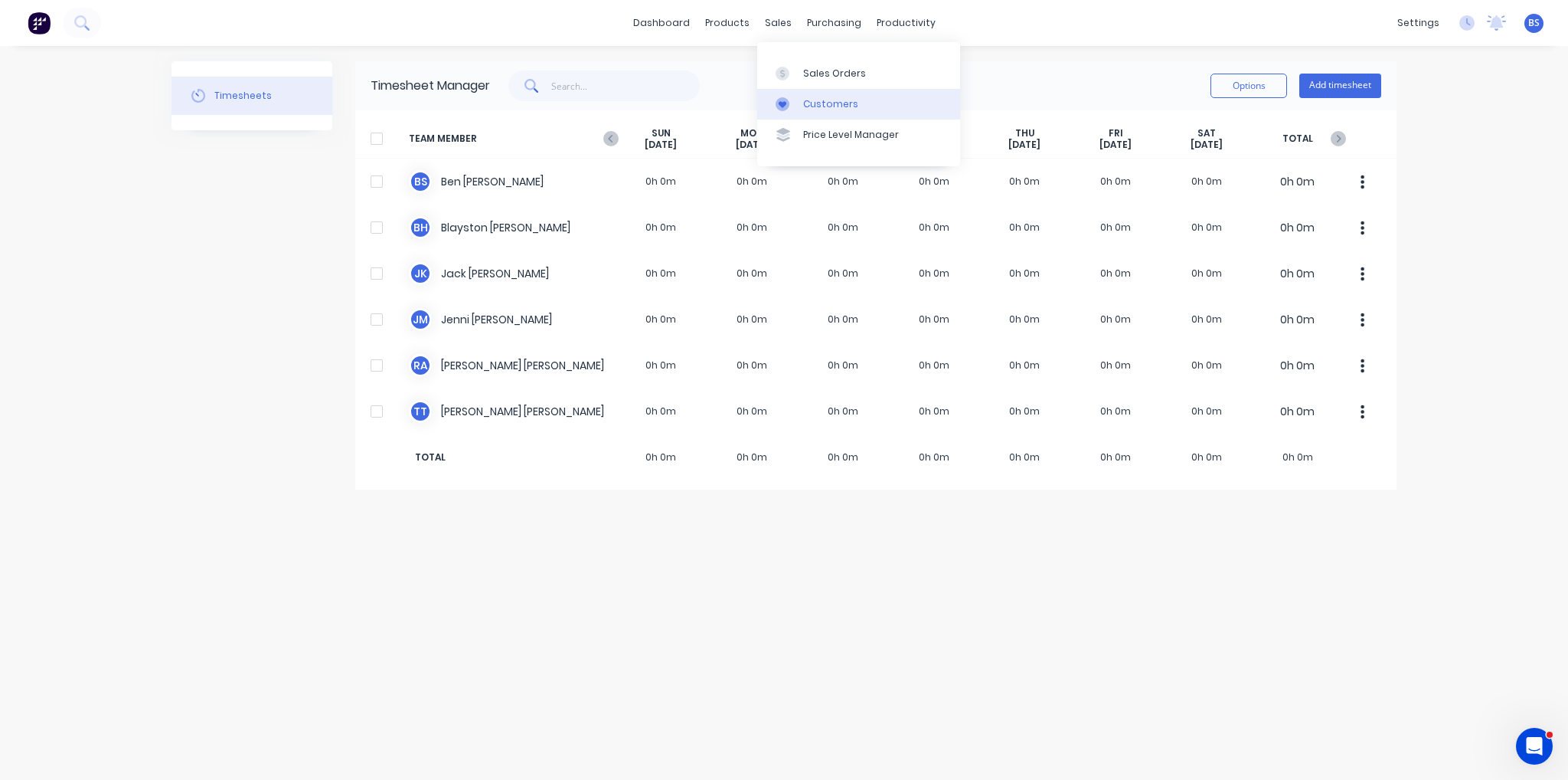
click at [795, 97] on div at bounding box center [787, 104] width 23 height 14
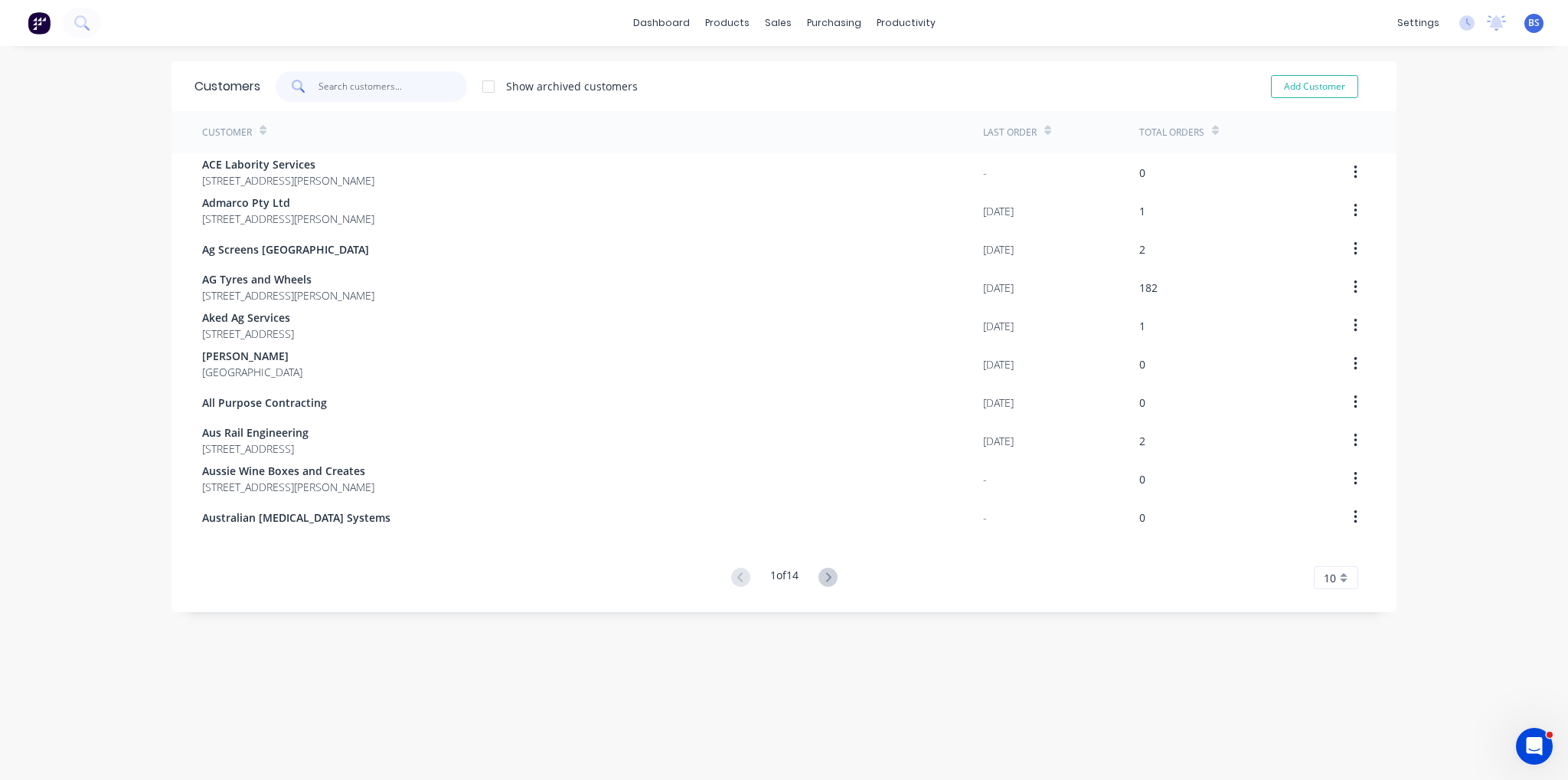
click at [407, 88] on input "text" at bounding box center [393, 86] width 150 height 30
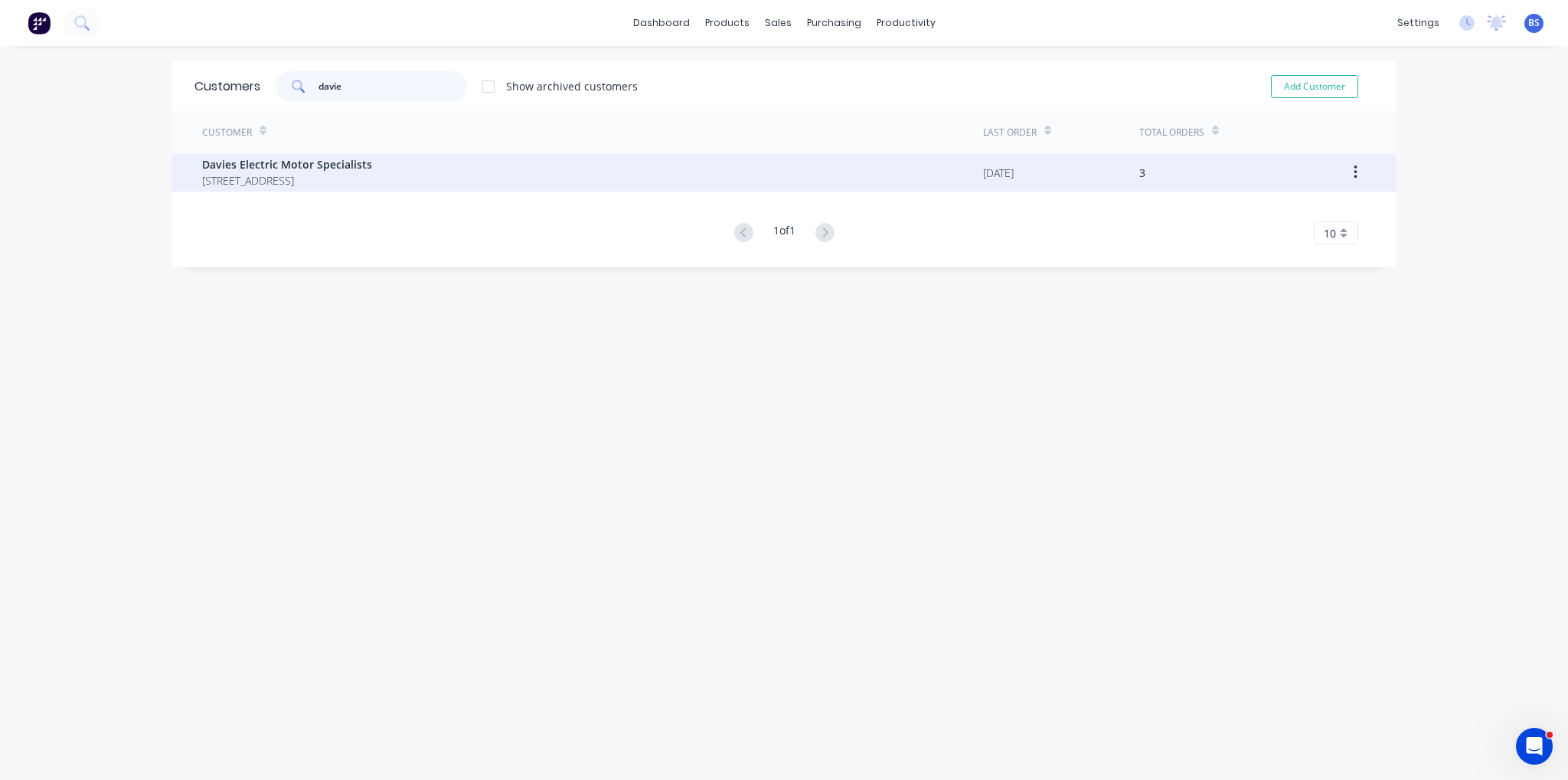
type input "davie"
click at [348, 168] on span "Davies Electric Motor Specialists" at bounding box center [287, 165] width 170 height 16
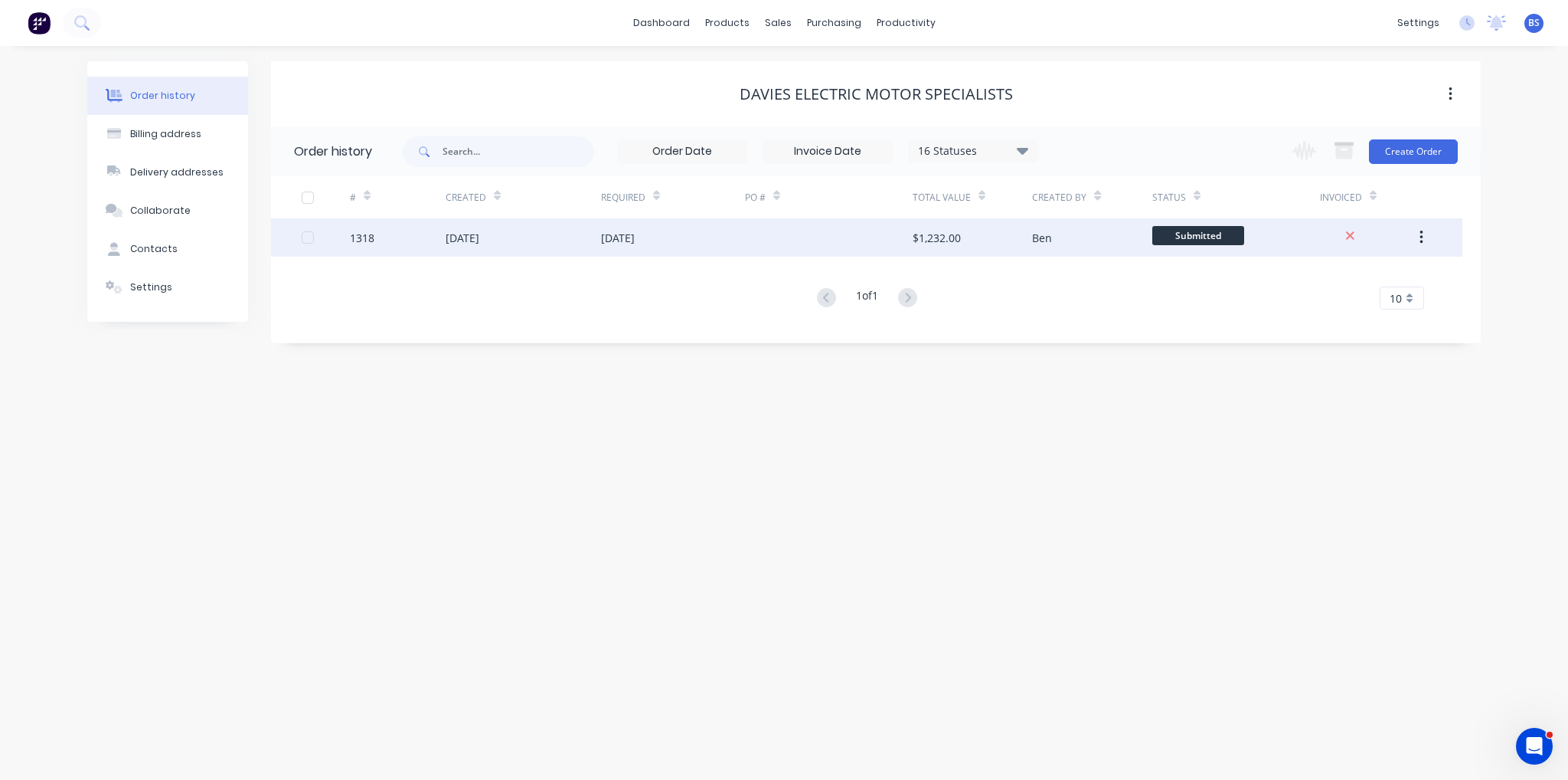
click at [641, 228] on div "[DATE]" at bounding box center [673, 237] width 144 height 38
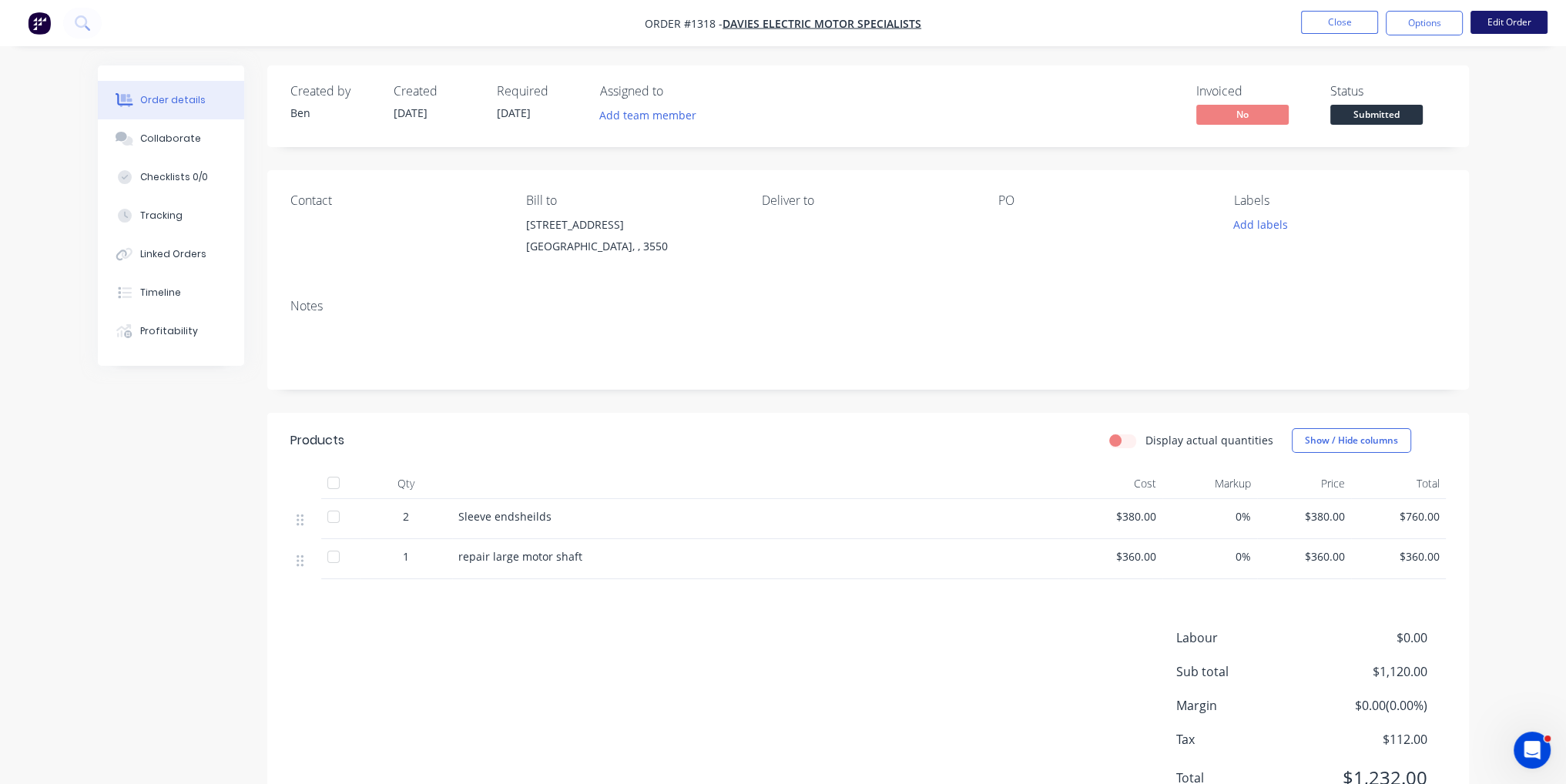
click at [1512, 22] on button "Edit Order" at bounding box center [1509, 22] width 77 height 23
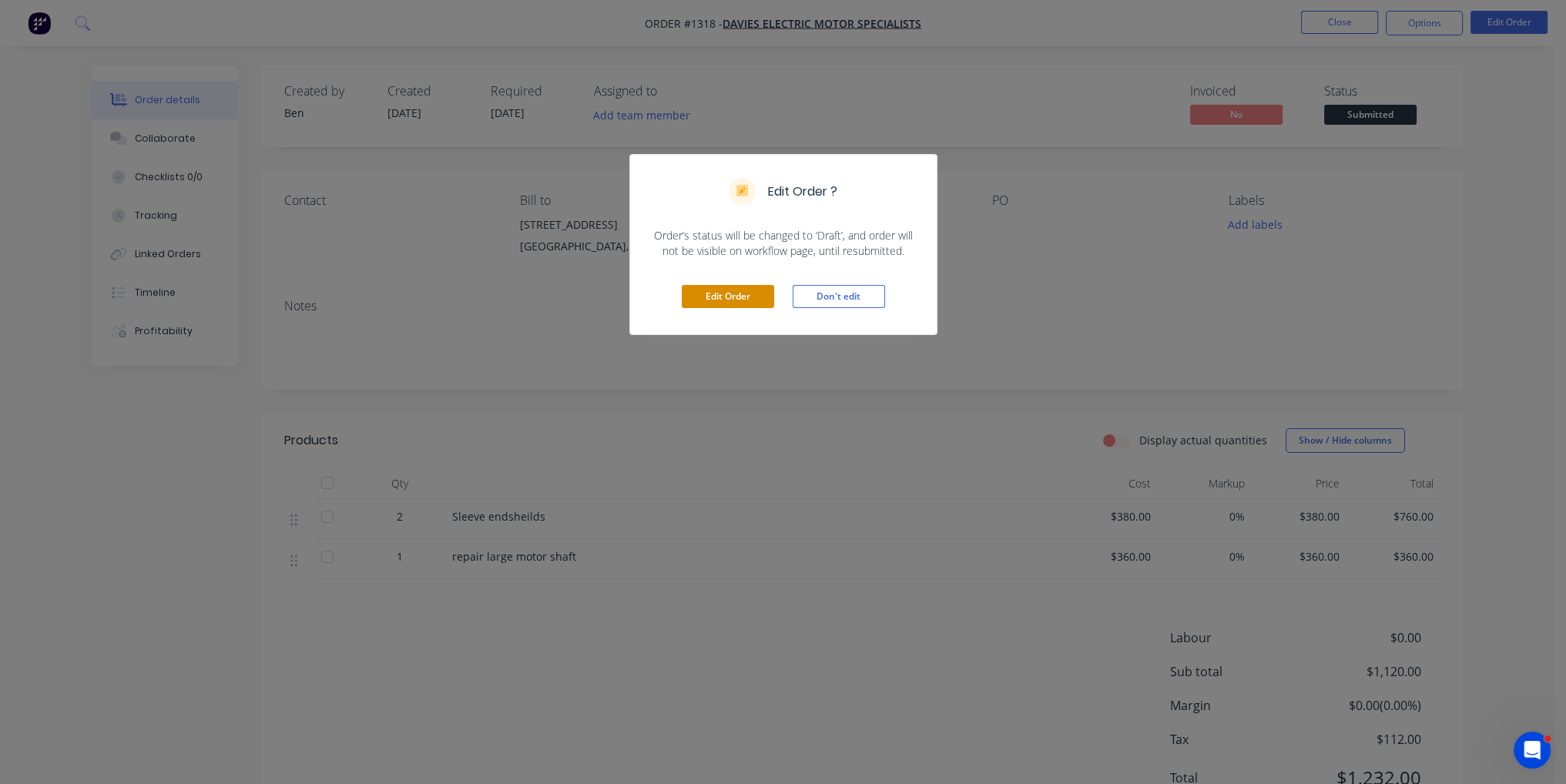
click at [737, 303] on button "Edit Order" at bounding box center [728, 296] width 92 height 23
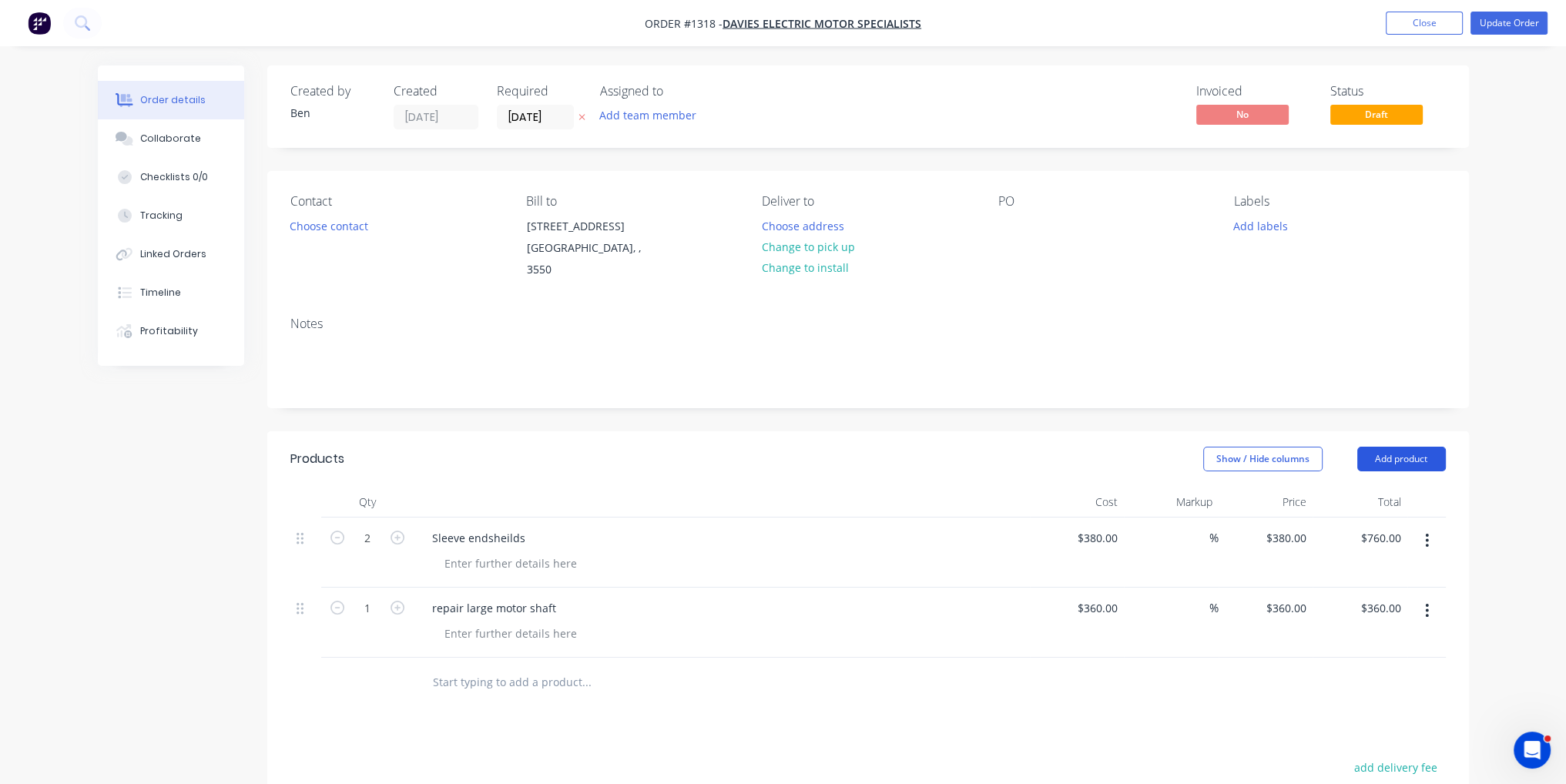
click at [1410, 451] on button "Add product" at bounding box center [1402, 459] width 89 height 25
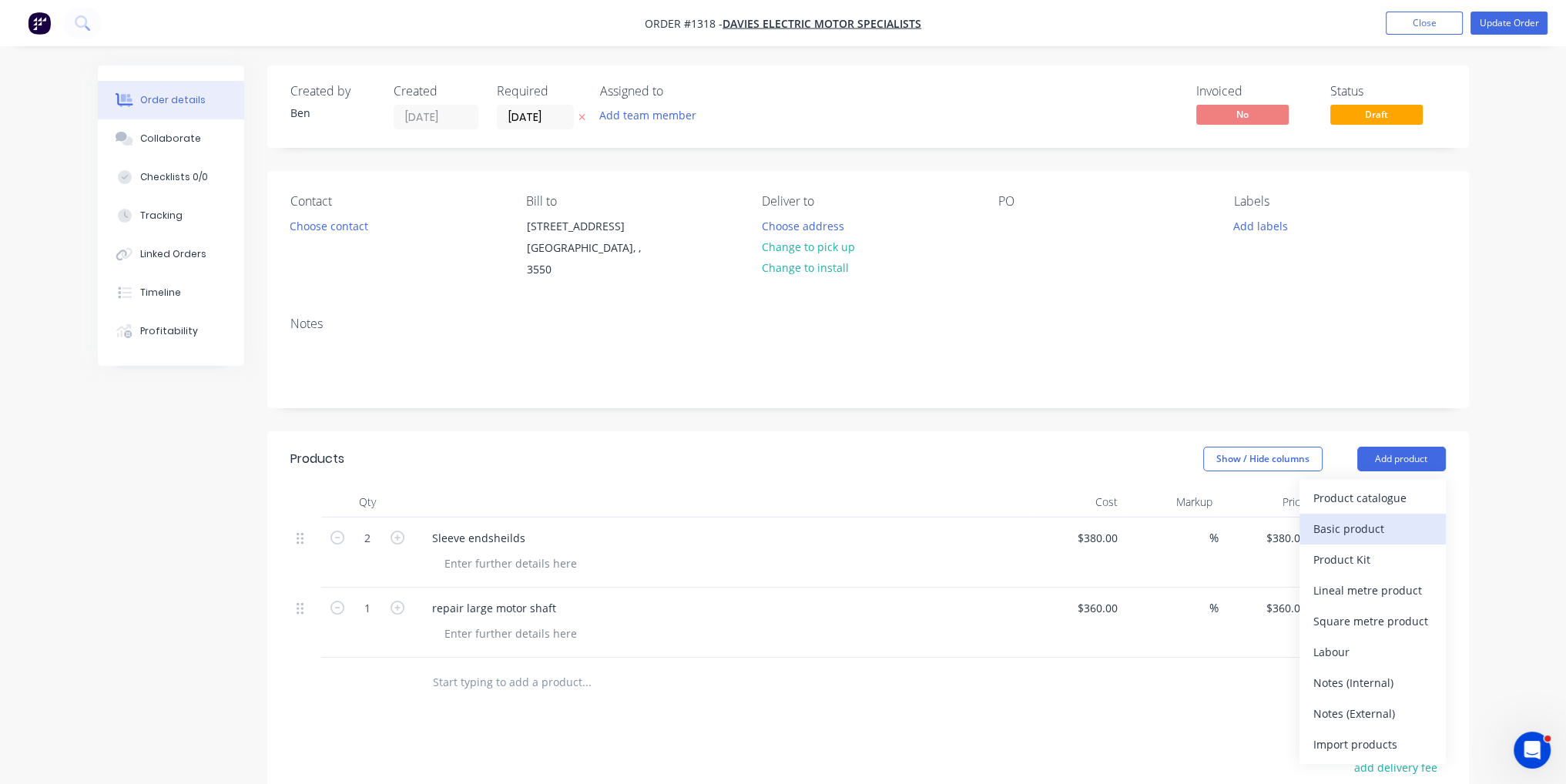
click at [1396, 517] on div "Basic product" at bounding box center [1373, 528] width 118 height 22
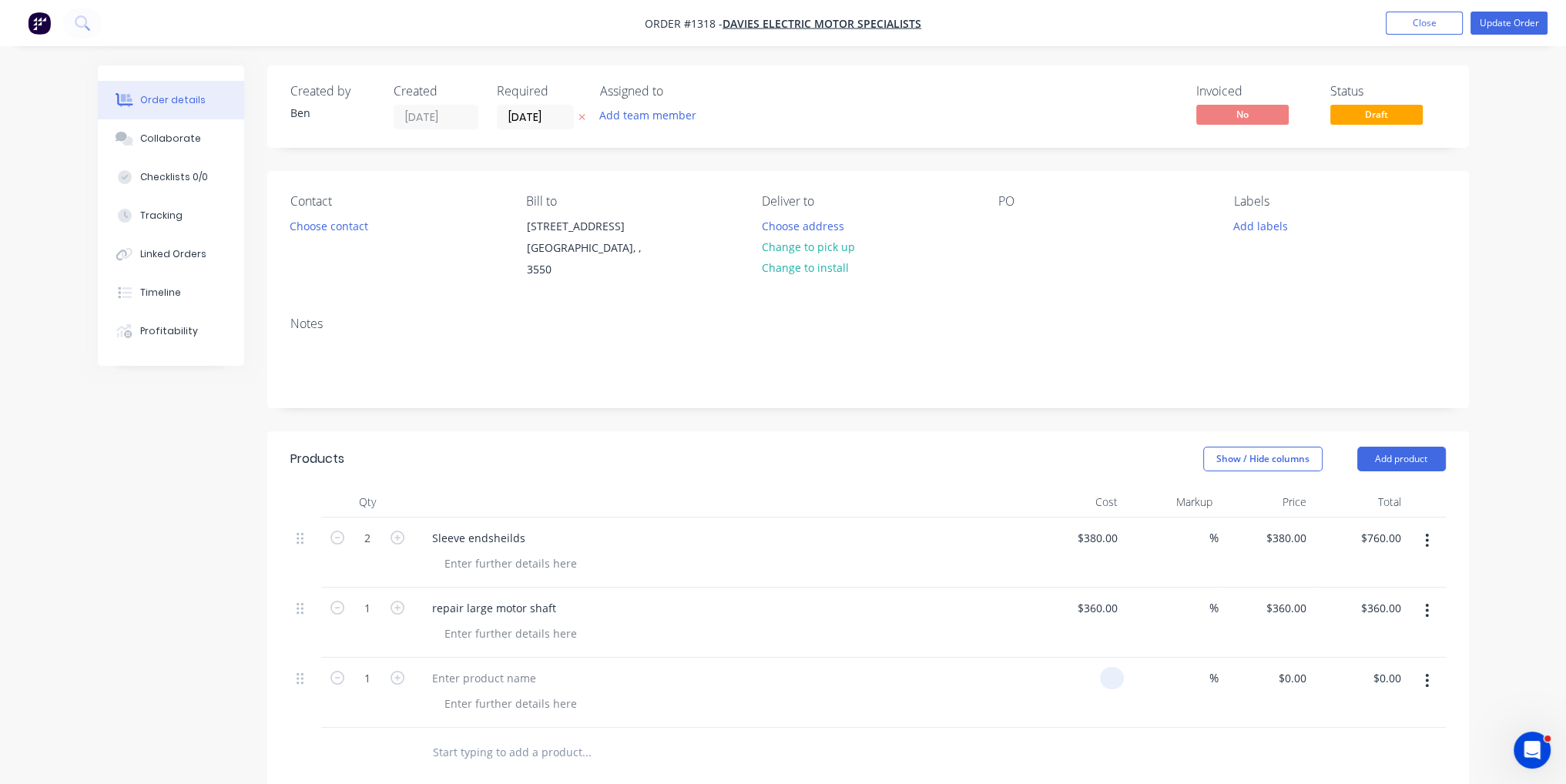
click at [1106, 667] on input at bounding box center [1115, 678] width 18 height 22
type input "$310.00"
click at [787, 737] on div at bounding box center [651, 752] width 462 height 30
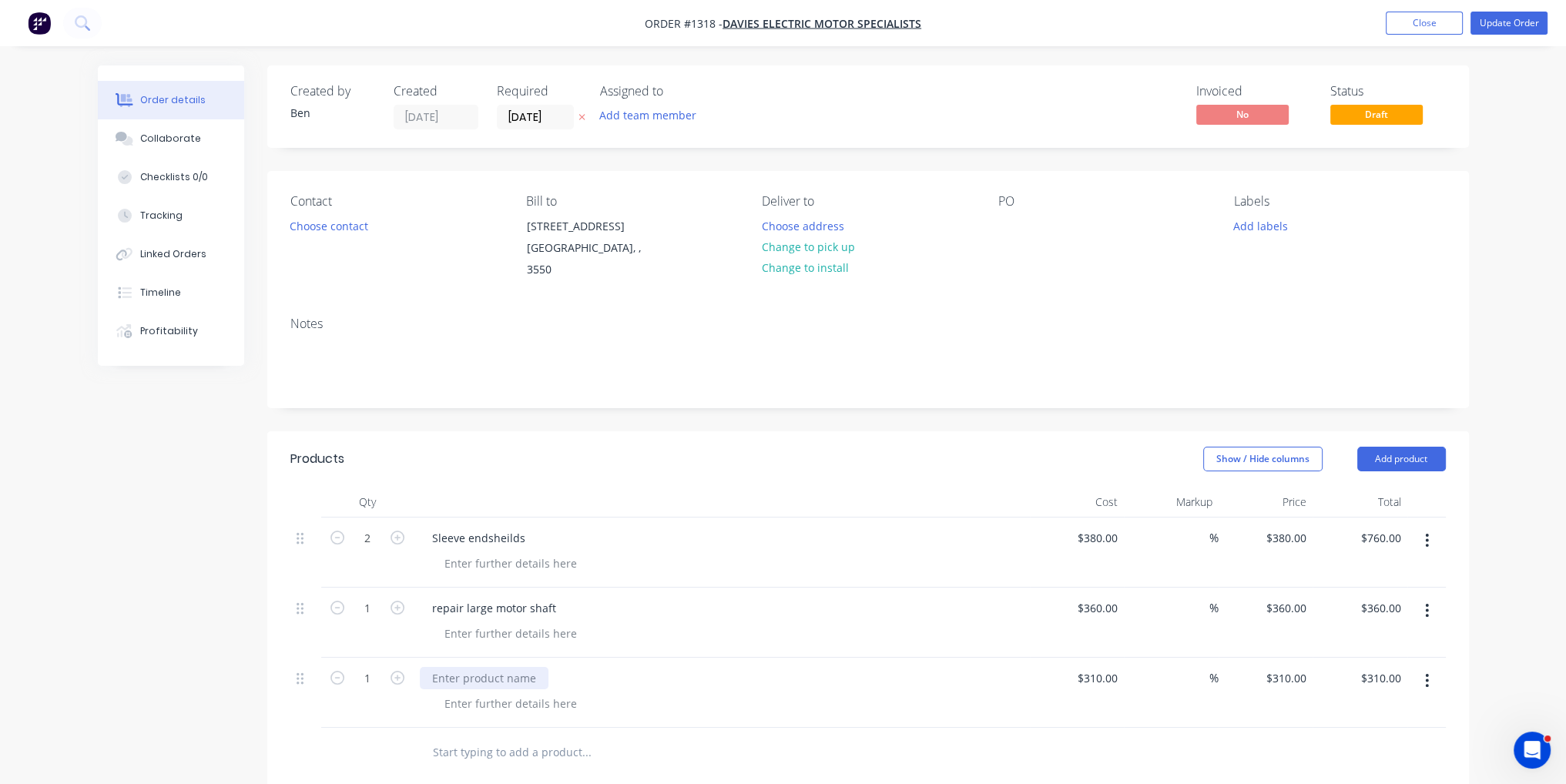
click at [459, 667] on div at bounding box center [484, 678] width 128 height 22
click at [832, 667] on div "repair small Motor Shaft" at bounding box center [722, 678] width 604 height 22
click at [1516, 22] on button "Update Order" at bounding box center [1509, 23] width 77 height 23
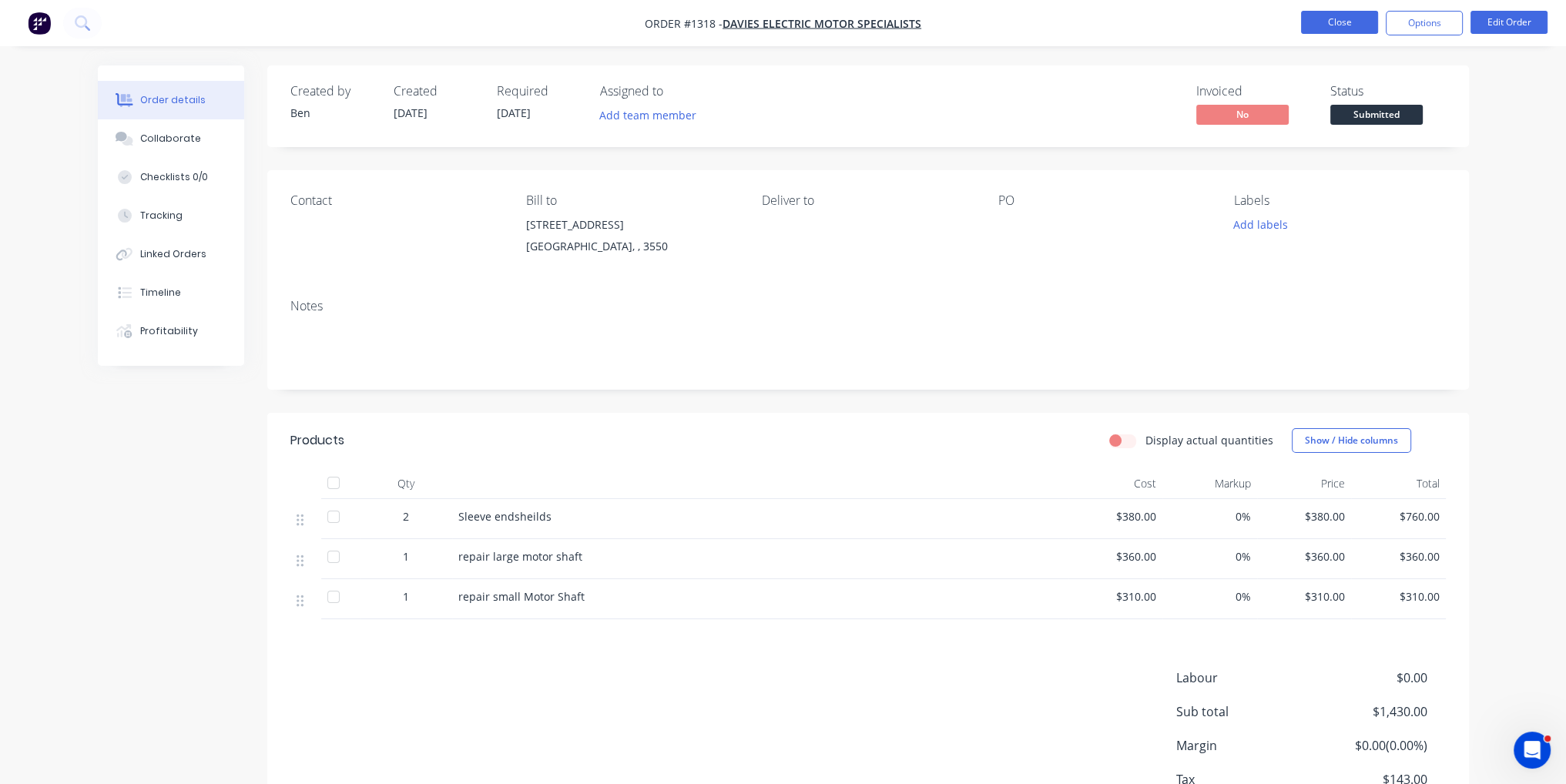
click at [1330, 26] on button "Close" at bounding box center [1340, 22] width 77 height 23
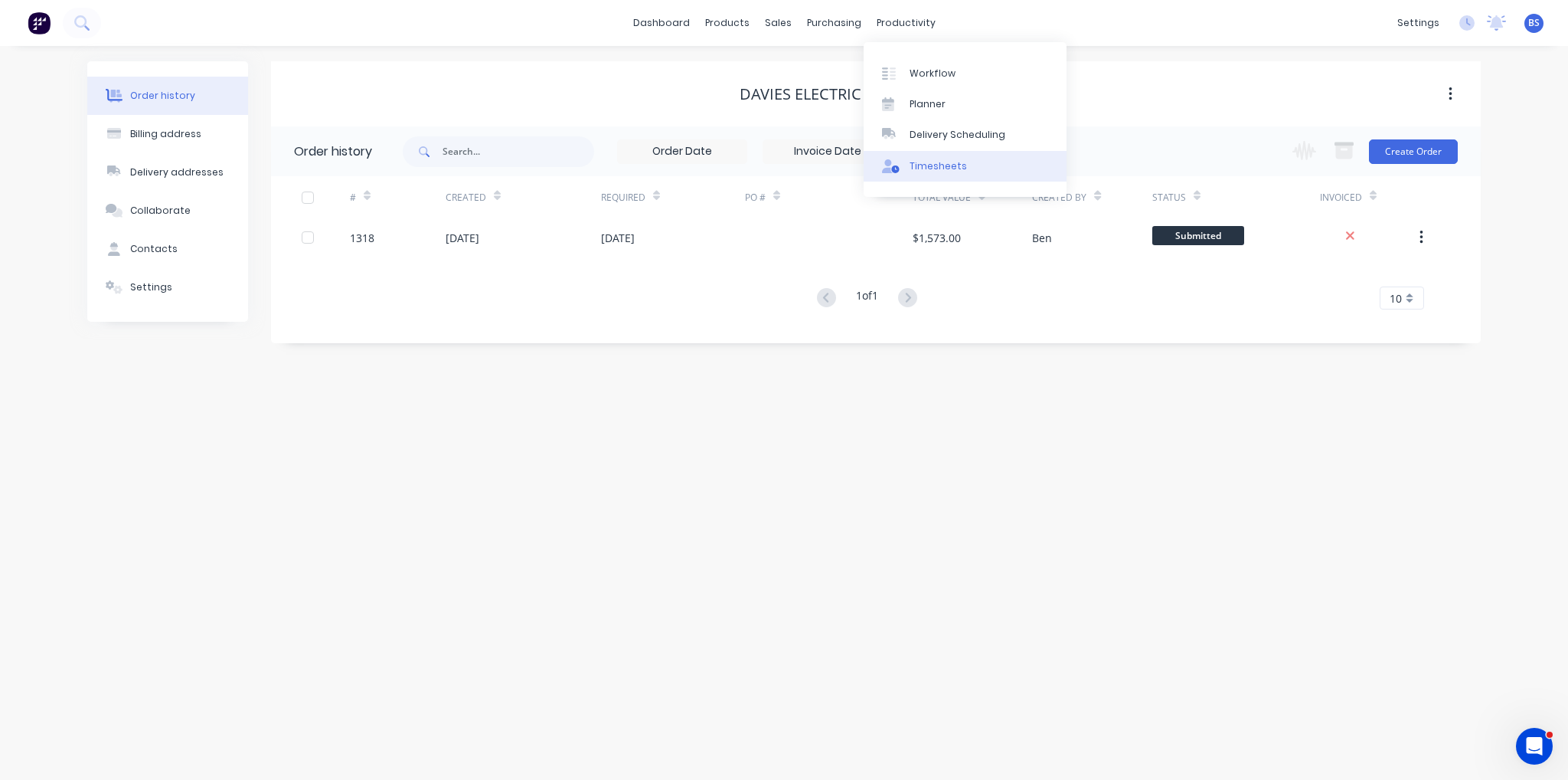
click at [932, 162] on div "Timesheets" at bounding box center [938, 166] width 57 height 14
